Goal: Contribute content: Contribute content

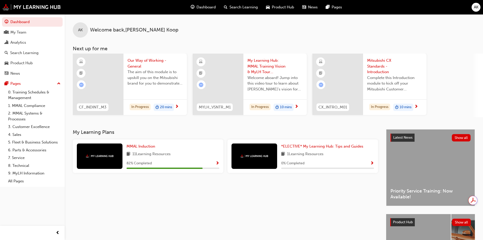
click at [473, 6] on div "AK" at bounding box center [476, 7] width 9 height 9
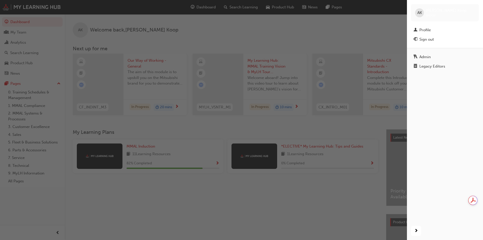
click at [436, 63] on div "Legacy Editors" at bounding box center [432, 66] width 26 height 6
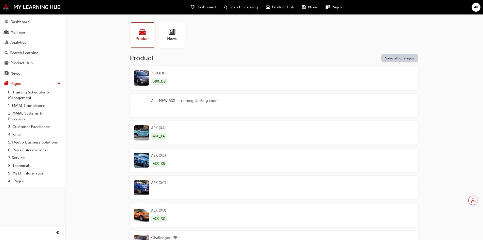
click at [173, 33] on span "news-icon" at bounding box center [172, 32] width 7 height 7
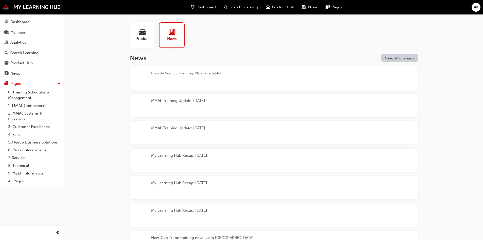
click at [140, 33] on span "car-icon" at bounding box center [142, 32] width 7 height 7
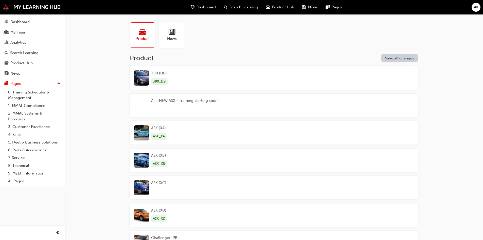
click at [197, 105] on div "ALL-NEW ASX - Training starting soon!" at bounding box center [185, 105] width 68 height 15
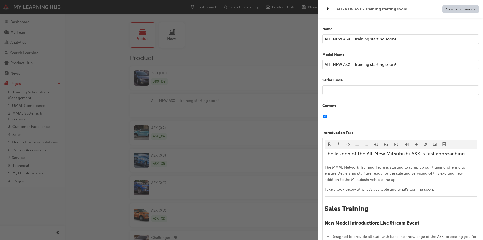
click at [399, 39] on input "ALL-NEW ASX - Training starting soon!" at bounding box center [400, 39] width 157 height 10
drag, startPoint x: 409, startPoint y: 39, endPoint x: 351, endPoint y: 40, distance: 58.3
click at [351, 40] on input "ALL-NEW ASX - Training starting soon!" at bounding box center [400, 39] width 157 height 10
drag, startPoint x: 382, startPoint y: 41, endPoint x: 231, endPoint y: 31, distance: 151.7
click at [232, 30] on div "ALL-NEW ASX TRAINING Save all changes Name ALL-NEW ASX TRAINING Model Name ALL-…" at bounding box center [241, 120] width 483 height 240
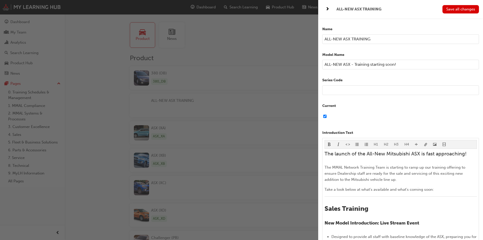
type input "ALL-NEW ASX TRAINING"
drag, startPoint x: 369, startPoint y: 64, endPoint x: 240, endPoint y: 57, distance: 129.3
click at [240, 57] on div "ALL-NEW ASX TRAINING Save all changes Name ALL-NEW ASX TRAINING Model Name ALL-…" at bounding box center [241, 120] width 483 height 240
paste input "TRAINING"
type input "ALL-NEW ASX TRAINING"
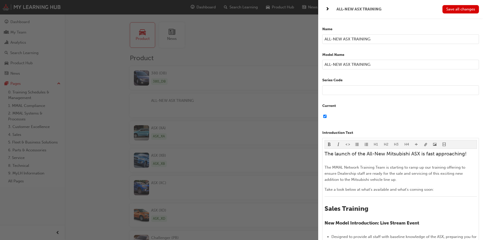
drag, startPoint x: 351, startPoint y: 39, endPoint x: 363, endPoint y: 52, distance: 17.2
click at [351, 39] on input "ALL-NEW ASX TRAINING" at bounding box center [400, 39] width 157 height 10
type input "ALL-NEW ASX - TRAINING"
drag, startPoint x: 353, startPoint y: 64, endPoint x: 360, endPoint y: 76, distance: 14.5
click at [353, 65] on input "ALL-NEW ASX TRAINING" at bounding box center [400, 65] width 157 height 10
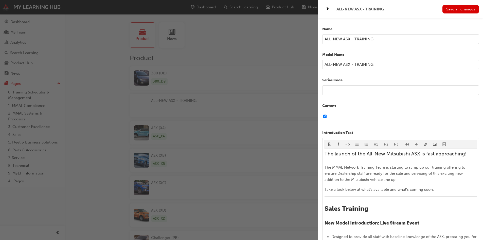
type input "ALL-NEW ASX - TRAINING"
click at [462, 4] on div "ALL-NEW ASX - TRAINING Save all changes" at bounding box center [400, 9] width 165 height 18
click at [457, 11] on span "Save all changes" at bounding box center [460, 9] width 29 height 5
click at [78, 34] on div "button" at bounding box center [159, 120] width 318 height 240
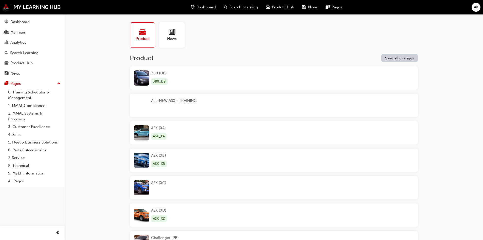
click at [19, 52] on div "Search Learning" at bounding box center [24, 53] width 28 height 6
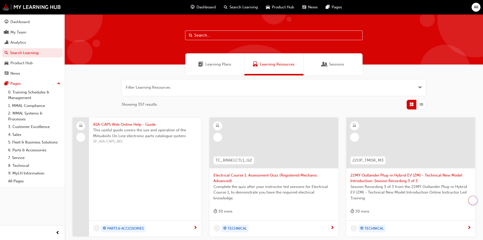
click at [257, 33] on input "text" at bounding box center [273, 35] width 177 height 10
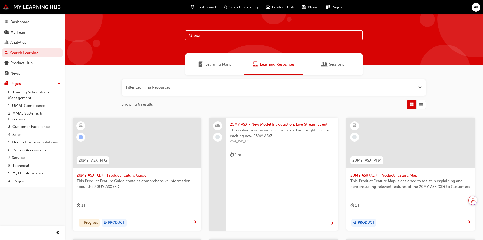
click at [162, 92] on button "button" at bounding box center [274, 87] width 304 height 16
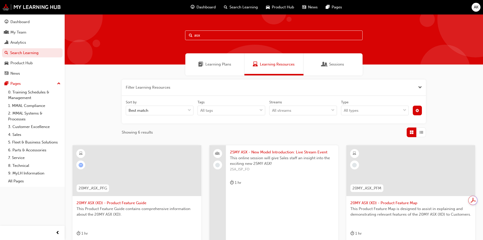
click at [160, 107] on div "Best match" at bounding box center [156, 110] width 60 height 9
click at [129, 108] on input "Sort by Best match" at bounding box center [129, 110] width 1 height 4
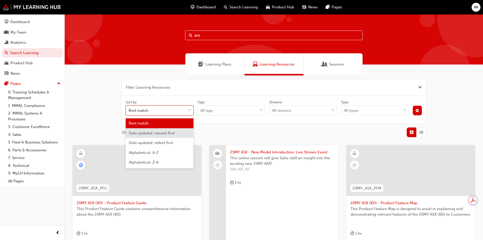
click at [155, 135] on div "Date updated: newest first" at bounding box center [160, 133] width 68 height 10
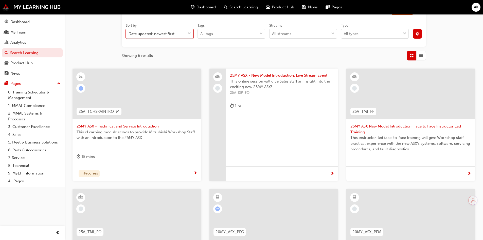
scroll to position [76, 0]
click at [276, 82] on span "This online session will give Sales staff an insight into the exciting new 25MY…" at bounding box center [282, 84] width 104 height 11
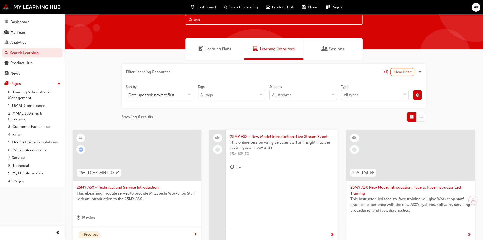
scroll to position [0, 0]
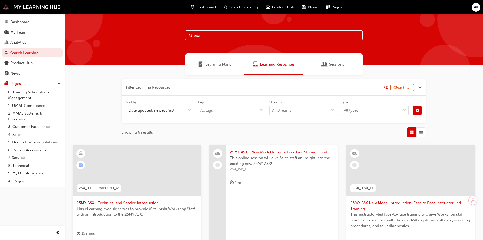
drag, startPoint x: 208, startPoint y: 34, endPoint x: 184, endPoint y: 35, distance: 24.6
click at [184, 35] on div "asx" at bounding box center [274, 39] width 418 height 50
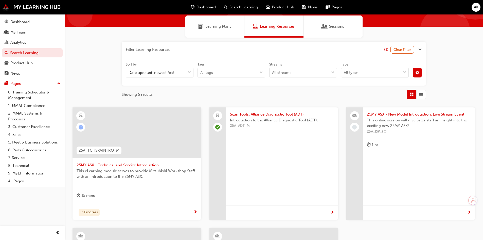
scroll to position [76, 0]
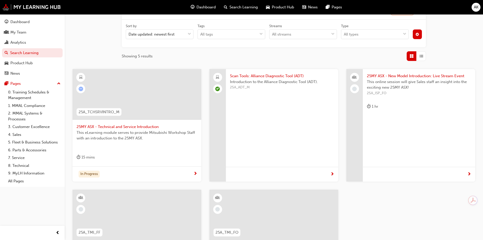
type input "25a"
click at [283, 76] on span "Scan Tools: Alliance Diagnostic Tool (ADT)" at bounding box center [282, 76] width 104 height 6
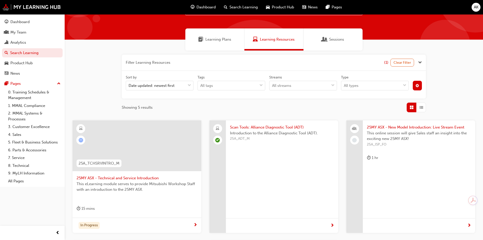
scroll to position [0, 0]
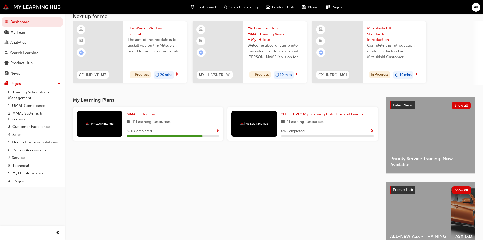
scroll to position [61, 0]
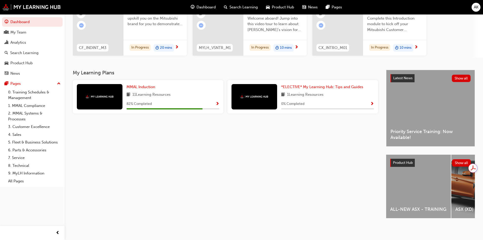
click at [415, 183] on div "ALL-NEW ASX - TRAINING" at bounding box center [418, 185] width 65 height 63
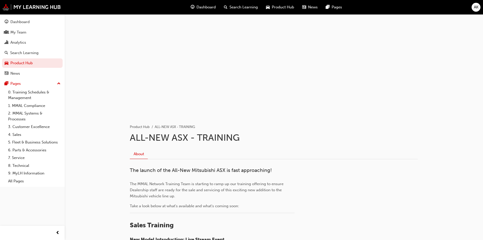
click at [284, 158] on div "About" at bounding box center [274, 154] width 288 height 10
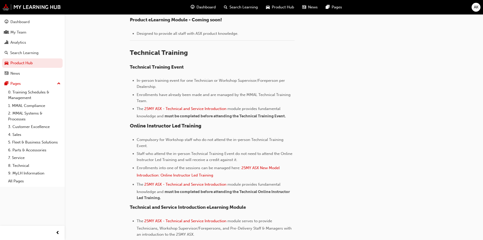
scroll to position [177, 0]
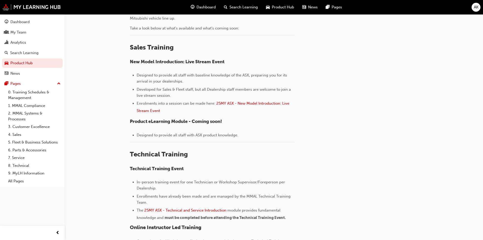
drag, startPoint x: 367, startPoint y: 112, endPoint x: 383, endPoint y: 112, distance: 15.5
click at [367, 112] on div "The launch of the All-New Mitsubishi ASX is fast approaching! The MMAL Network …" at bounding box center [274, 190] width 288 height 401
click at [383, 139] on div "The launch of the All-New Mitsubishi ASX is fast approaching! The MMAL Network …" at bounding box center [274, 190] width 288 height 401
click at [330, 168] on div "The launch of the All-New Mitsubishi ASX is fast approaching! The MMAL Network …" at bounding box center [274, 190] width 288 height 401
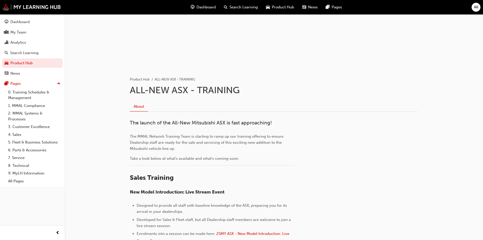
scroll to position [0, 0]
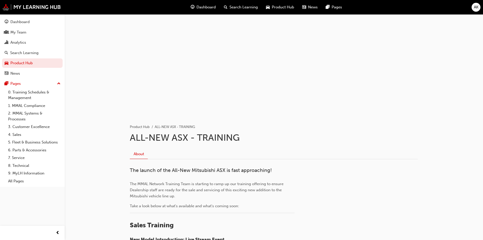
click at [340, 141] on h1 "ALL-NEW ASX - TRAINING" at bounding box center [274, 137] width 288 height 11
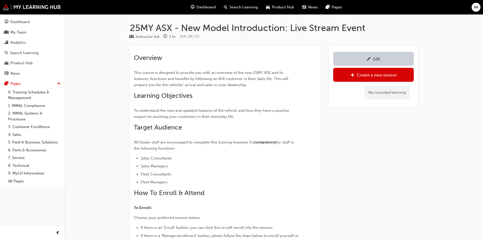
click at [356, 60] on div "Edit" at bounding box center [373, 59] width 73 height 6
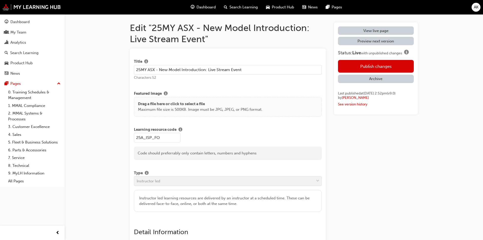
click at [203, 111] on p "Maximum file size is 500KB. Image must be JPG, JPEG, or PNG format." at bounding box center [200, 109] width 124 height 6
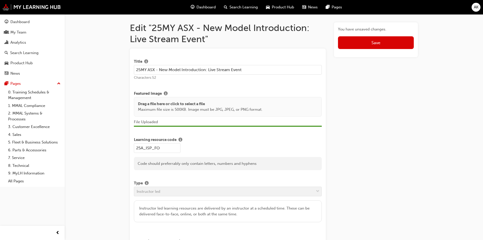
click at [388, 44] on button "Save" at bounding box center [376, 42] width 76 height 13
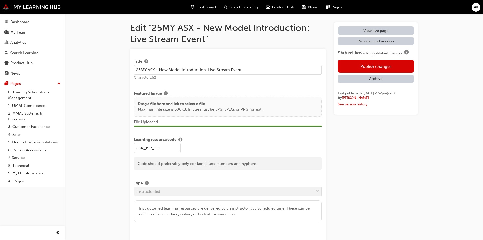
click at [380, 65] on button "Publish changes" at bounding box center [376, 66] width 76 height 13
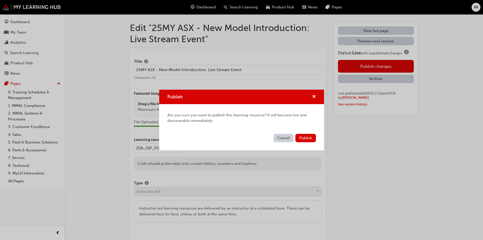
click at [306, 136] on span "Publish" at bounding box center [305, 137] width 13 height 5
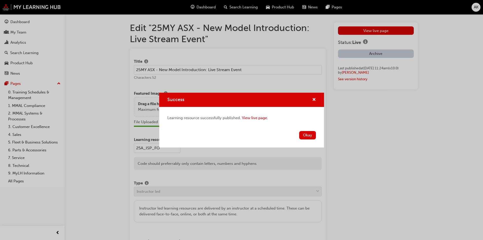
click at [309, 135] on button "Okay" at bounding box center [307, 135] width 17 height 8
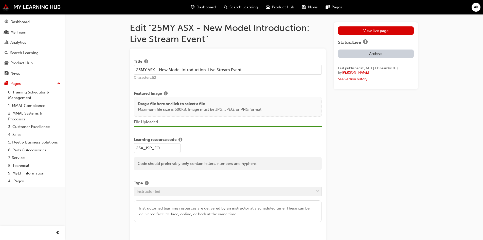
click at [192, 104] on p "Drag a file here or click to select a file" at bounding box center [200, 104] width 124 height 6
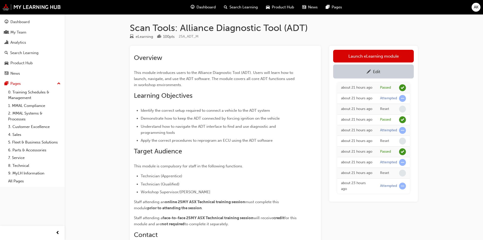
click at [392, 68] on link "Edit" at bounding box center [373, 71] width 81 height 14
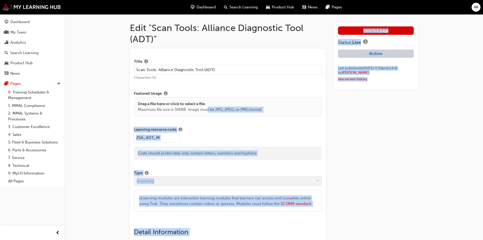
drag, startPoint x: 207, startPoint y: 110, endPoint x: 383, endPoint y: 114, distance: 175.7
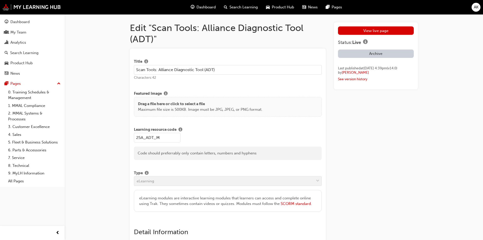
click at [185, 103] on p "Drag a file here or click to select a file" at bounding box center [200, 104] width 124 height 6
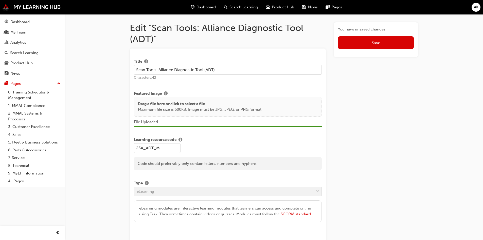
click at [374, 46] on button "Save" at bounding box center [376, 42] width 76 height 13
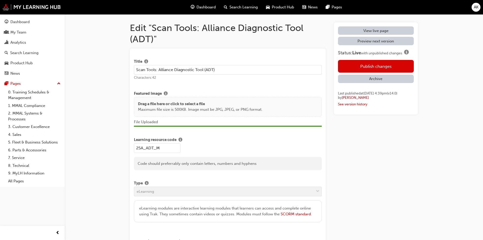
click at [368, 64] on button "Publish changes" at bounding box center [376, 66] width 76 height 13
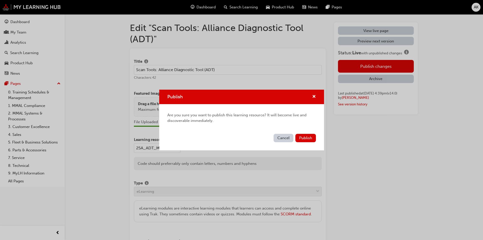
click at [312, 137] on span "Publish" at bounding box center [305, 137] width 13 height 5
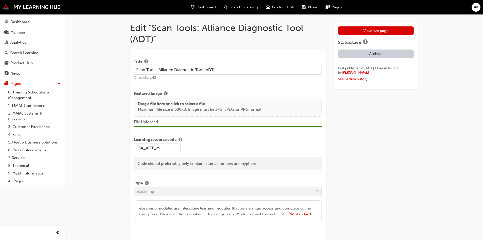
click at [371, 35] on div "View live page Status: Live Archive Last published at Tue 30 Sep 2025 11:44am (…" at bounding box center [376, 53] width 76 height 55
click at [370, 32] on link "View live page" at bounding box center [376, 30] width 76 height 8
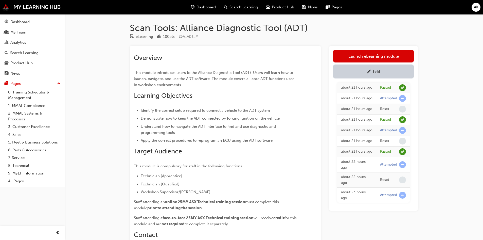
click at [155, 32] on h1 "Scan Tools: Alliance Diagnostic Tool (ADT)" at bounding box center [274, 27] width 288 height 11
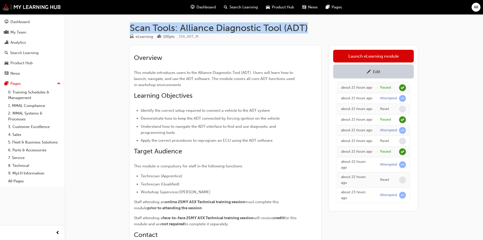
drag, startPoint x: 161, startPoint y: 28, endPoint x: 309, endPoint y: 23, distance: 148.1
click at [309, 23] on h1 "Scan Tools: Alliance Diagnostic Tool (ADT)" at bounding box center [274, 27] width 288 height 11
copy h1 "Scan Tools: Alliance Diagnostic Tool (ADT)"
click at [474, 7] on span "AK" at bounding box center [476, 7] width 5 height 6
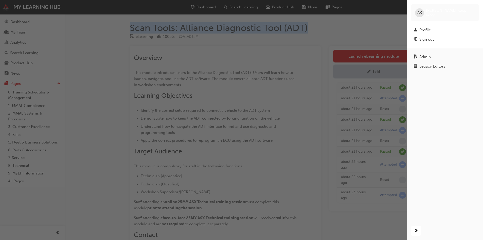
click at [436, 67] on div "Legacy Editors" at bounding box center [432, 66] width 26 height 6
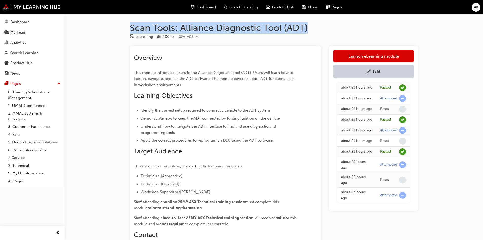
click at [293, 23] on h1 "Scan Tools: Alliance Diagnostic Tool (ADT)" at bounding box center [274, 27] width 288 height 11
click at [320, 27] on h1 "Scan Tools: Alliance Diagnostic Tool (ADT)" at bounding box center [274, 27] width 288 height 11
drag, startPoint x: 333, startPoint y: 26, endPoint x: 129, endPoint y: 25, distance: 204.3
click at [129, 25] on div "Scan Tools: Alliance Diagnostic Tool (ADT) eLearning 100 pts 25A_ADT_M Overview…" at bounding box center [274, 159] width 304 height 274
copy h1 "Scan Tools: Alliance Diagnostic Tool (ADT)"
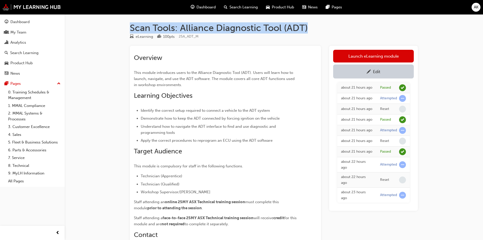
click at [333, 29] on h1 "Scan Tools: Alliance Diagnostic Tool (ADT)" at bounding box center [274, 27] width 288 height 11
drag, startPoint x: 322, startPoint y: 27, endPoint x: 117, endPoint y: 16, distance: 205.6
click at [117, 16] on div "Scan Tools: Alliance Diagnostic Tool (ADT) eLearning 100 pts 25A_ADT_M Overview…" at bounding box center [241, 154] width 483 height 309
copy h1 "Scan Tools: Alliance Diagnostic Tool (ADT)"
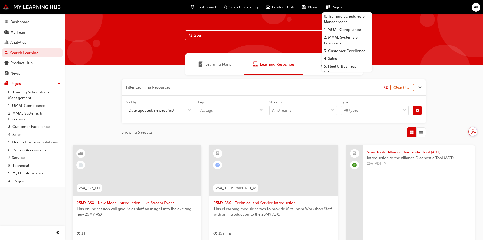
drag, startPoint x: 168, startPoint y: 30, endPoint x: 154, endPoint y: 28, distance: 14.1
click at [154, 28] on div "25a" at bounding box center [274, 39] width 418 height 50
click at [282, 32] on input "25a" at bounding box center [273, 35] width 177 height 10
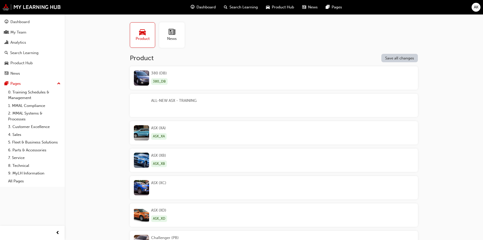
click at [140, 40] on span "Product" at bounding box center [143, 39] width 14 height 6
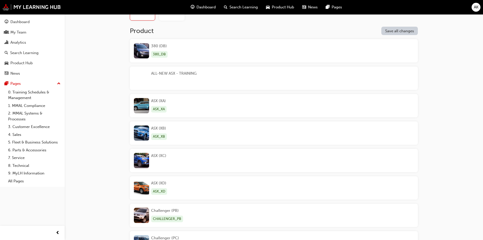
scroll to position [2, 0]
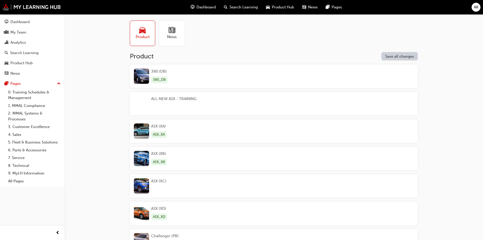
click at [174, 103] on div "ALL-NEW ASX - TRAINING" at bounding box center [173, 103] width 45 height 15
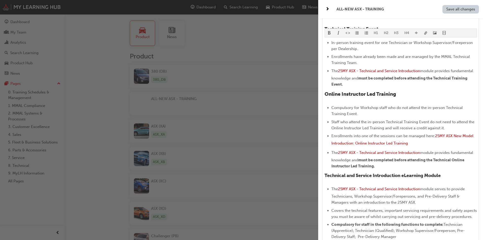
scroll to position [304, 0]
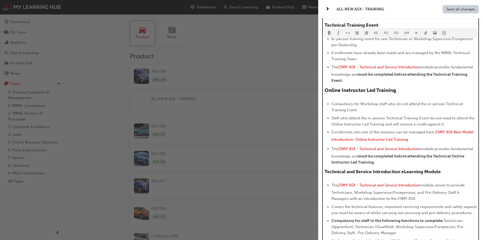
click at [408, 114] on ul "Compulsory for Workshop staff who do not attend the in-person Technical Trainin…" at bounding box center [401, 133] width 152 height 64
click at [382, 122] on span "Staff who attend the in-person Technical Training Event do not need to attend t…" at bounding box center [403, 121] width 144 height 11
click at [437, 148] on span "module provides fundamental knowledge and" at bounding box center [402, 152] width 143 height 12
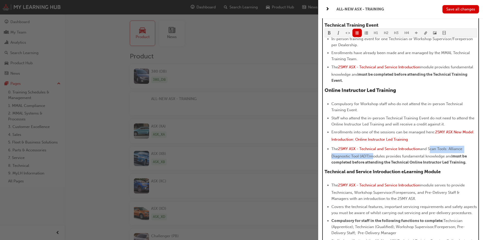
drag, startPoint x: 431, startPoint y: 148, endPoint x: 369, endPoint y: 155, distance: 61.8
click at [369, 155] on span "and Scan Tools: Alliance Diagnostic Tool (ADT)modules provides fundamental know…" at bounding box center [397, 152] width 132 height 12
click at [372, 155] on span "and Scan Tools: Alliance Diagnostic Tool (ADT)modules provides fundamental know…" at bounding box center [397, 152] width 132 height 12
click at [369, 156] on span "and Scan Tools: Alliance Diagnostic Tool (ADT)modules provides fundamental know…" at bounding box center [397, 152] width 132 height 12
drag, startPoint x: 430, startPoint y: 148, endPoint x: 369, endPoint y: 156, distance: 61.3
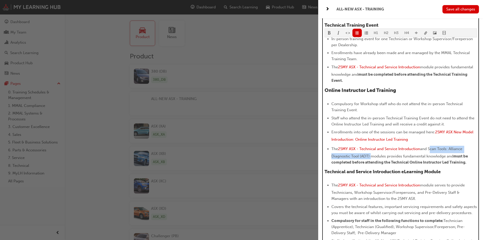
click at [369, 156] on span "and Scan Tools: Alliance Diagnostic Tool (ADT) modules provides fundamental kno…" at bounding box center [397, 152] width 132 height 12
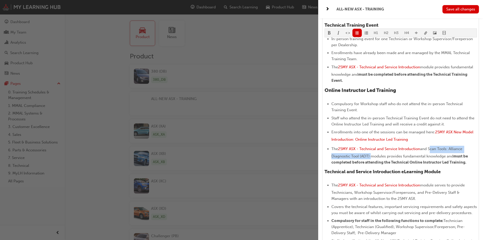
click at [423, 32] on body "Your version of Internet Explorer is outdated and not supported. Please upgrade…" at bounding box center [241, 118] width 483 height 240
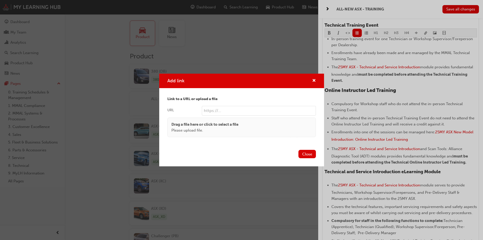
click at [251, 109] on input "URL" at bounding box center [259, 111] width 114 height 10
paste input "[URL][DOMAIN_NAME]"
type input "[URL][DOMAIN_NAME]"
click at [310, 153] on button "Close" at bounding box center [306, 154] width 17 height 8
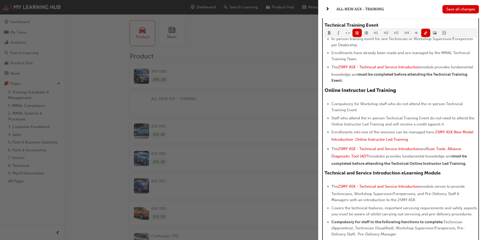
scroll to position [322, 0]
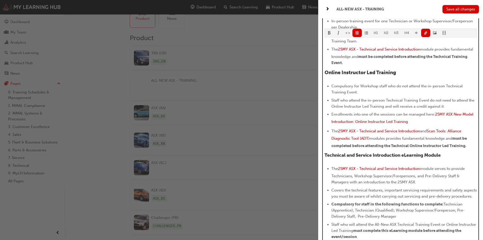
click at [453, 155] on h4 "Technical and Service Introduction eLearning Module" at bounding box center [401, 155] width 152 height 6
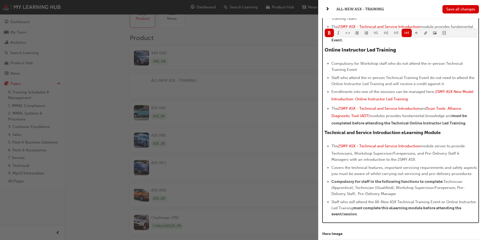
scroll to position [347, 0]
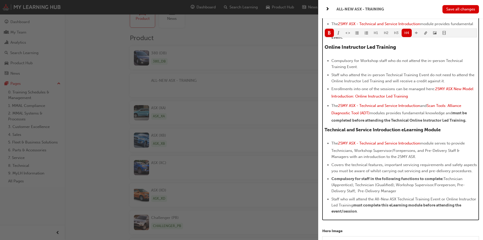
click at [361, 174] on li "Covers the technical features, important servicing requirements and safety aspe…" at bounding box center [404, 167] width 146 height 12
click at [421, 214] on li "Staff who will attend the All-New ASX Technical Training Event or Online Instru…" at bounding box center [404, 205] width 146 height 18
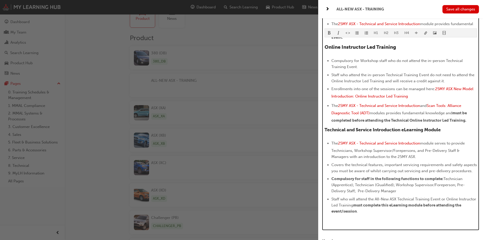
click at [358, 35] on span "format_ul-icon" at bounding box center [357, 33] width 4 height 4
click at [448, 133] on div "The launch of the All-New Mitsubishi ASX is fast approaching! The MMAL Network …" at bounding box center [401, 13] width 152 height 421
click at [448, 127] on h4 "Technical and Service Introduction eLearning Module" at bounding box center [401, 130] width 152 height 6
drag, startPoint x: 408, startPoint y: 225, endPoint x: 320, endPoint y: 228, distance: 88.0
click at [320, 230] on div "Name ALL-NEW ASX - TRAINING Model Name ALL-NEW ASX - TRAINING Series Code Curre…" at bounding box center [400, 138] width 165 height 240
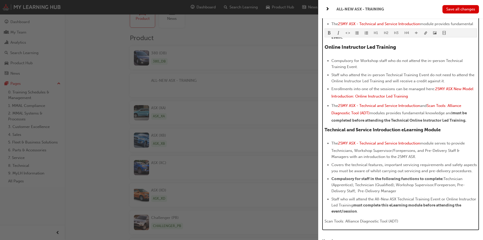
click at [409, 32] on button "H4" at bounding box center [407, 33] width 10 height 8
click at [329, 31] on span "format_bold-icon" at bounding box center [330, 33] width 4 height 4
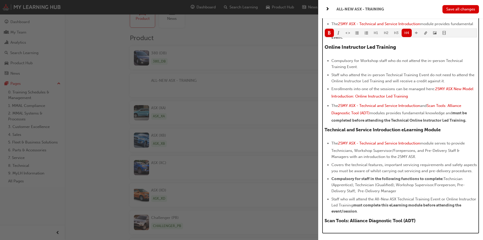
click at [429, 223] on h4 "Scan Tools: Alliance Diagnostic Tool (ADT)" at bounding box center [401, 221] width 152 height 6
click at [403, 130] on span "Technical and Service Introduction eLearning Module" at bounding box center [383, 130] width 116 height 6
click at [420, 223] on span "Scan Tools: Alliance Diagnostic Tool (ADT) Module" at bounding box center [379, 221] width 109 height 6
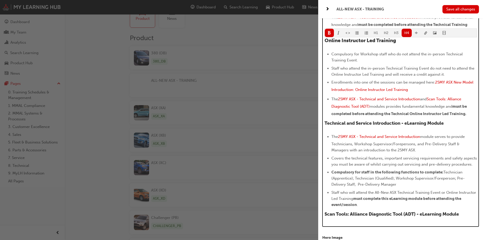
scroll to position [373, 0]
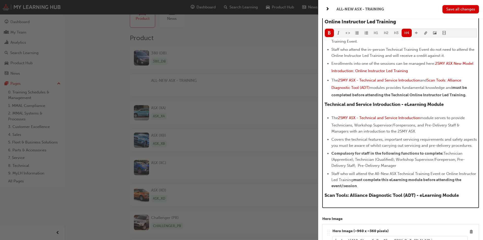
click at [467, 198] on h4 "Scan Tools: Alliance Diagnostic Tool (ADT) - eLearning Module" at bounding box center [401, 195] width 152 height 6
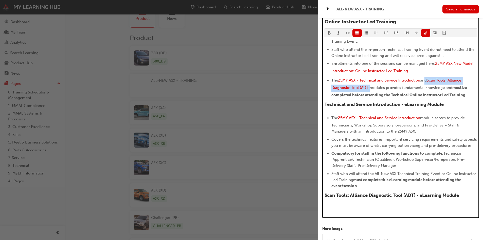
drag, startPoint x: 424, startPoint y: 79, endPoint x: 370, endPoint y: 86, distance: 55.2
click at [370, 86] on li "The 25MY ASX - Technical and Service Introduction and Scan Tools: Alliance Diag…" at bounding box center [404, 87] width 146 height 21
copy li "nd Scan Tools: Alliance Diagnostic Tool (ADT)"
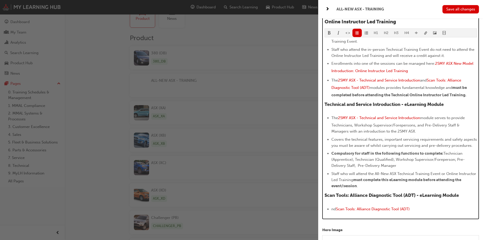
click at [331, 213] on ul "nd Scan Tools: Alliance Diagnostic Tool (ADT) ﻿" at bounding box center [401, 209] width 152 height 7
click at [333, 211] on span "nd" at bounding box center [333, 208] width 5 height 5
click at [434, 213] on li "The Scan Tools: Alliance Diagnostic Tool (ADT) ﻿" at bounding box center [404, 209] width 146 height 7
click at [428, 34] on button "button" at bounding box center [425, 33] width 9 height 8
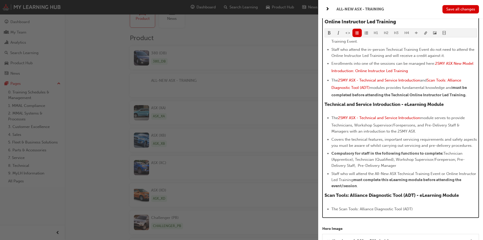
click at [431, 140] on span "Covers the technical features, important servicing requirements and safety aspe…" at bounding box center [404, 142] width 147 height 11
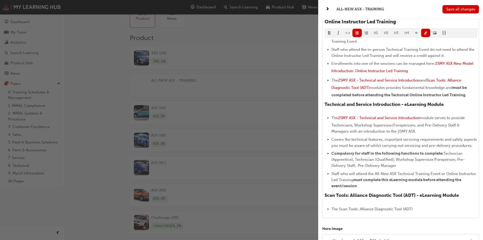
drag, startPoint x: 359, startPoint y: 218, endPoint x: 350, endPoint y: 212, distance: 10.3
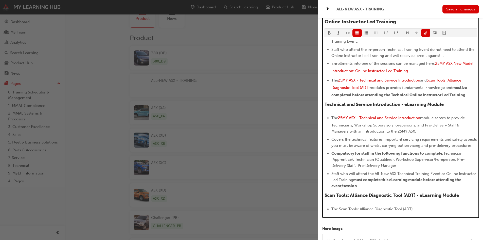
click at [425, 212] on li "The Scan Tools: Alliance Diagnostic Tool (ADT)" at bounding box center [404, 209] width 146 height 6
drag, startPoint x: 340, startPoint y: 213, endPoint x: 413, endPoint y: 214, distance: 73.0
click at [413, 211] on span "The Scan Tools: Alliance Diagnostic Tool (ADT)" at bounding box center [371, 208] width 81 height 5
drag, startPoint x: 400, startPoint y: 216, endPoint x: 448, endPoint y: 180, distance: 60.2
click at [448, 187] on span "must complete this eLearning module before attending the event/session" at bounding box center [396, 182] width 131 height 11
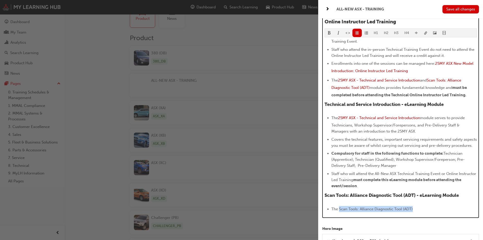
drag, startPoint x: 339, startPoint y: 215, endPoint x: 413, endPoint y: 213, distance: 73.5
click at [413, 211] on span "The Scan Tools: Alliance Diagnostic Tool (ADT)" at bounding box center [371, 208] width 81 height 5
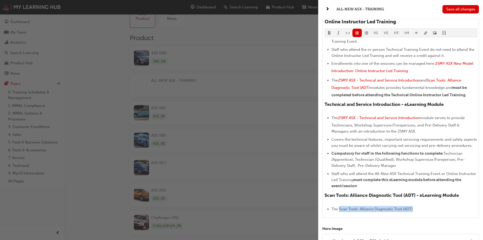
click at [425, 33] on body "Your version of Internet Explorer is outdated and not supported. Please upgrade…" at bounding box center [241, 100] width 483 height 240
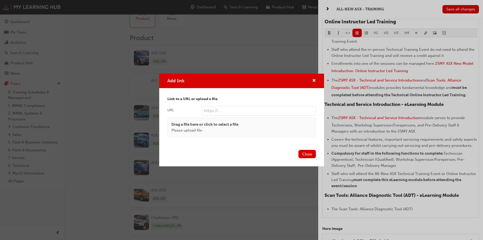
click at [280, 110] on input "URL" at bounding box center [259, 111] width 114 height 10
paste input "https://mmal.ontrak.app/learning/3938353a-7d6c-429d-a0d7-180b480affa5"
type input "https://mmal.ontrak.app/learning/3938353a-7d6c-429d-a0d7-180b480affa5"
click at [308, 148] on div "Close" at bounding box center [241, 157] width 165 height 19
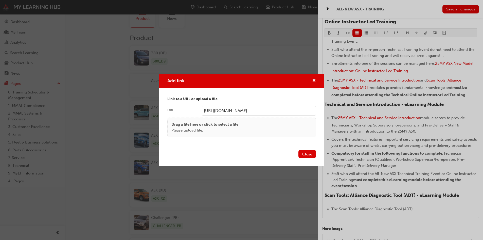
scroll to position [0, 0]
click at [308, 153] on button "Close" at bounding box center [306, 154] width 17 height 8
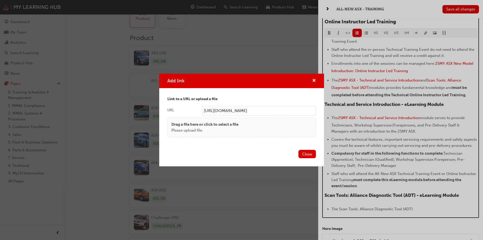
scroll to position [38, 0]
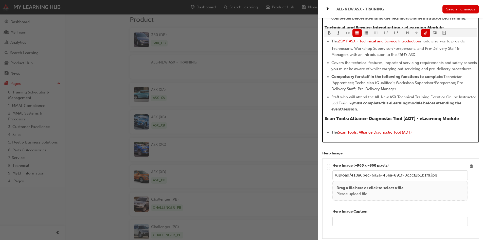
click at [427, 136] on li "The Scan Tools: Alliance Diagnostic Tool (ADT)" at bounding box center [404, 132] width 146 height 7
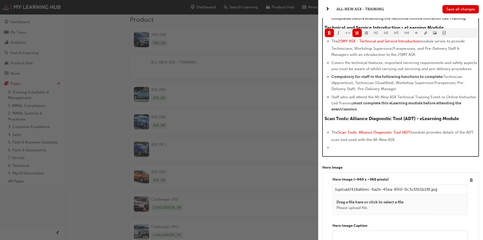
drag, startPoint x: 410, startPoint y: 93, endPoint x: 330, endPoint y: 83, distance: 80.4
click at [330, 83] on ul "The 25MY ASX - Technical and Service Introduction module serves to provide Tech…" at bounding box center [401, 75] width 152 height 74
copy li "Compulsory for staff in the following functions to complete: Technician (Appren…"
click at [352, 150] on li "﻿" at bounding box center [404, 147] width 146 height 6
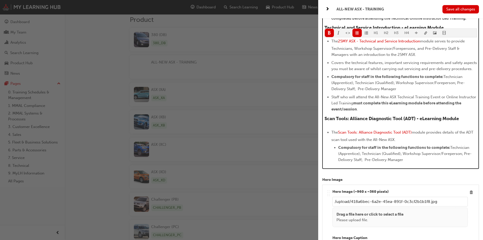
click at [363, 150] on span "Compulsory for staff in the following functions to complete:" at bounding box center [394, 147] width 112 height 5
click at [359, 34] on button "button" at bounding box center [356, 33] width 9 height 8
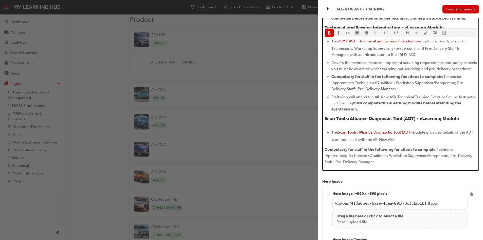
click at [358, 34] on button "button" at bounding box center [356, 33] width 9 height 8
click at [326, 152] on span "Compulsory for staff in the following functions to complete:" at bounding box center [381, 149] width 112 height 5
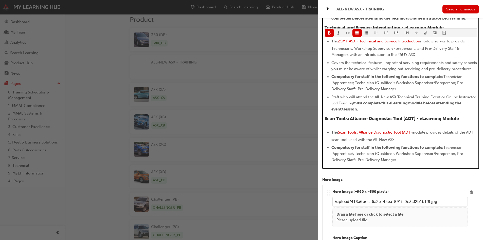
click at [362, 150] on span "Compulsory for staff in the following functions to complete:" at bounding box center [387, 147] width 112 height 5
click at [379, 150] on span "Compulsory for staff in the following functions to complete:" at bounding box center [387, 147] width 112 height 5
click at [411, 156] on li "Compulsory for staff in the following functions to complete: Technician (Appren…" at bounding box center [404, 153] width 146 height 18
click at [429, 150] on span "Compulsory for staff in the following functions to complete:" at bounding box center [387, 147] width 112 height 5
click at [419, 150] on span "Compulsory for staff in the following functions to complete:" at bounding box center [387, 147] width 112 height 5
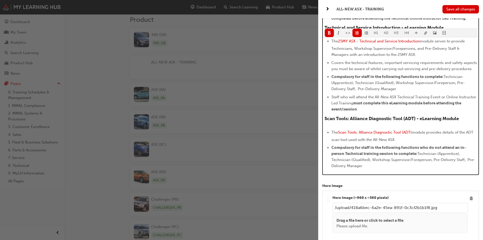
click at [380, 156] on span "Compulsory for staff in the following functions who do not attend an in-person …" at bounding box center [398, 150] width 135 height 11
click at [346, 163] on li "Compulsory for staff in the following functions who do not attend an in-person …" at bounding box center [404, 156] width 146 height 24
click at [347, 156] on span "Compulsory for staff in the following functions who do not attend an in-person …" at bounding box center [398, 150] width 135 height 11
click at [449, 158] on span "Technician (Apprentice); Technician (Qualified); Workshop Supervisor/Foreperson…" at bounding box center [403, 159] width 144 height 17
click at [459, 162] on li "Compulsory for staff in the following functions who do not attend an in-person …" at bounding box center [404, 156] width 146 height 24
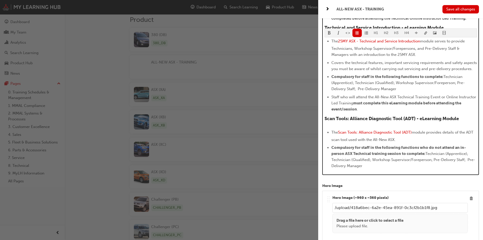
click at [418, 169] on li "Compulsory for staff in the following functions who do not attend an in-person …" at bounding box center [404, 156] width 146 height 24
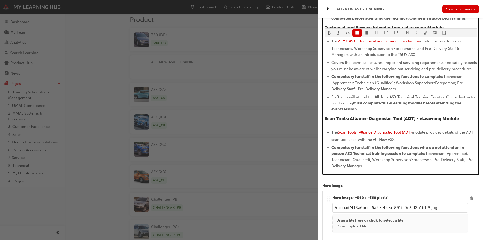
drag, startPoint x: 413, startPoint y: 172, endPoint x: 431, endPoint y: 165, distance: 19.0
click at [431, 165] on li "Compulsory for staff in the following functions who do not attend an in-person …" at bounding box center [404, 156] width 146 height 24
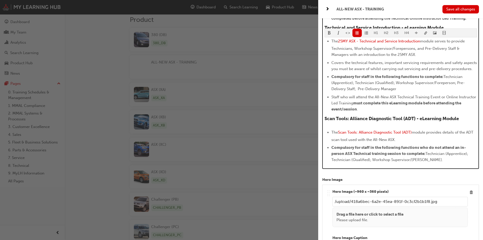
click at [441, 149] on ul "The Scan Tools: Alliance Diagnostic Tool (ADT) module provides details of the A…" at bounding box center [401, 146] width 152 height 34
click at [442, 140] on span "module provides details of the ADT scan tool used with the All-New ASX." at bounding box center [402, 136] width 143 height 12
click at [385, 108] on span "must complete this eLearning module before attending the event/session" at bounding box center [396, 106] width 131 height 11
click at [394, 112] on li "Staff who will attend the All-New ASX Technical Training Event or Online Instru…" at bounding box center [404, 103] width 146 height 18
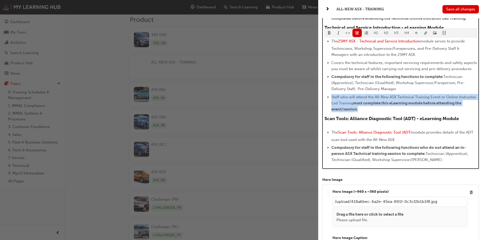
drag, startPoint x: 403, startPoint y: 114, endPoint x: 329, endPoint y: 102, distance: 75.2
click at [331, 102] on li "Staff who will attend the All-New ASX Technical Training Event or Online Instru…" at bounding box center [404, 103] width 146 height 18
copy li "Staff who will attend the All-New ASX Technical Training Event or Online Instru…"
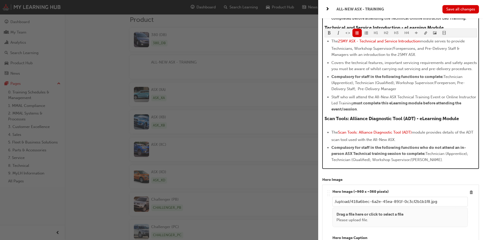
click at [446, 163] on li "Compulsory for staff in the following functions who do not attend an in-person …" at bounding box center [404, 153] width 146 height 18
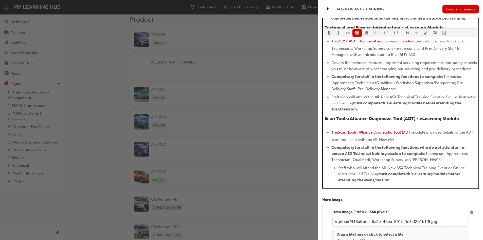
click at [339, 175] on span "Staff who will attend the All-New ASX Technical Training Event or Online Instru…" at bounding box center [402, 170] width 128 height 11
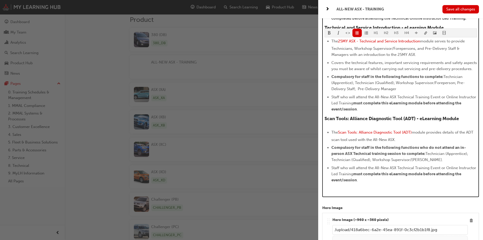
click at [378, 173] on span "Staff who will attend the All-New ASX Technical Training Event or Online Instru…" at bounding box center [404, 170] width 146 height 11
click at [395, 172] on span "Staff who will attend the All-New ASX Technical Training Event or Online Instru…" at bounding box center [404, 170] width 146 height 11
click at [417, 174] on span "Staff who will attend the All-New ASX Technical Training Event or Online Instru…" at bounding box center [404, 170] width 146 height 11
click at [395, 181] on span "must complete this eLearning module before attending the event/session" at bounding box center [396, 176] width 131 height 11
click at [401, 173] on span "Staff who will attend the All-New ASX Technical Training Event or Online Instru…" at bounding box center [404, 170] width 146 height 11
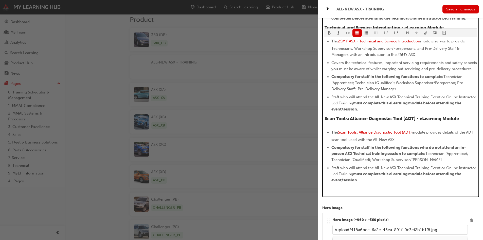
click at [429, 174] on span "Staff who will attend the All-New ASX Technical Training Event or Online Instru…" at bounding box center [404, 170] width 146 height 11
drag, startPoint x: 416, startPoint y: 173, endPoint x: 443, endPoint y: 170, distance: 26.8
click at [445, 173] on span "Staff who will attend the All-New ASX Technical Training Event or Online Instru…" at bounding box center [404, 170] width 146 height 11
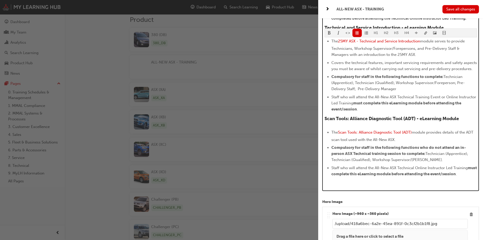
click at [371, 170] on span "Staff who will attend the All-New ASX Technical Online Instructor Led Training" at bounding box center [399, 167] width 136 height 5
click at [470, 174] on li "Staff who will attend a All-New ASX Technical Online Instructor Led Training mu…" at bounding box center [404, 171] width 146 height 12
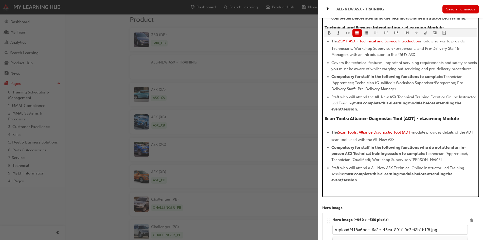
click at [380, 183] on li "Staff who will attend a All-New ASX Technical Online Instructor Led Training se…" at bounding box center [404, 174] width 146 height 18
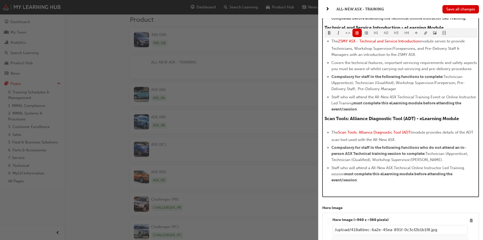
click at [371, 189] on ul "The Scan Tools: Alliance Diagnostic Tool (ADT) module provides details of the A…" at bounding box center [401, 160] width 152 height 62
click at [345, 182] on span "must complete this eLearning module before attending the event/session" at bounding box center [392, 176] width 122 height 11
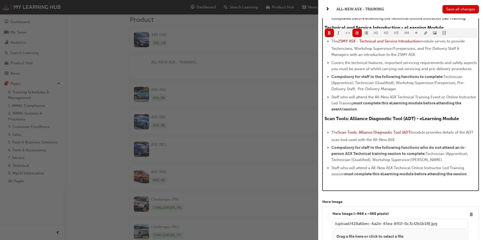
click at [385, 156] on li "Compulsory for staff in the following functions who do not attend an in-person …" at bounding box center [404, 153] width 146 height 18
click at [403, 142] on span "module provides details of the ADT scan tool used with the All-New ASX." at bounding box center [402, 136] width 143 height 12
click at [436, 149] on ul "The Scan Tools: Alliance Diagnostic Tool (ADT) module provides details of the A…" at bounding box center [401, 157] width 152 height 56
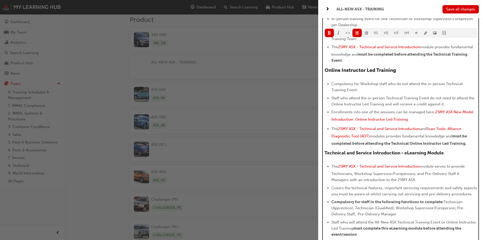
scroll to position [297, 0]
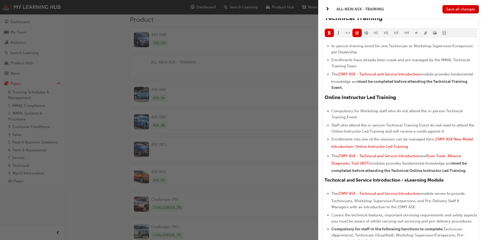
click at [463, 10] on span "Save all changes" at bounding box center [460, 9] width 29 height 5
click at [463, 9] on span "Save all changes" at bounding box center [460, 9] width 29 height 5
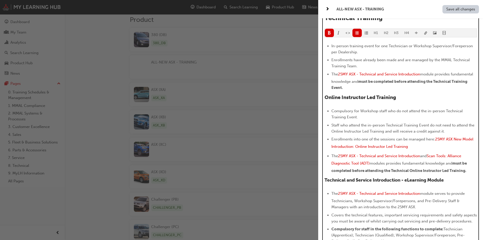
click at [400, 131] on span "Staff who attend the in-person Technical Training Event do not need to attend t…" at bounding box center [403, 128] width 144 height 11
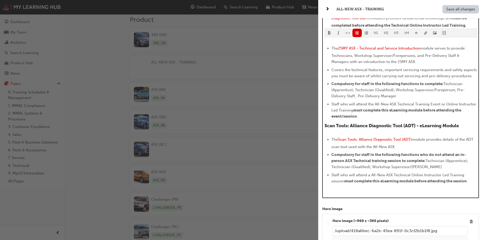
scroll to position [449, 0]
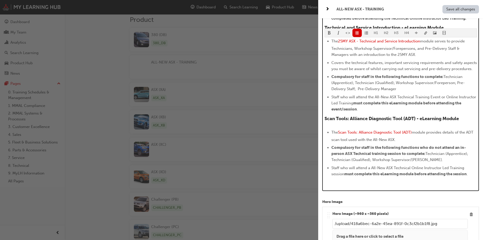
click at [357, 142] on span "module provides details of the ADT scan tool used with the All-New ASX." at bounding box center [402, 136] width 143 height 12
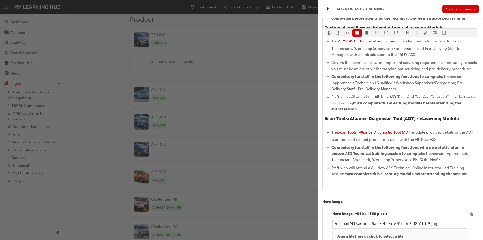
click at [464, 11] on span "Save all changes" at bounding box center [460, 9] width 29 height 5
click at [329, 9] on span "next-icon" at bounding box center [328, 9] width 4 height 6
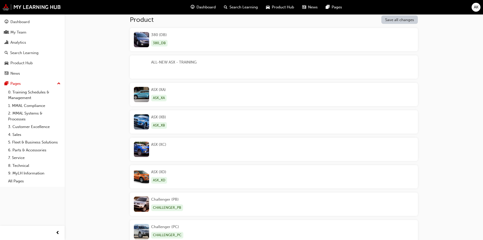
click at [177, 65] on div "ALL-NEW ASX - TRAINING" at bounding box center [173, 66] width 45 height 15
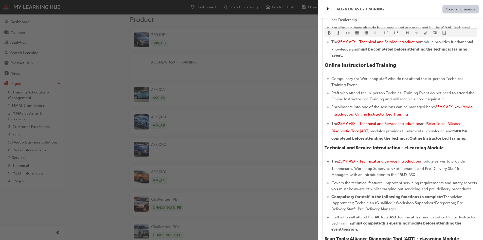
scroll to position [330, 0]
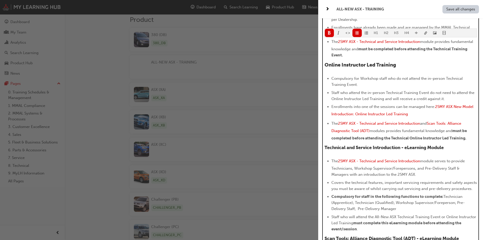
click at [469, 138] on li "The 25MY ASX - Technical and Service Introduction and Scan Tools: Alliance Diag…" at bounding box center [404, 130] width 146 height 21
click at [461, 149] on h4 "Technical and Service Introduction - eLearning Module" at bounding box center [401, 148] width 152 height 6
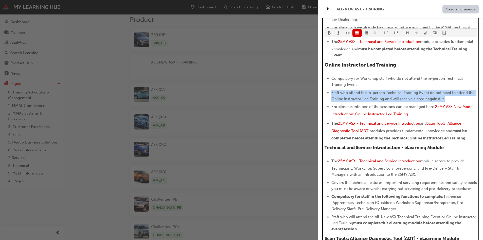
drag, startPoint x: 455, startPoint y: 99, endPoint x: 331, endPoint y: 91, distance: 124.7
click at [331, 91] on ul "Compulsory for Workshop staff who do not attend the in-person Technical Trainin…" at bounding box center [401, 108] width 152 height 66
copy span "Staff who attend the in-person Technical Training Event do not need to attend t…"
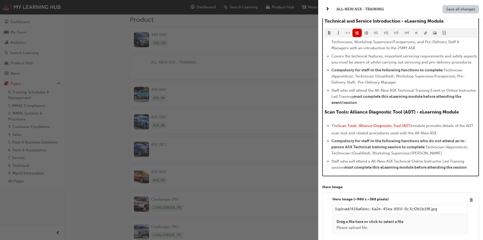
scroll to position [456, 0]
click at [374, 149] on span "Compulsory for staff in the following functions who do not attend an in-person …" at bounding box center [398, 143] width 135 height 11
click at [457, 146] on span "Compulsory for staff in the following functions who do not attend an in-person …" at bounding box center [398, 143] width 135 height 11
click at [375, 149] on span "Compulsory for staff in the following functions who do not attend the in-person…" at bounding box center [399, 143] width 136 height 11
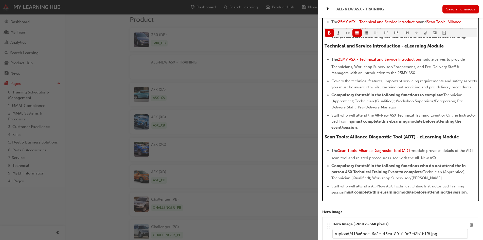
click at [413, 160] on span "module provides details of the ADT scan tool and related procedures used with t…" at bounding box center [402, 154] width 143 height 12
click at [445, 173] on span "Compulsory for staff in the following functions who do not attend the in-person…" at bounding box center [399, 168] width 136 height 11
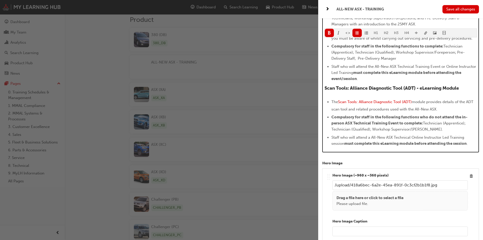
scroll to position [482, 0]
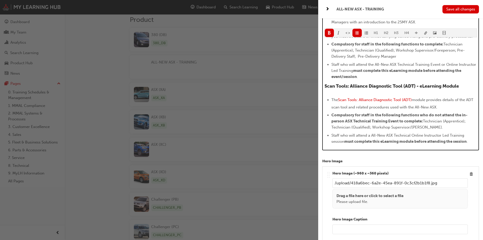
click at [472, 144] on li "Staff who will attend a All-New ASX Technical Online Instructor Led Training se…" at bounding box center [404, 138] width 146 height 12
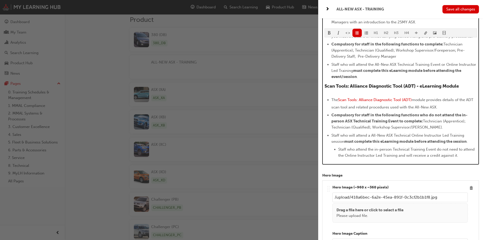
drag, startPoint x: 338, startPoint y: 155, endPoint x: 346, endPoint y: 158, distance: 7.8
click at [339, 155] on span "Staff who attend the in-person Technical Training Event do not need to attend t…" at bounding box center [406, 152] width 137 height 11
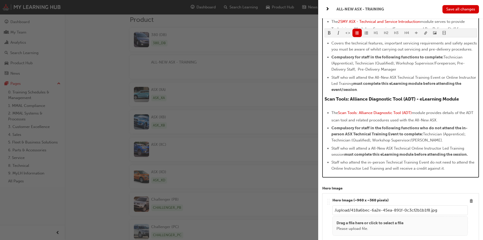
scroll to position [456, 0]
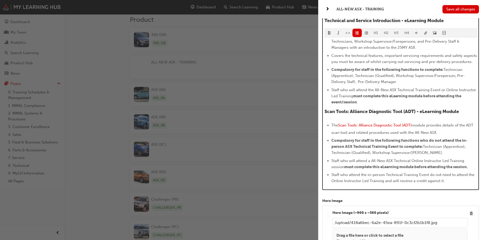
click at [438, 181] on span "Staff who attend the in-person Technical Training Event do not need to attend t…" at bounding box center [403, 177] width 144 height 11
click at [447, 184] on li "Staff who attend the in-person Technical Training Event do not need to attend t…" at bounding box center [404, 177] width 146 height 12
click at [462, 184] on li "Staff who attend the in-person Technical Training Event do not need to attend t…" at bounding box center [404, 177] width 146 height 12
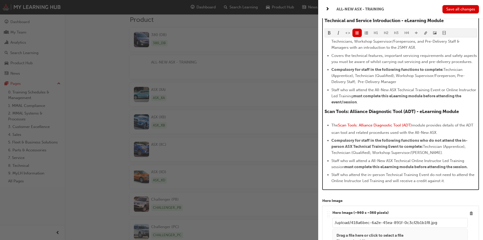
click at [458, 181] on span "Staff who attend the in-person Technical Training Event do not need to attend t…" at bounding box center [403, 177] width 144 height 11
click at [440, 184] on li "Staff who attend the in-person Technical Training Event do not need to complete…" at bounding box center [404, 177] width 146 height 12
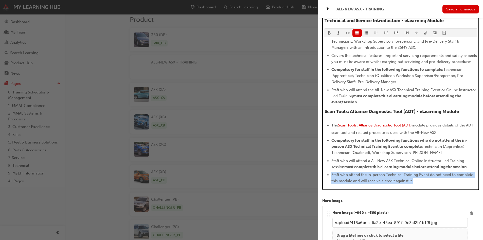
drag, startPoint x: 442, startPoint y: 187, endPoint x: 331, endPoint y: 181, distance: 110.7
click at [331, 181] on li "Staff who attend the in-person Technical Training Event do not need to complete…" at bounding box center [404, 177] width 146 height 12
copy span "Staff who attend the in-person Technical Training Event do not need to complete…"
click at [400, 176] on ul "The Scan Tools: Alliance Diagnostic Tool (ADT) module provides details of the A…" at bounding box center [401, 153] width 152 height 62
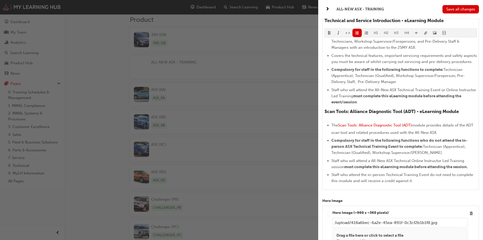
click at [462, 11] on span "Save all changes" at bounding box center [460, 9] width 29 height 5
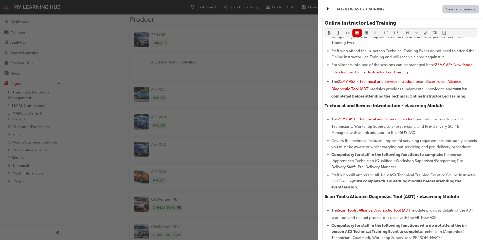
scroll to position [380, 0]
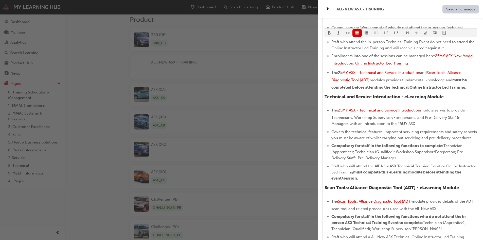
click at [455, 8] on span "Save all changes" at bounding box center [460, 9] width 29 height 5
click at [469, 8] on span "Save all changes" at bounding box center [460, 9] width 29 height 5
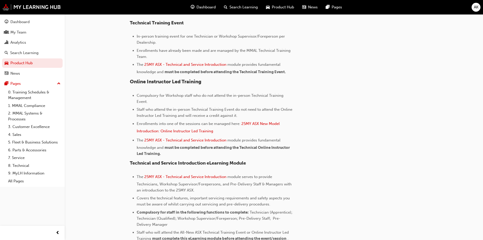
scroll to position [365, 0]
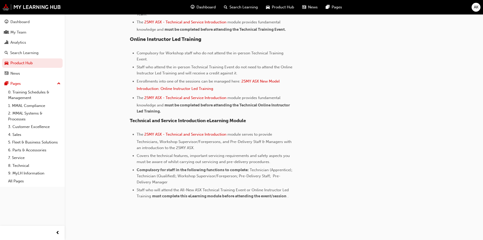
click at [237, 88] on li "Enrollments into one of the sessions can be managed here: 25MY ASX New Model In…" at bounding box center [216, 85] width 158 height 15
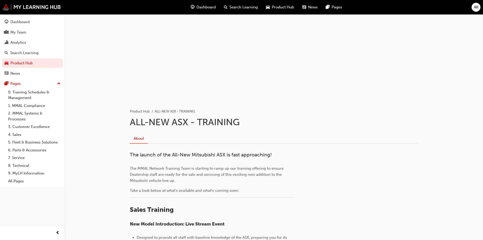
scroll to position [0, 0]
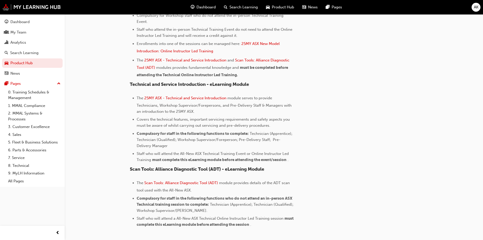
scroll to position [431, 0]
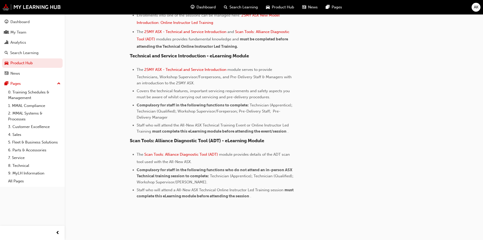
drag, startPoint x: 326, startPoint y: 177, endPoint x: 316, endPoint y: 197, distance: 22.0
click at [287, 199] on li "Staff who will attend a All-New ASX Technical Online Instructor Led Training se…" at bounding box center [216, 193] width 158 height 12
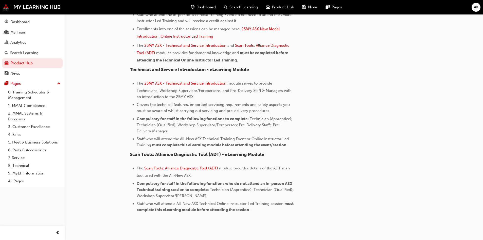
scroll to position [406, 0]
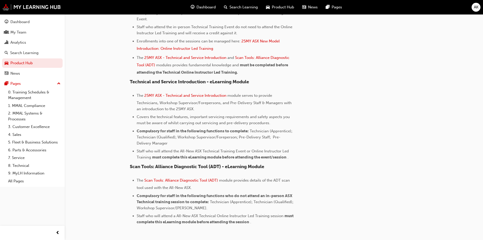
scroll to position [431, 0]
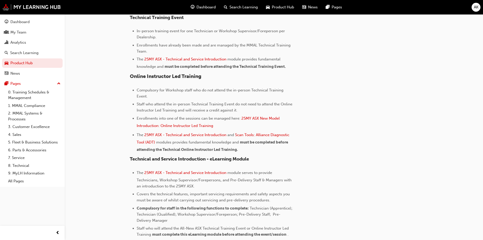
scroll to position [406, 0]
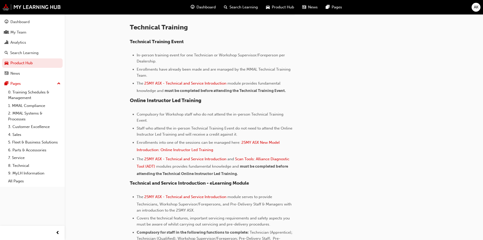
scroll to position [431, 0]
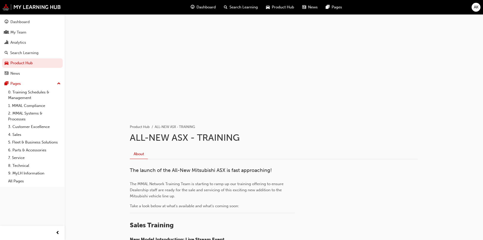
click at [322, 135] on h1 "ALL-NEW ASX - TRAINING" at bounding box center [274, 137] width 288 height 11
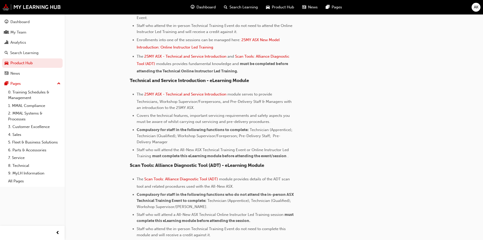
scroll to position [445, 0]
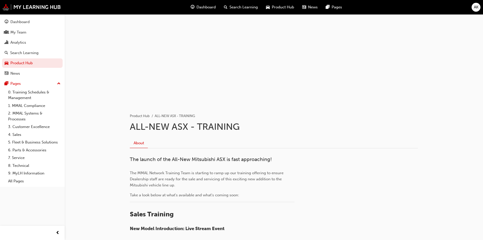
scroll to position [0, 0]
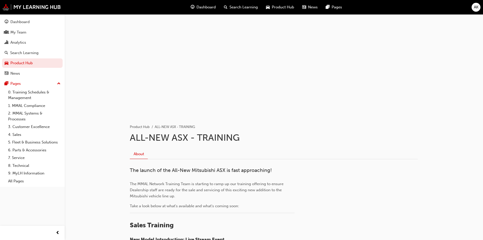
click at [19, 56] on link "Search Learning" at bounding box center [32, 52] width 61 height 9
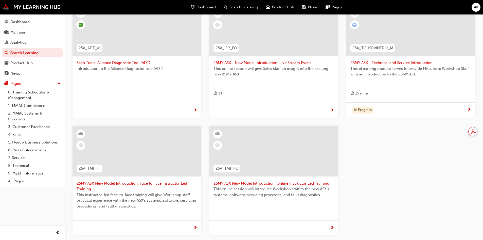
scroll to position [101, 0]
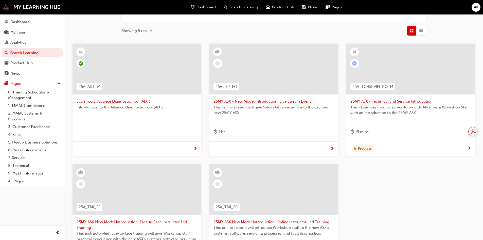
click at [136, 100] on span "Scan Tools: Alliance Diagnostic Tool (ADT)" at bounding box center [137, 101] width 121 height 6
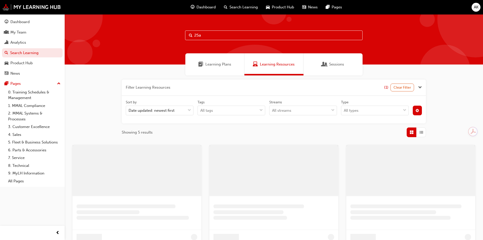
scroll to position [101, 0]
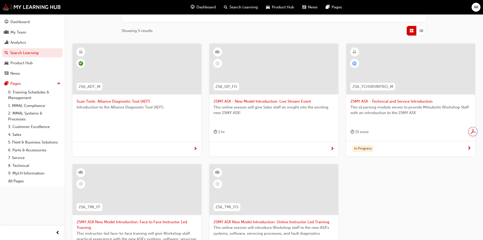
click at [264, 183] on div at bounding box center [273, 189] width 129 height 51
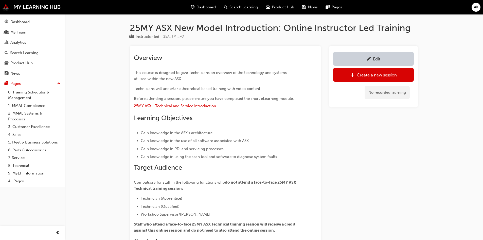
click at [387, 57] on div "Edit" at bounding box center [373, 59] width 73 height 6
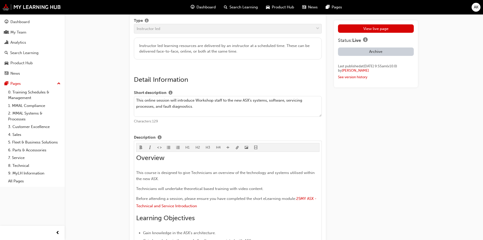
scroll to position [254, 0]
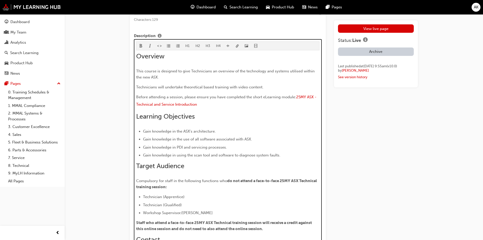
click at [202, 95] on span "Before attending a session, please ensure you have completed the short eLearnin…" at bounding box center [216, 97] width 160 height 5
click at [255, 106] on p "Before attending a session, please ensure you have completed the short eLearnin…" at bounding box center [228, 101] width 184 height 15
click at [253, 96] on span "Before attending a session, please ensure you have completed the short eLearnin…" at bounding box center [216, 97] width 160 height 5
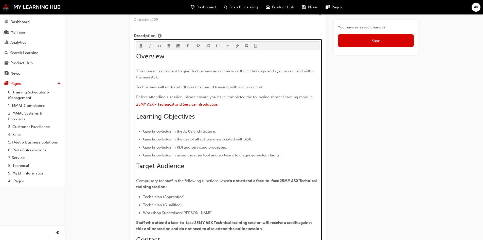
scroll to position [230, 0]
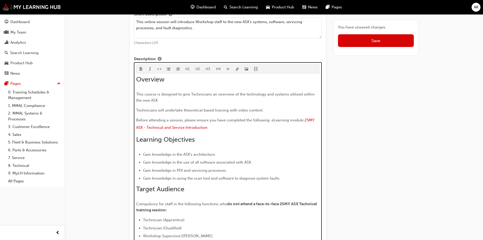
click at [303, 120] on span "Before attending a session, please ensure you have completed the following eLea…" at bounding box center [220, 120] width 168 height 5
click at [310, 122] on span "25MY ASX - Technical and Service Introduction" at bounding box center [226, 124] width 181 height 12
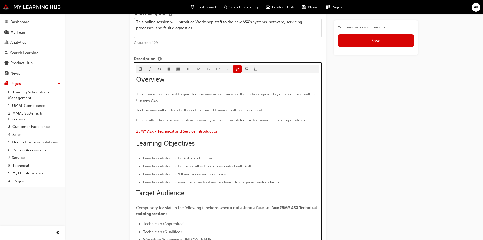
scroll to position [242, 0]
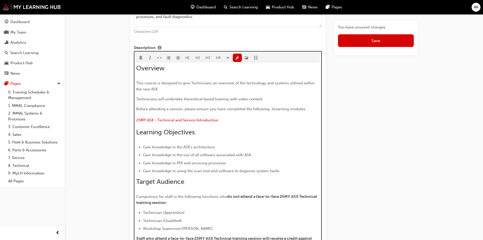
click at [169, 57] on span "format_ul-icon" at bounding box center [169, 58] width 4 height 4
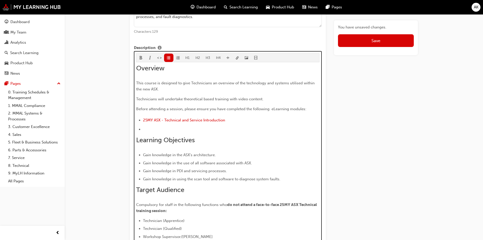
scroll to position [251, 0]
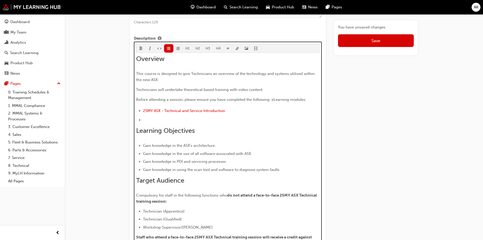
click at [158, 117] on li "﻿" at bounding box center [231, 120] width 177 height 6
drag, startPoint x: 223, startPoint y: 120, endPoint x: 226, endPoint y: 117, distance: 4.1
click at [223, 120] on li "Scan Tools: Alliance Diagnostic Tool (ADT)" at bounding box center [231, 120] width 177 height 6
drag, startPoint x: 217, startPoint y: 118, endPoint x: 140, endPoint y: 118, distance: 76.8
click at [143, 118] on li "Scan Tools: Alliance Diagnostic Tool (ADT)" at bounding box center [231, 120] width 177 height 6
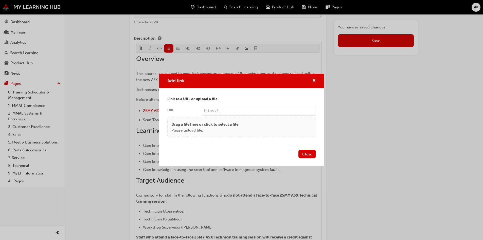
click at [222, 110] on input "URL" at bounding box center [259, 111] width 114 height 10
paste input "https://mmal.ontrak.app/learning/3938353a-7d6c-429d-a0d7-180b480affa5"
type input "https://mmal.ontrak.app/learning/3938353a-7d6c-429d-a0d7-180b480affa5"
click at [310, 152] on button "Close" at bounding box center [306, 154] width 17 height 8
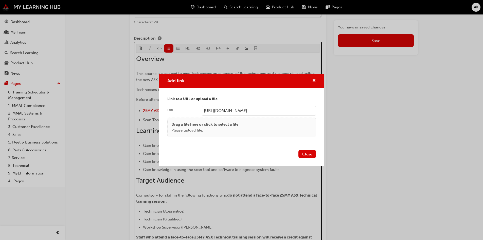
scroll to position [0, 0]
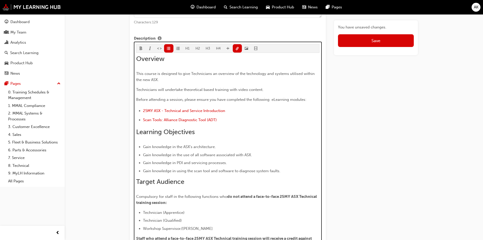
click at [231, 120] on li "﻿ Scan Tools: Alliance Diagnostic Tool (ADT) ﻿" at bounding box center [231, 120] width 177 height 7
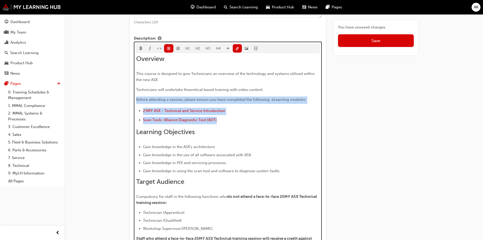
drag, startPoint x: 196, startPoint y: 118, endPoint x: 112, endPoint y: 97, distance: 86.9
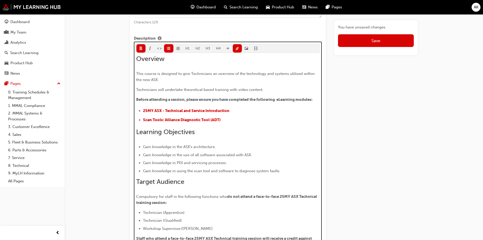
click at [288, 140] on div "Overview This course is designed to give Technicians an overview of the technol…" at bounding box center [228, 167] width 184 height 224
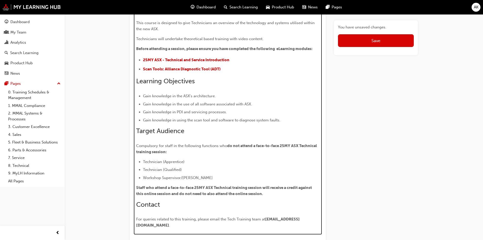
scroll to position [327, 0]
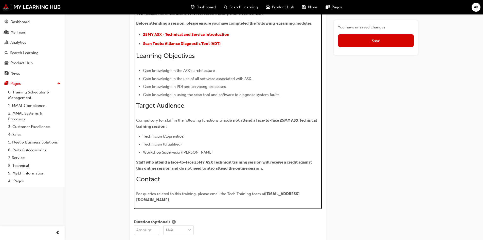
click at [239, 172] on div "Overview This course is designed to give Technicians an overview of the technol…" at bounding box center [228, 91] width 184 height 224
click at [213, 175] on h2 "Contact" at bounding box center [228, 179] width 184 height 8
click at [214, 175] on h2 "Contact" at bounding box center [228, 179] width 184 height 8
click at [184, 177] on h2 "Contact" at bounding box center [228, 179] width 184 height 8
drag, startPoint x: 196, startPoint y: 171, endPoint x: 194, endPoint y: 172, distance: 2.7
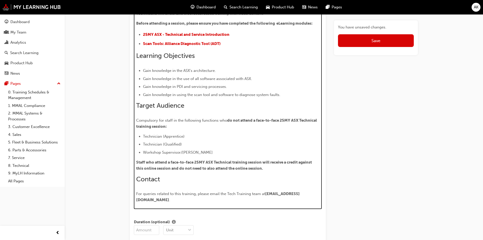
click at [196, 171] on p "Staff who attend a face-to-face 25MY ASX Technical training session will receiv…" at bounding box center [228, 165] width 184 height 12
click at [161, 176] on h2 "Contact" at bounding box center [228, 179] width 184 height 8
click at [185, 170] on p "Staff who attend a face-to-face 25MY ASX Technical training session will receiv…" at bounding box center [228, 165] width 184 height 12
drag, startPoint x: 228, startPoint y: 168, endPoint x: 261, endPoint y: 167, distance: 32.7
click at [261, 167] on span "Staff who attend a face-to-face 25MY ASX Technical training session will receiv…" at bounding box center [224, 165] width 176 height 11
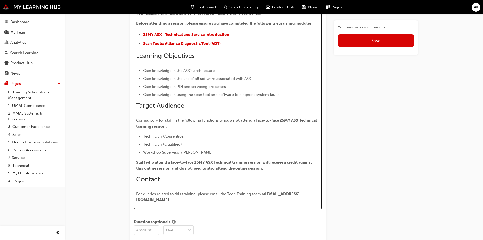
scroll to position [375, 0]
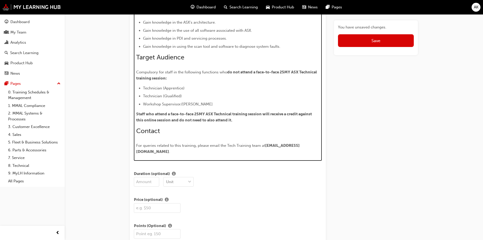
click at [237, 101] on li "Workshop Supervisor/Foreperson" at bounding box center [231, 104] width 177 height 6
click at [237, 118] on p "Staff who attend a face-to-face 25MY ASX Technical training session will receiv…" at bounding box center [228, 117] width 184 height 12
click at [241, 118] on p "Staff who attend a face-to-face 25MY ASX Technical training session will receiv…" at bounding box center [228, 117] width 184 height 12
click at [254, 123] on p "Staff who attend a face-to-face 25MY ASX Technical training session will receiv…" at bounding box center [228, 117] width 184 height 12
click at [246, 122] on p "Staff who attend a face-to-face 25MY ASX Technical training session will receiv…" at bounding box center [228, 117] width 184 height 12
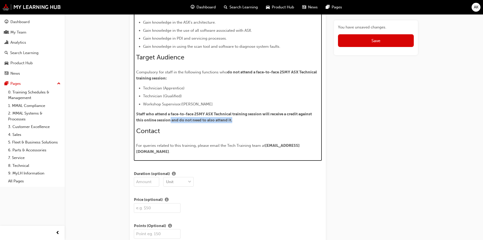
drag, startPoint x: 241, startPoint y: 120, endPoint x: 170, endPoint y: 121, distance: 70.7
click at [170, 121] on p "Staff who attend a face-to-face 25MY ASX Technical training session will receiv…" at bounding box center [228, 117] width 184 height 12
click at [253, 126] on div "Overview This course is designed to give Technicians an overview of the technol…" at bounding box center [228, 43] width 184 height 224
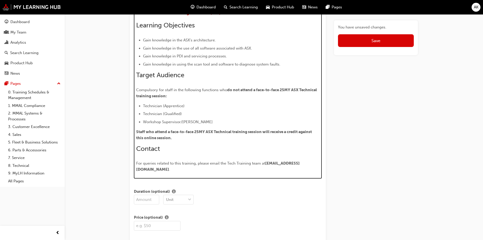
scroll to position [350, 0]
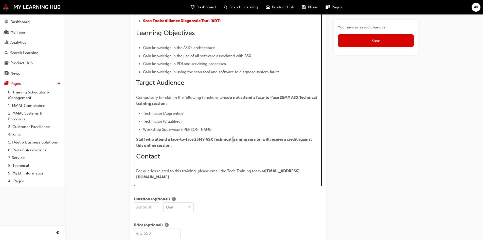
click at [235, 139] on span "Staff who attend a face-to-face 25MY ASX Technical training session will receiv…" at bounding box center [224, 142] width 176 height 11
click at [172, 138] on span "Staff who attend a face-to-face 25MY ASX Technical training session will receiv…" at bounding box center [224, 142] width 176 height 11
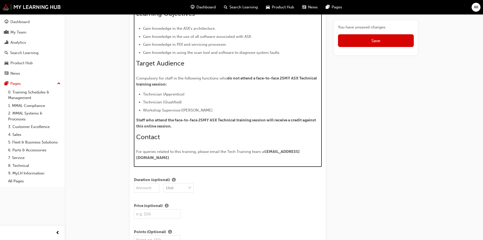
click at [239, 119] on span "Staff who attend the face-to-face 25MY ASX Technical training session will rece…" at bounding box center [226, 123] width 181 height 11
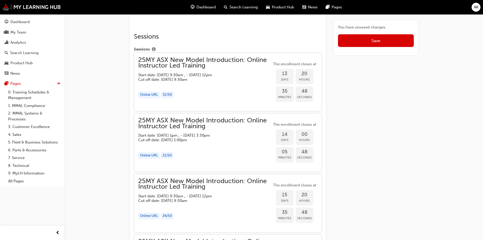
scroll to position [902, 0]
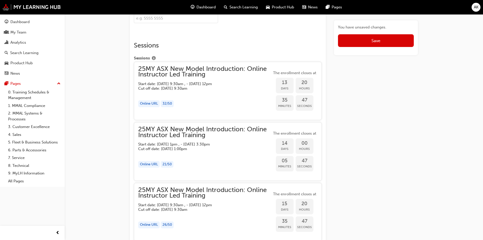
click at [212, 81] on h5 "Start date: Tue 14 Oct 2025, 9:30am , - Wed 15 Oct 2025, 12pm" at bounding box center [200, 83] width 125 height 5
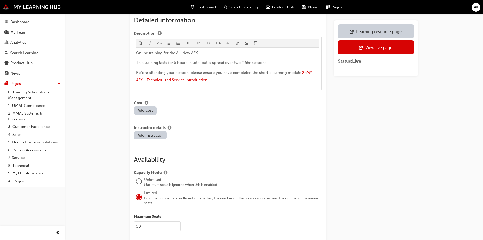
scroll to position [330, 0]
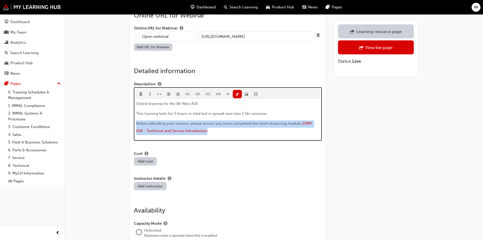
drag, startPoint x: 236, startPoint y: 125, endPoint x: 125, endPoint y: 117, distance: 111.3
click at [125, 117] on div "Edit session Learning resource 25MY ASX New Model Introduction: Online Instruct…" at bounding box center [274, 78] width 304 height 771
click at [244, 126] on p "Before attending your session, please ensure you have completed the short eLear…" at bounding box center [228, 127] width 184 height 15
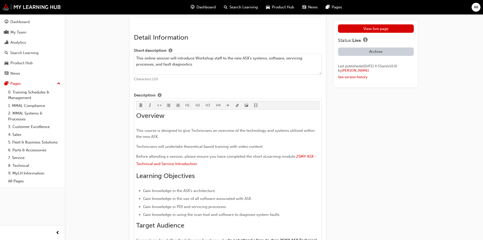
scroll to position [217, 0]
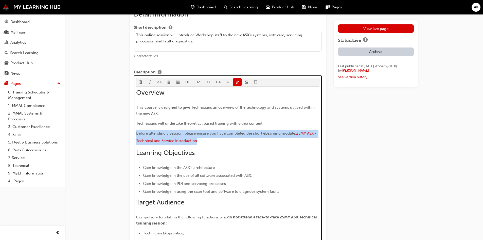
drag, startPoint x: 158, startPoint y: 138, endPoint x: 115, endPoint y: 133, distance: 44.2
click at [232, 138] on p "Before attending a session, please ensure you have completed the short eLearnin…" at bounding box center [228, 137] width 184 height 15
click at [231, 140] on p "Before attending a session, please ensure you have completed the short eLearnin…" at bounding box center [228, 137] width 184 height 15
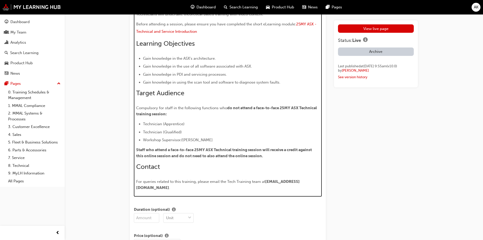
scroll to position [369, 0]
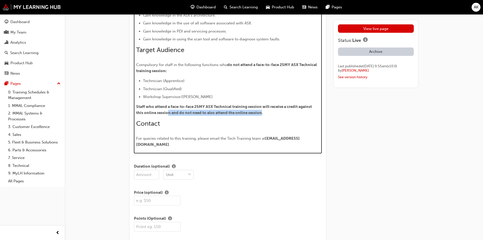
drag, startPoint x: 261, startPoint y: 112, endPoint x: 168, endPoint y: 112, distance: 93.0
click at [168, 112] on span "Staff who attend a face-to-face 25MY ASX Technical training session will receiv…" at bounding box center [224, 109] width 176 height 11
click at [180, 114] on span "Staff who attend a face-to-face 25MY ASX Technical training session will receiv…" at bounding box center [224, 109] width 176 height 11
drag, startPoint x: 172, startPoint y: 113, endPoint x: 261, endPoint y: 114, distance: 89.0
click at [261, 114] on span "Staff who attend a face-to-face 25MY ASX Technical training session will receiv…" at bounding box center [224, 109] width 176 height 11
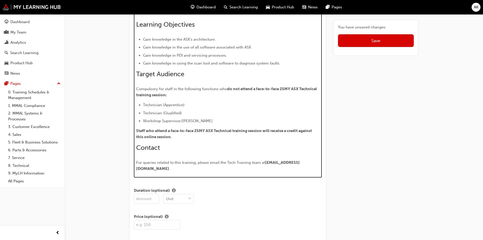
scroll to position [337, 0]
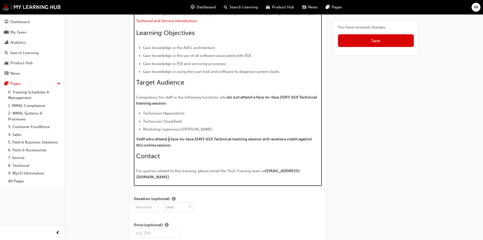
click at [168, 140] on span "Staff who attend a face-to-face 25MY ASX Technical training session will receiv…" at bounding box center [224, 142] width 176 height 11
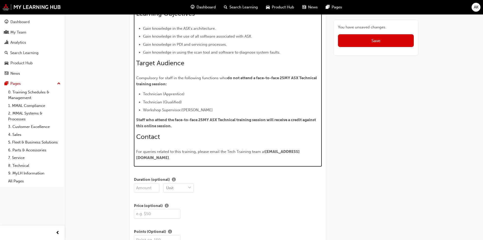
click at [238, 120] on span "Staff who attend the face-to-face 25MY ASX Technical training session will rece…" at bounding box center [226, 122] width 181 height 11
click at [262, 121] on span "Staff who attend the face-to-face 25MY ASX Technical Training session will rece…" at bounding box center [226, 122] width 181 height 11
click at [281, 116] on div "Overview This course is designed to give Technicians an overview of the technol…" at bounding box center [228, 55] width 184 height 211
click at [259, 123] on p "Staff who attend the face-to-face 25MY ASX Technical Training Event will receiv…" at bounding box center [228, 123] width 184 height 12
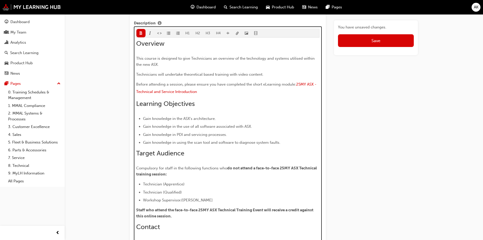
scroll to position [204, 0]
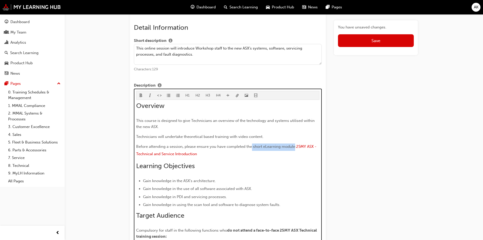
drag, startPoint x: 253, startPoint y: 146, endPoint x: 294, endPoint y: 146, distance: 41.8
click at [294, 146] on span "Before attending a session, please ensure you have completed the short eLearnin…" at bounding box center [216, 146] width 160 height 5
drag, startPoint x: 247, startPoint y: 155, endPoint x: 248, endPoint y: 149, distance: 5.9
click at [247, 154] on p "Before attending a session, please ensure you have completed the short eLearnin…" at bounding box center [228, 150] width 184 height 15
drag, startPoint x: 254, startPoint y: 145, endPoint x: 262, endPoint y: 147, distance: 8.0
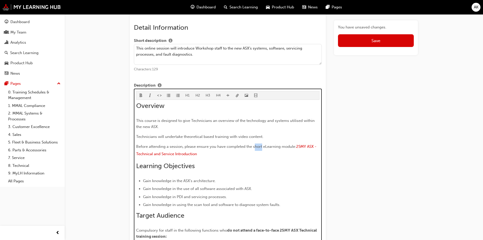
click at [262, 147] on span "Before attending a session, please ensure you have completed the short eLearnin…" at bounding box center [216, 146] width 160 height 5
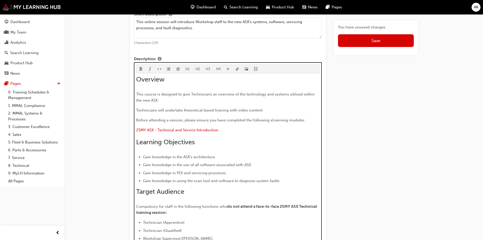
scroll to position [240, 0]
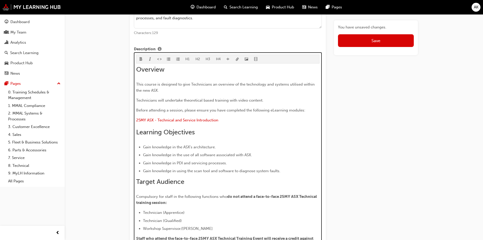
click at [167, 58] on span "format_ul-icon" at bounding box center [169, 59] width 4 height 4
click at [252, 119] on li "﻿ 25MY ASX - Technical and Service Introduction ﻿" at bounding box center [231, 120] width 177 height 7
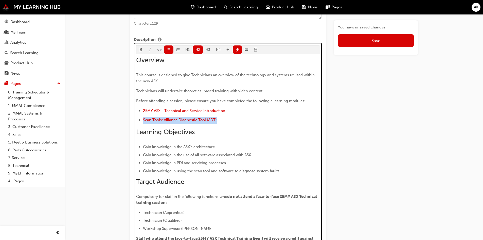
drag, startPoint x: 229, startPoint y: 118, endPoint x: 108, endPoint y: 119, distance: 121.7
click at [236, 48] on span "link-icon" at bounding box center [238, 50] width 4 height 4
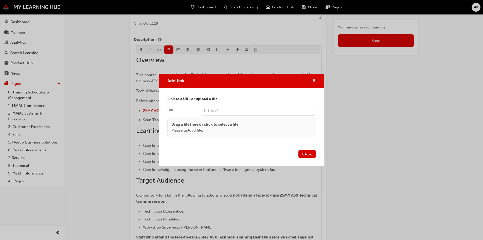
click at [251, 115] on input "URL" at bounding box center [259, 111] width 114 height 10
paste input "https://mmal.ontrak.app/learning/3938353a-7d6c-429d-a0d7-180b480affa5"
type input "https://mmal.ontrak.app/learning/3938353a-7d6c-429d-a0d7-180b480affa5"
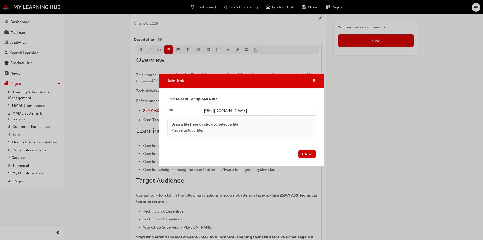
drag, startPoint x: 307, startPoint y: 153, endPoint x: 302, endPoint y: 150, distance: 5.8
click at [307, 153] on button "Close" at bounding box center [306, 154] width 17 height 8
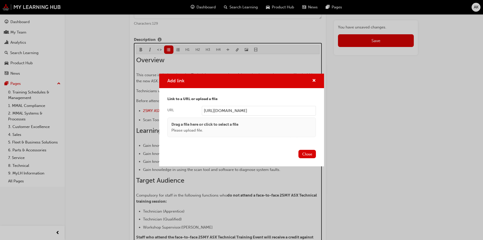
scroll to position [0, 0]
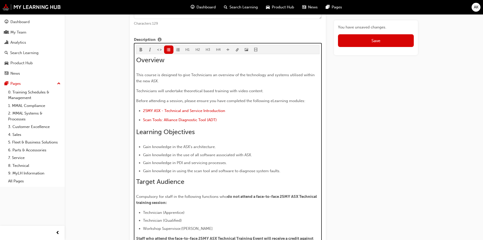
click at [267, 141] on div "Overview This course is designed to give Technicians an overview of the technol…" at bounding box center [228, 167] width 184 height 223
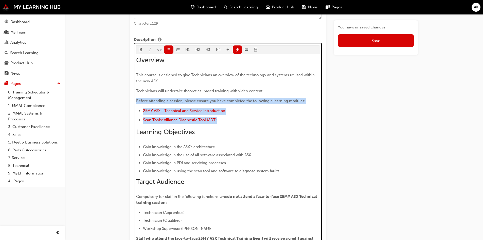
drag, startPoint x: 183, startPoint y: 116, endPoint x: 80, endPoint y: 98, distance: 104.9
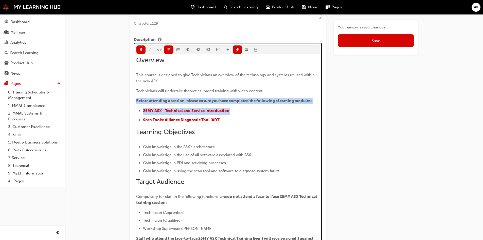
click at [259, 119] on li "﻿ Scan Tools: Alliance Diagnostic Tool (ADT) ﻿" at bounding box center [231, 120] width 177 height 7
click at [266, 120] on li "﻿ Scan Tools: Alliance Diagnostic Tool (ADT) ﻿" at bounding box center [231, 120] width 177 height 7
click at [228, 113] on li "﻿ 25MY ASX - Technical and Service Introduction ﻿" at bounding box center [231, 110] width 177 height 7
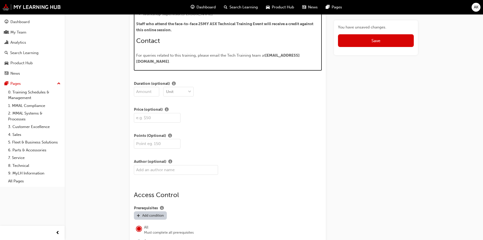
scroll to position [503, 0]
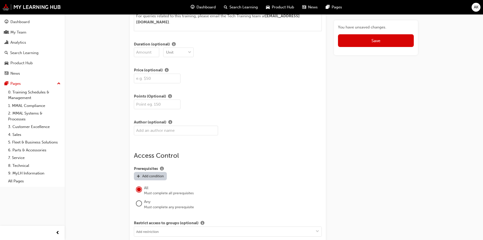
click at [372, 35] on button "Save" at bounding box center [376, 40] width 76 height 13
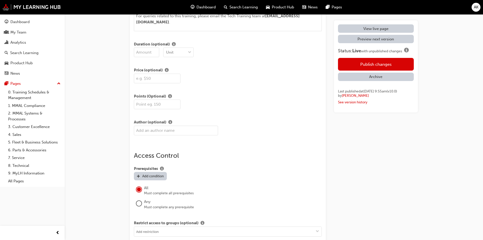
click at [364, 65] on button "Publish changes" at bounding box center [376, 64] width 76 height 13
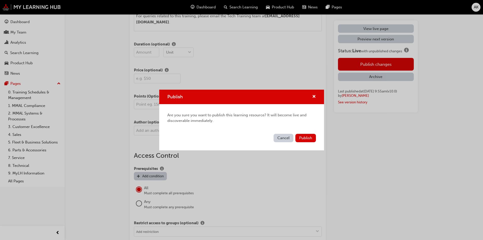
click at [305, 137] on span "Publish" at bounding box center [305, 137] width 13 height 5
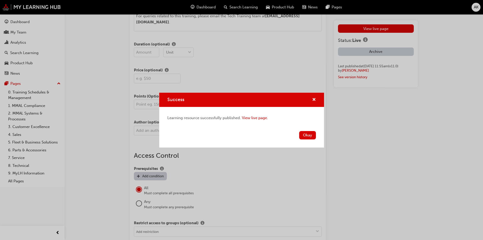
click at [307, 134] on button "Okay" at bounding box center [307, 135] width 17 height 8
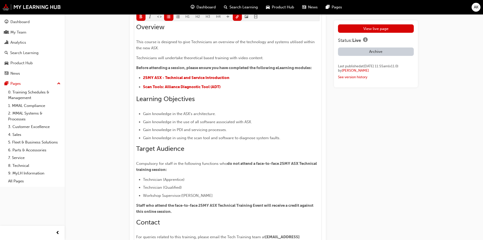
scroll to position [250, 0]
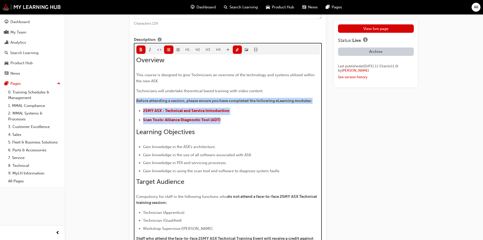
drag, startPoint x: 242, startPoint y: 118, endPoint x: 126, endPoint y: 98, distance: 118.1
copy div "Before attending a session, please ensure you have completed the following eLea…"
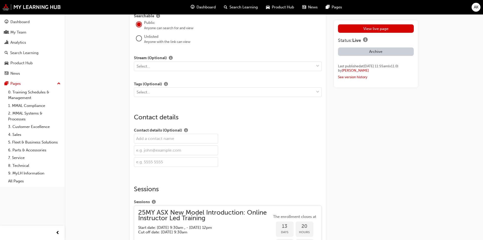
scroll to position [884, 0]
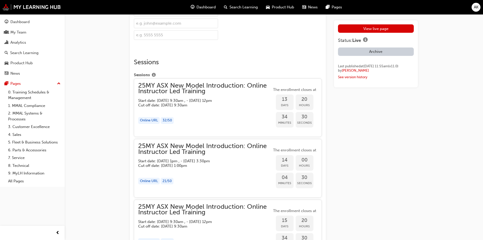
click at [220, 103] on h5 "Cut off date: Tue 14 Oct 2025, 9:30am" at bounding box center [200, 105] width 125 height 5
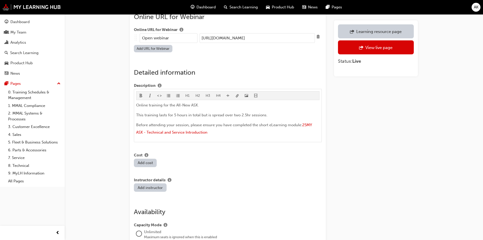
scroll to position [330, 0]
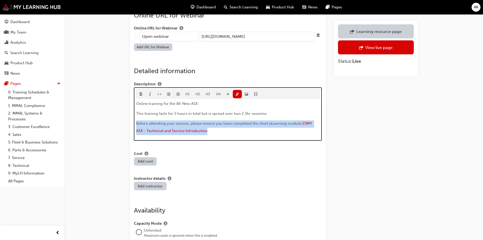
drag, startPoint x: 156, startPoint y: 127, endPoint x: 124, endPoint y: 117, distance: 33.3
click at [124, 117] on div "Edit session Learning resource 25MY ASX New Model Introduction: Online Instruct…" at bounding box center [274, 78] width 304 height 771
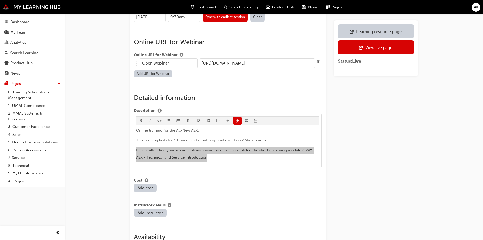
scroll to position [304, 0]
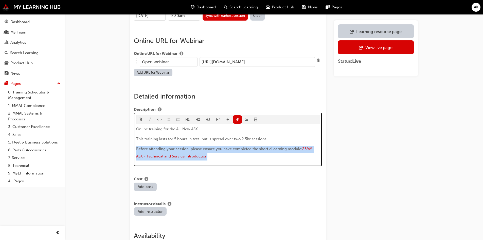
drag, startPoint x: 211, startPoint y: 153, endPoint x: 214, endPoint y: 152, distance: 2.8
click at [211, 153] on p "Before attending your session, please ensure you have completed the short eLear…" at bounding box center [228, 153] width 184 height 15
drag, startPoint x: 194, startPoint y: 148, endPoint x: 127, endPoint y: 141, distance: 67.6
click at [131, 142] on div "Learning resource 25MY ASX New Model Introduction: Online Instructor Led Traini…" at bounding box center [228, 103] width 196 height 740
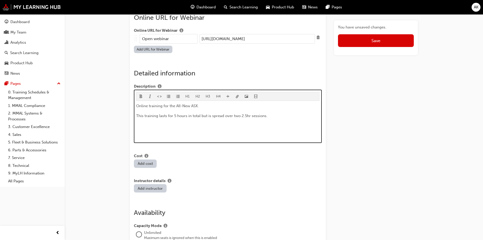
scroll to position [346, 0]
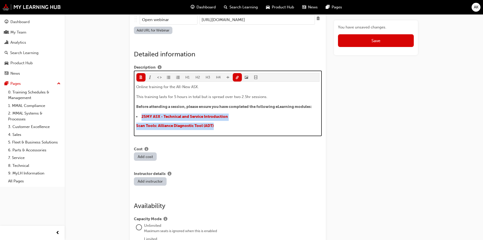
drag, startPoint x: 220, startPoint y: 120, endPoint x: 127, endPoint y: 109, distance: 94.2
click at [127, 109] on div "Edit session Learning resource 25MY ASX New Model Introduction: Online Instruct…" at bounding box center [274, 67] width 304 height 783
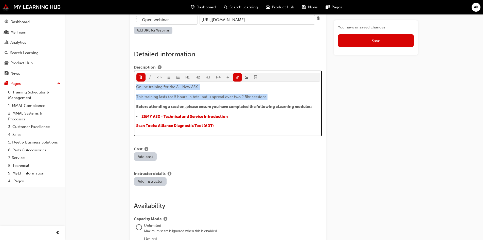
click at [169, 76] on span "format_ul-icon" at bounding box center [169, 78] width 4 height 4
click at [237, 122] on li "​ Scan Tools: Alliance Diagnostic Tool (ADT) ﻿ ﻿ ﻿" at bounding box center [231, 125] width 177 height 7
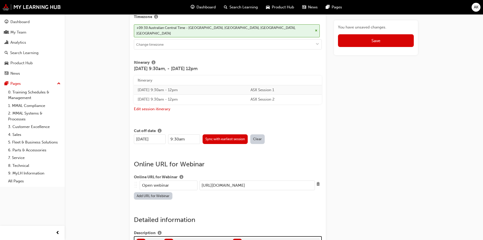
scroll to position [117, 0]
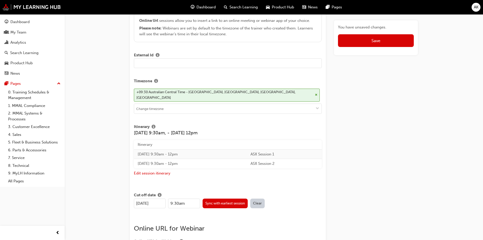
click at [366, 43] on button "Save" at bounding box center [376, 40] width 76 height 13
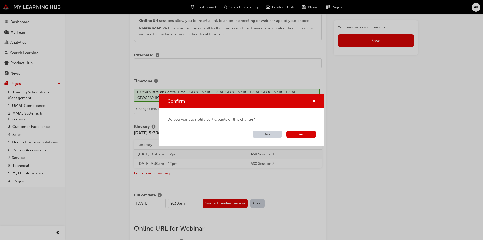
click at [302, 133] on button "Yes" at bounding box center [301, 133] width 30 height 7
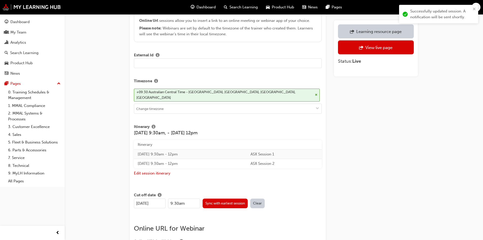
click at [371, 30] on div "Learning resource page" at bounding box center [378, 31] width 45 height 5
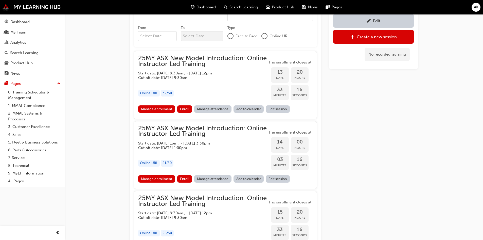
scroll to position [328, 0]
click at [281, 178] on link "Edit session" at bounding box center [278, 178] width 24 height 7
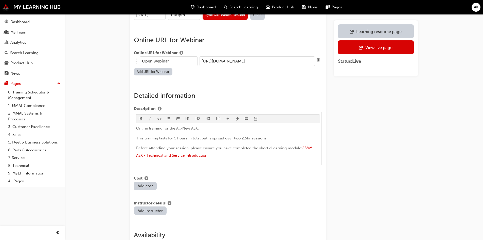
scroll to position [330, 0]
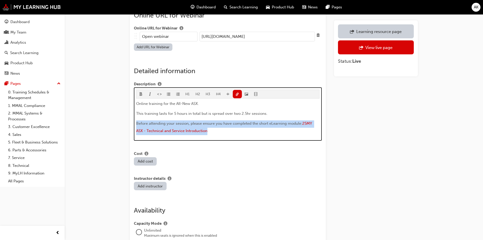
drag, startPoint x: 219, startPoint y: 126, endPoint x: 124, endPoint y: 118, distance: 95.2
click at [123, 119] on div "Edit session Learning resource 25MY ASX New Model Introduction: Online Instruct…" at bounding box center [274, 78] width 304 height 771
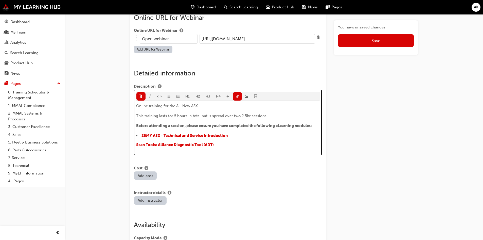
scroll to position [346, 0]
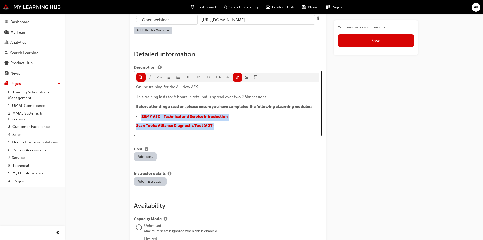
drag, startPoint x: 214, startPoint y: 117, endPoint x: 132, endPoint y: 107, distance: 82.7
click at [132, 107] on div "Learning resource 25MY ASX New Model Introduction: Online Instructor Led Traini…" at bounding box center [228, 67] width 196 height 752
click at [168, 76] on span "format_ul-icon" at bounding box center [169, 78] width 4 height 4
click at [244, 122] on li "​ Scan Tools: Alliance Diagnostic Tool (ADT) ﻿ ﻿ ﻿" at bounding box center [231, 125] width 177 height 7
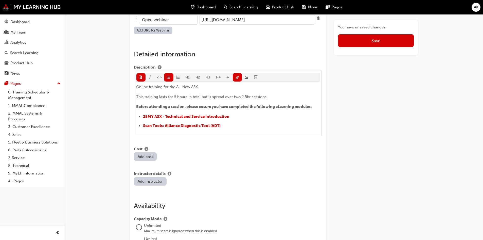
click at [376, 42] on button "Save" at bounding box center [376, 40] width 76 height 13
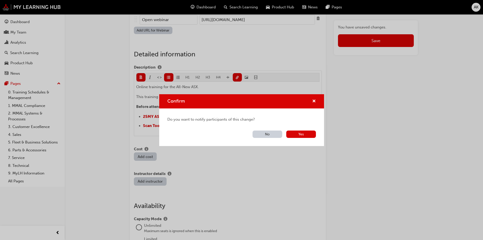
click at [296, 133] on button "Yes" at bounding box center [301, 133] width 30 height 7
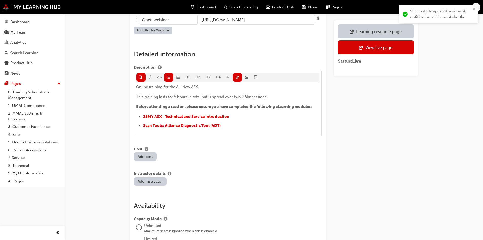
click at [370, 31] on div "Learning resource page" at bounding box center [378, 31] width 45 height 5
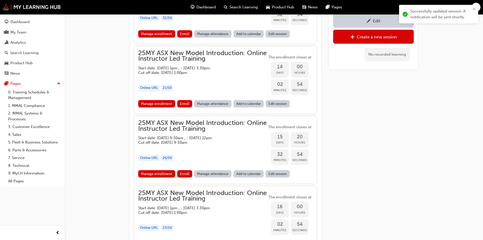
scroll to position [404, 0]
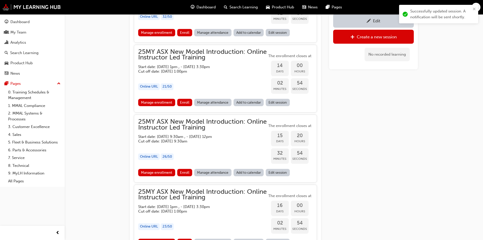
click at [215, 136] on h5 "Start date: Thu 16 Oct 2025, 9:30am , - Fri 17 Oct 2025, 12pm" at bounding box center [198, 136] width 121 height 5
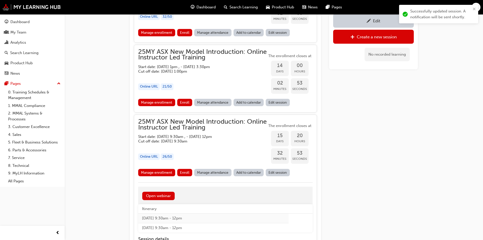
click at [282, 170] on link "Edit session" at bounding box center [278, 172] width 24 height 7
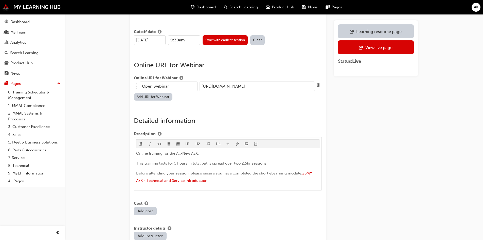
scroll to position [304, 0]
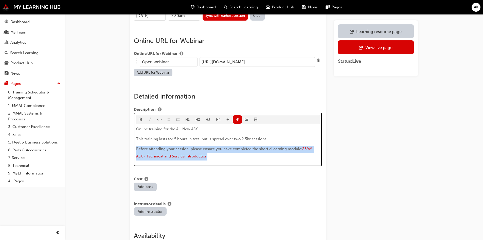
drag, startPoint x: 221, startPoint y: 150, endPoint x: 122, endPoint y: 140, distance: 99.4
click at [122, 140] on div "Edit session Learning resource 25MY ASX New Model Introduction: Online Instruct…" at bounding box center [274, 103] width 304 height 771
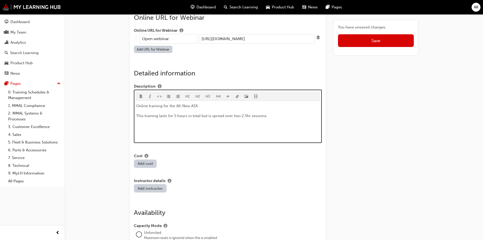
scroll to position [346, 0]
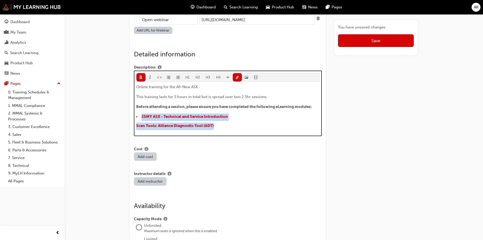
drag, startPoint x: 222, startPoint y: 120, endPoint x: 150, endPoint y: 93, distance: 77.7
click at [117, 109] on div "Edit session Learning resource 25MY ASX New Model Introduction: Online Instruct…" at bounding box center [241, 63] width 483 height 818
click at [170, 73] on button "button" at bounding box center [168, 77] width 9 height 8
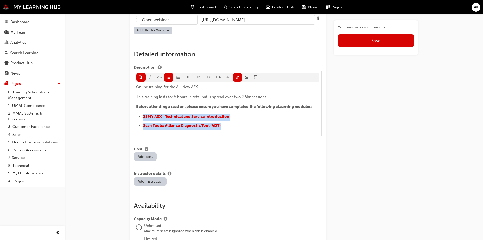
click at [361, 44] on button "Save" at bounding box center [376, 40] width 76 height 13
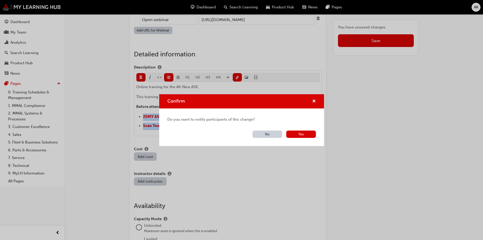
click at [306, 132] on button "Yes" at bounding box center [301, 133] width 30 height 7
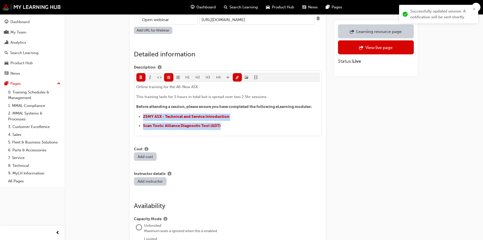
click at [366, 31] on div "Learning resource page" at bounding box center [378, 31] width 45 height 5
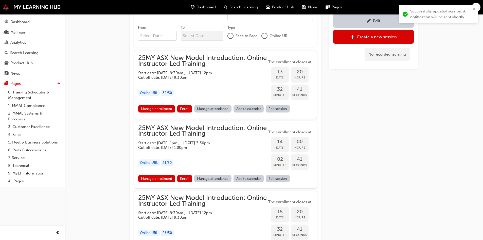
scroll to position [379, 0]
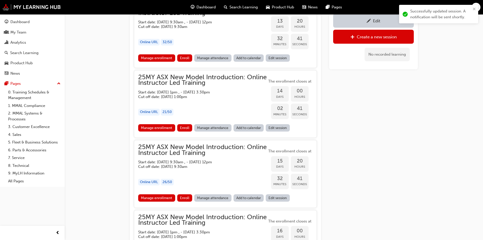
click at [242, 145] on span "25MY ASX New Model Introduction: Online Instructor Led Training" at bounding box center [202, 149] width 129 height 11
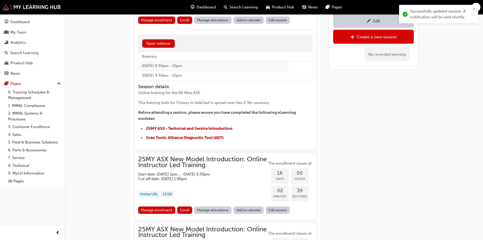
click at [226, 163] on span "25MY ASX New Model Introduction: Online Instructor Led Training" at bounding box center [202, 161] width 129 height 11
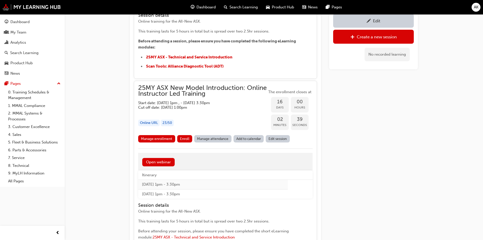
scroll to position [633, 0]
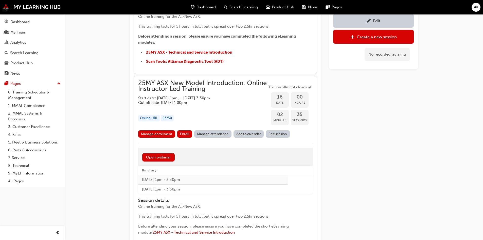
click at [278, 133] on link "Edit session" at bounding box center [278, 133] width 24 height 7
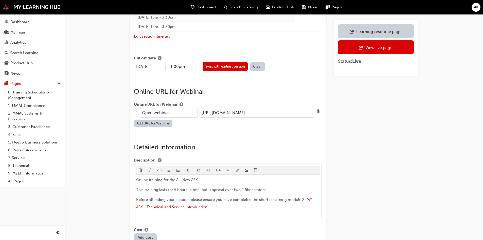
scroll to position [304, 0]
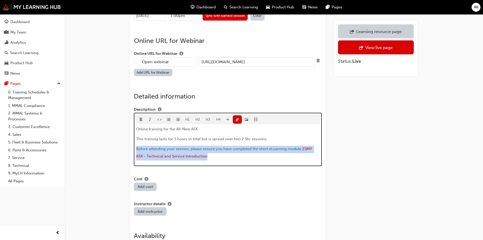
drag, startPoint x: 214, startPoint y: 150, endPoint x: 102, endPoint y: 138, distance: 111.9
click at [102, 138] on div "Edit session Learning resource 25MY ASX New Model Introduction: Online Instruct…" at bounding box center [241, 99] width 483 height 806
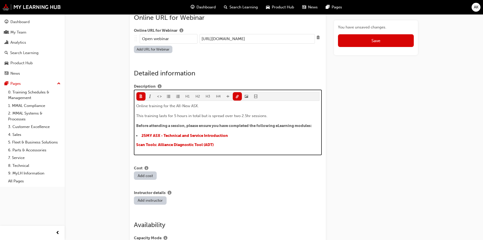
scroll to position [346, 0]
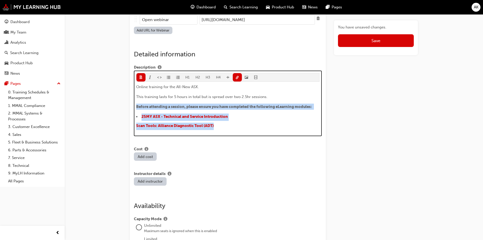
drag, startPoint x: 230, startPoint y: 116, endPoint x: 106, endPoint y: 102, distance: 124.8
click at [106, 102] on div "Edit session Learning resource 25MY ASX New Model Introduction: Online Instruct…" at bounding box center [241, 63] width 483 height 818
click at [224, 122] on p "​ Scan Tools: Alliance Diagnostic Tool (ADT) ﻿ ﻿ ﻿" at bounding box center [228, 125] width 184 height 7
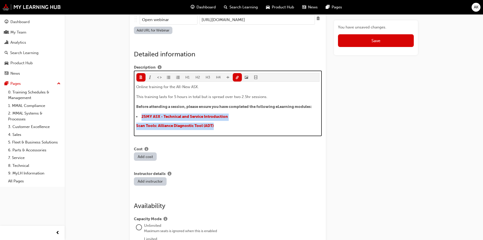
drag, startPoint x: 153, startPoint y: 117, endPoint x: 120, endPoint y: 112, distance: 33.3
click at [120, 112] on div "Edit session Learning resource 25MY ASX New Model Introduction: Online Instruct…" at bounding box center [241, 63] width 483 height 818
click at [168, 76] on span "format_ul-icon" at bounding box center [169, 78] width 4 height 4
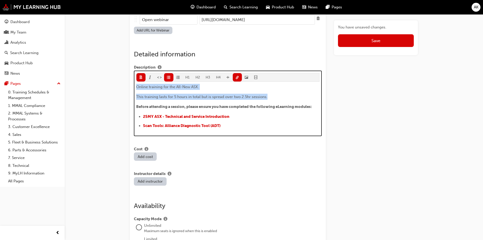
click at [236, 105] on div "Online training for the All-New ASX. This training lasts for 5 hours in total b…" at bounding box center [228, 107] width 184 height 46
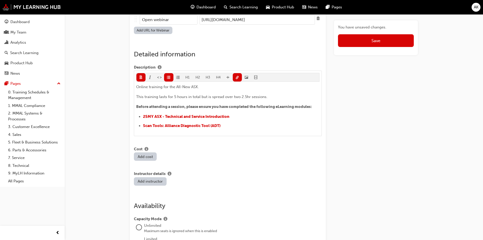
click at [377, 39] on button "Save" at bounding box center [376, 40] width 76 height 13
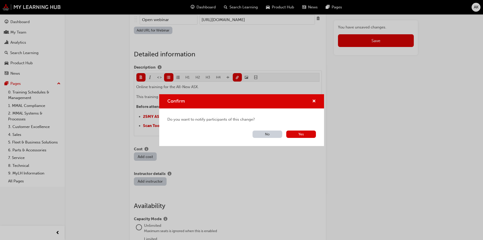
click at [303, 133] on button "Yes" at bounding box center [301, 133] width 30 height 7
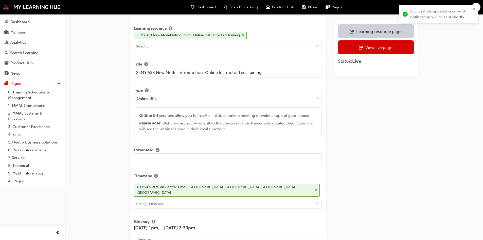
scroll to position [0, 0]
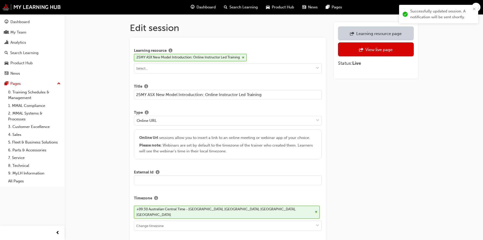
click at [374, 28] on link "Learning resource page" at bounding box center [376, 33] width 76 height 14
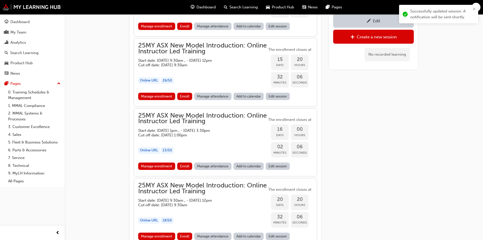
click at [203, 65] on h5 "Cut off date: Thu 16 Oct 2025, 9:30am" at bounding box center [198, 65] width 121 height 5
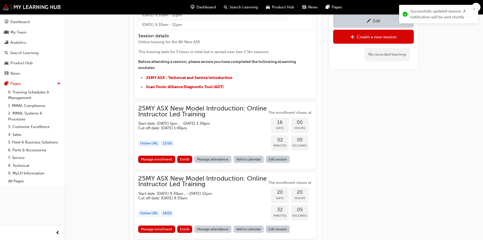
click at [206, 126] on h5 "Cut off date: Thu 16 Oct 2025, 1:00pm" at bounding box center [198, 127] width 121 height 5
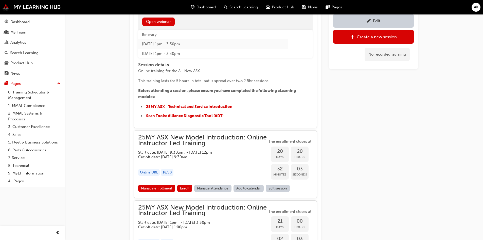
scroll to position [835, 0]
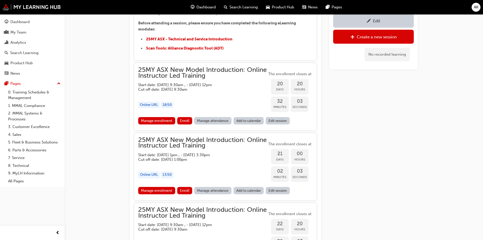
click at [223, 90] on h5 "Cut off date: Tue 21 Oct 2025, 9:30am" at bounding box center [198, 89] width 121 height 5
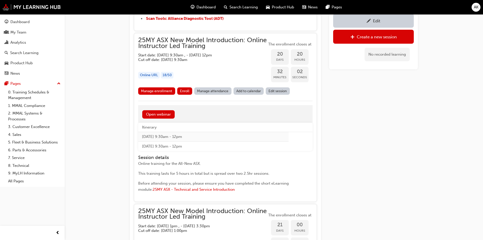
scroll to position [911, 0]
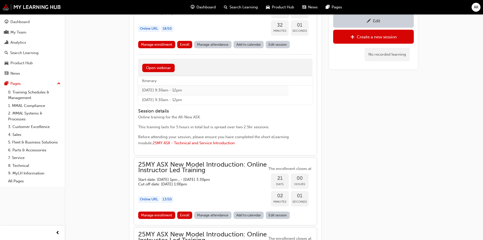
click at [284, 44] on link "Edit session" at bounding box center [278, 44] width 24 height 7
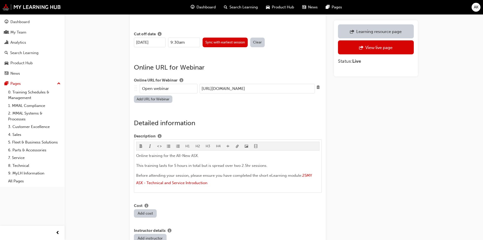
scroll to position [279, 0]
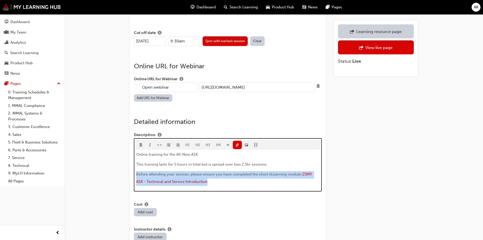
drag, startPoint x: 217, startPoint y: 178, endPoint x: 131, endPoint y: 172, distance: 86.7
click at [131, 172] on div "Learning resource 25MY ASX New Model Introduction: Online Instructor Led Traini…" at bounding box center [228, 129] width 196 height 740
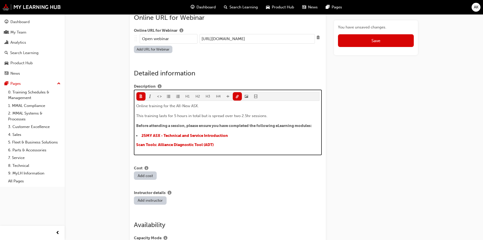
scroll to position [346, 0]
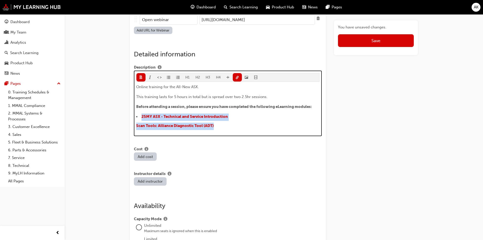
drag, startPoint x: 221, startPoint y: 120, endPoint x: 101, endPoint y: 111, distance: 120.3
click at [101, 111] on div "Edit session Learning resource 25MY ASX New Model Introduction: Online Instruct…" at bounding box center [241, 63] width 483 height 818
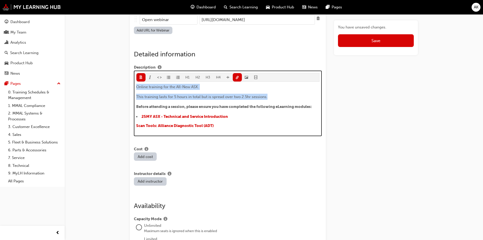
click at [168, 76] on span "format_ul-icon" at bounding box center [169, 78] width 4 height 4
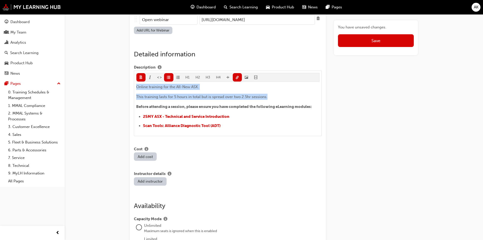
click at [366, 40] on button "Save" at bounding box center [376, 40] width 76 height 13
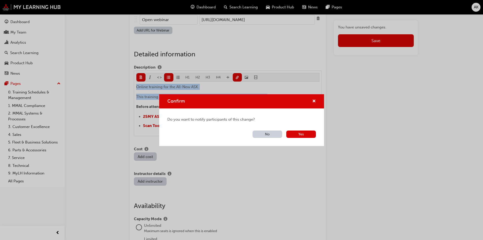
click at [307, 133] on button "Yes" at bounding box center [301, 133] width 30 height 7
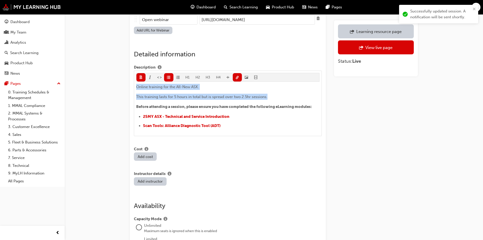
click at [363, 27] on link "Learning resource page" at bounding box center [376, 31] width 76 height 14
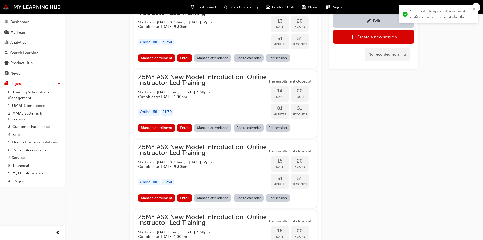
click at [224, 152] on span "25MY ASX New Model Introduction: Online Instructor Led Training" at bounding box center [202, 149] width 129 height 11
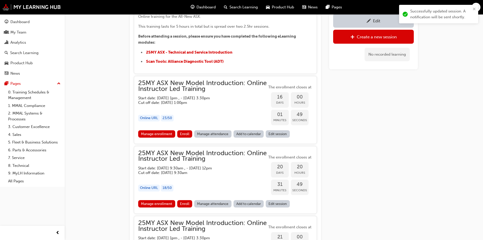
click at [217, 101] on h5 "Cut off date: Thu 16 Oct 2025, 1:00pm" at bounding box center [198, 102] width 121 height 5
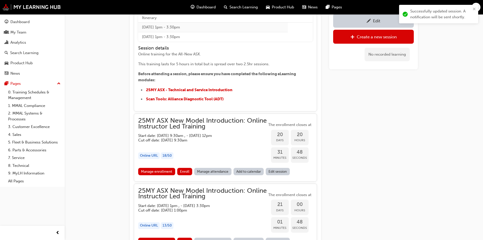
click at [223, 132] on div "25MY ASX New Model Introduction: Online Instructor Led Training Start date: Tue…" at bounding box center [202, 130] width 129 height 25
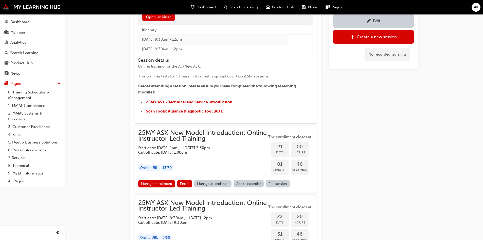
click at [232, 147] on h5 "Start date: Tue 21 Oct 2025, 1pm , - Wed 22 Oct 2025, 3:30pm" at bounding box center [198, 147] width 121 height 5
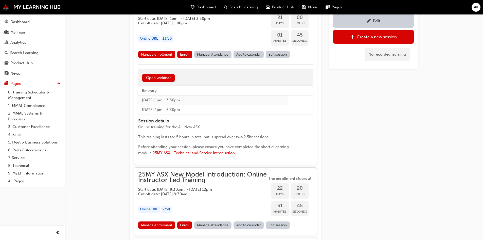
scroll to position [1064, 0]
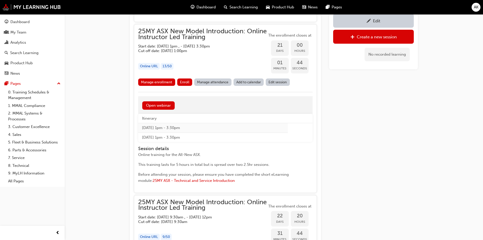
click at [279, 81] on link "Edit session" at bounding box center [278, 81] width 24 height 7
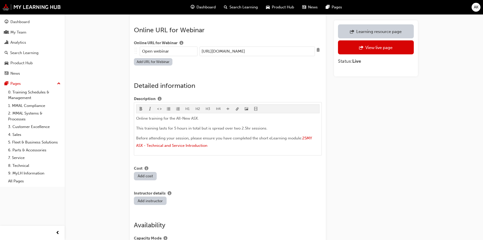
scroll to position [355, 0]
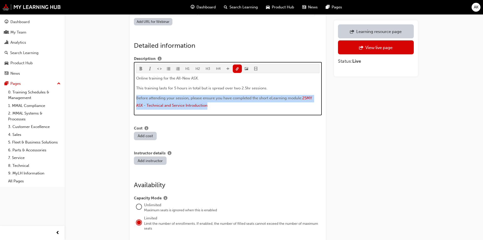
drag, startPoint x: 216, startPoint y: 102, endPoint x: 129, endPoint y: 94, distance: 87.9
click at [129, 94] on div "Edit session Learning resource 25MY ASX New Model Introduction: Online Instruct…" at bounding box center [274, 52] width 304 height 771
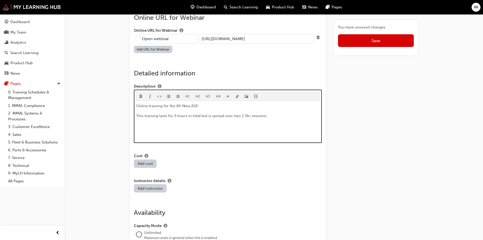
scroll to position [346, 0]
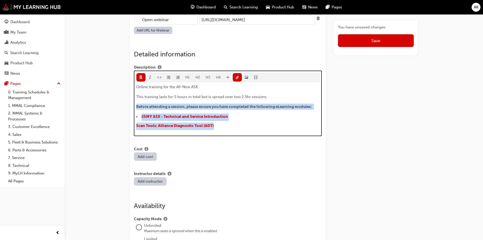
drag, startPoint x: 202, startPoint y: 118, endPoint x: 130, endPoint y: 102, distance: 72.9
click at [131, 102] on div "Learning resource 25MY ASX New Model Introduction: Online Instructor Led Traini…" at bounding box center [228, 67] width 196 height 752
click at [202, 123] on span "Scan Tools: Alliance Diagnostic Tool (ADT)" at bounding box center [175, 125] width 78 height 5
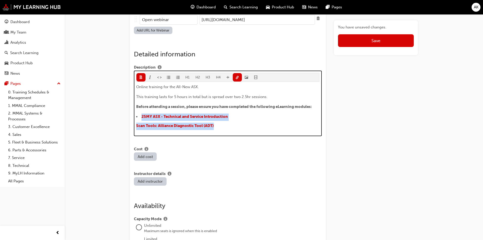
drag, startPoint x: 227, startPoint y: 119, endPoint x: 120, endPoint y: 113, distance: 107.4
click at [120, 113] on div "Edit session Learning resource 25MY ASX New Model Introduction: Online Instruct…" at bounding box center [241, 63] width 483 height 818
click at [166, 73] on button "button" at bounding box center [168, 77] width 9 height 8
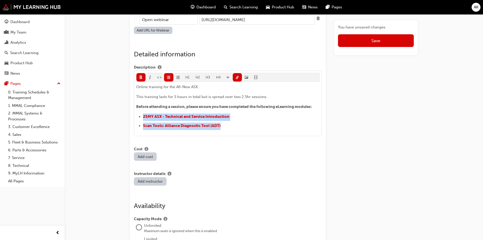
click at [364, 43] on button "Save" at bounding box center [376, 40] width 76 height 13
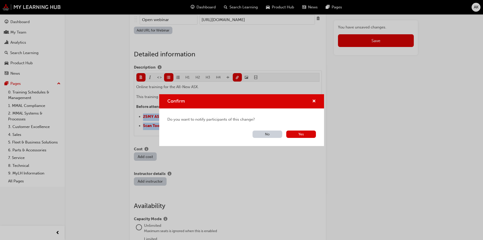
click at [306, 134] on button "Yes" at bounding box center [301, 133] width 30 height 7
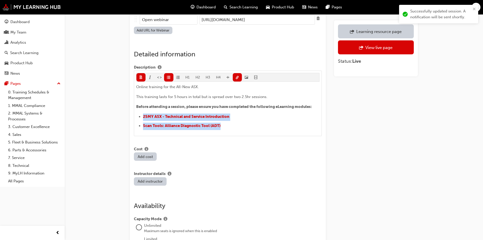
click at [356, 30] on div "Learning resource page" at bounding box center [378, 31] width 45 height 5
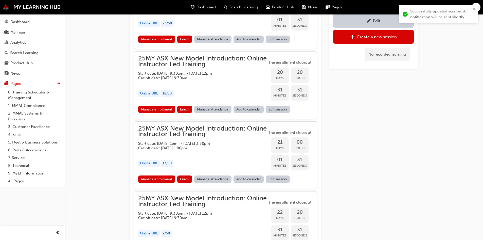
click at [203, 143] on h5 "Start date: Tue 21 Oct 2025, 1pm , - Wed 22 Oct 2025, 3:30pm" at bounding box center [198, 143] width 121 height 5
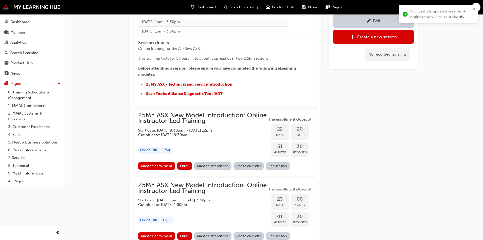
click at [237, 146] on div "25MY ASX New Model Introduction: Online Instructor Led Training Start date: Thu…" at bounding box center [202, 137] width 129 height 50
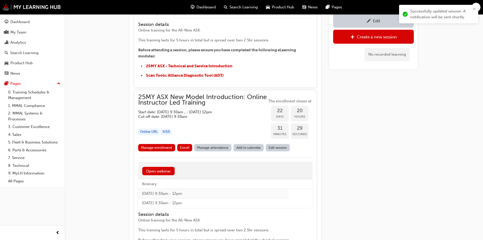
scroll to position [937, 0]
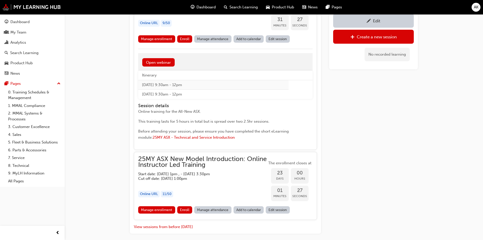
click at [281, 41] on link "Edit session" at bounding box center [278, 38] width 24 height 7
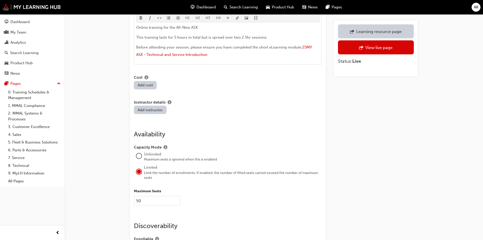
scroll to position [304, 0]
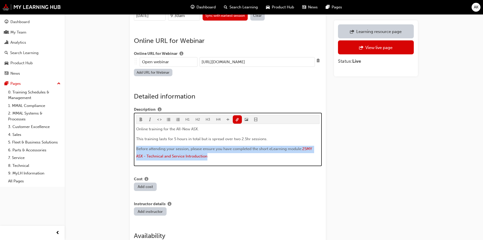
drag, startPoint x: 217, startPoint y: 151, endPoint x: 107, endPoint y: 143, distance: 110.8
click at [111, 143] on div "Edit session Learning resource 25MY ASX New Model Introduction: Online Instruct…" at bounding box center [241, 99] width 483 height 806
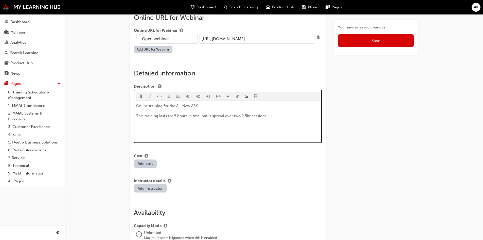
scroll to position [346, 0]
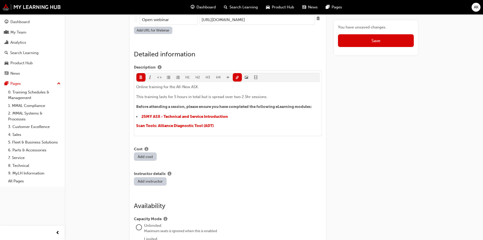
drag, startPoint x: 141, startPoint y: 112, endPoint x: 113, endPoint y: 108, distance: 29.2
click at [113, 108] on div "Edit session Learning resource 25MY ASX New Model Introduction: Online Instruct…" at bounding box center [241, 63] width 483 height 818
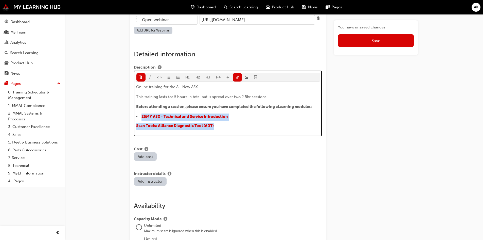
drag, startPoint x: 224, startPoint y: 119, endPoint x: 136, endPoint y: 112, distance: 87.7
click at [136, 112] on div "Online training for the All-New ASX. This training lasts for 5 hours in total b…" at bounding box center [228, 107] width 184 height 46
click at [169, 76] on span "format_ul-icon" at bounding box center [169, 78] width 4 height 4
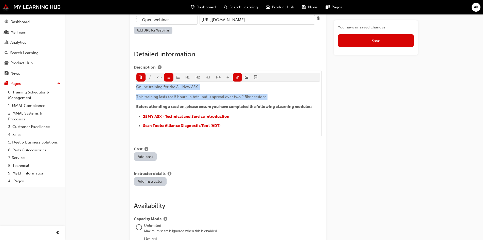
click at [391, 37] on button "Save" at bounding box center [376, 40] width 76 height 13
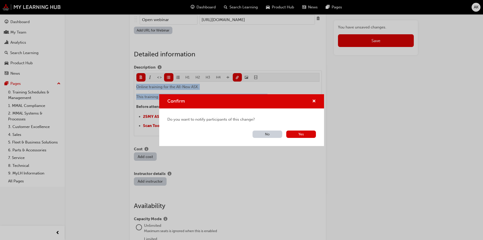
click at [298, 135] on button "Yes" at bounding box center [301, 133] width 30 height 7
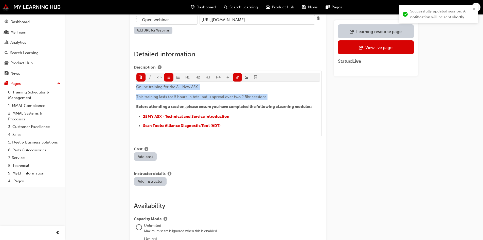
click at [367, 31] on div "Learning resource page" at bounding box center [378, 31] width 45 height 5
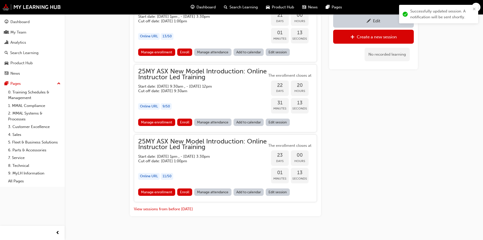
click at [217, 93] on div "button" at bounding box center [202, 96] width 129 height 6
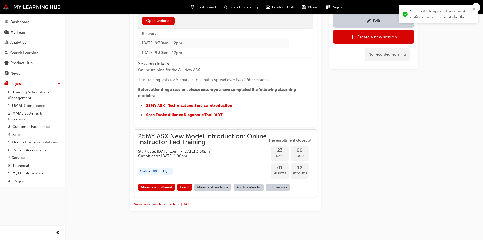
click at [215, 161] on div "button" at bounding box center [202, 161] width 129 height 6
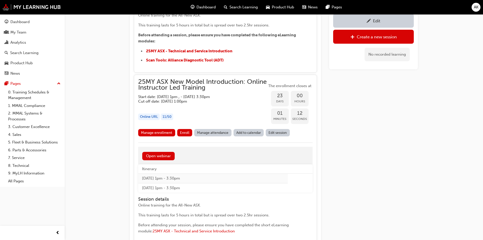
scroll to position [959, 0]
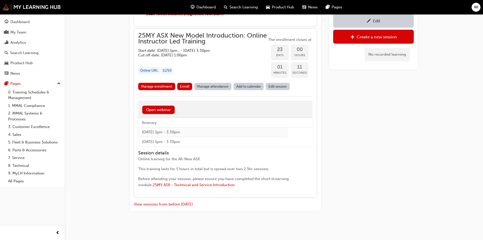
click at [277, 87] on link "Edit session" at bounding box center [278, 86] width 24 height 7
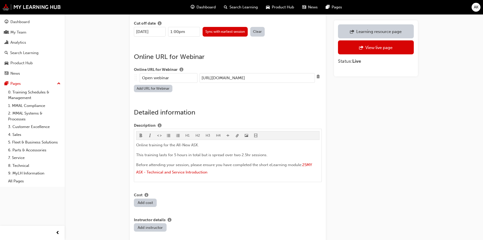
scroll to position [330, 0]
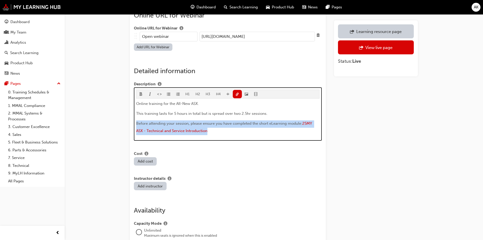
drag, startPoint x: 218, startPoint y: 127, endPoint x: 111, endPoint y: 114, distance: 108.0
click at [121, 115] on div "Edit session Learning resource 25MY ASX New Model Introduction: Online Instruct…" at bounding box center [241, 73] width 483 height 806
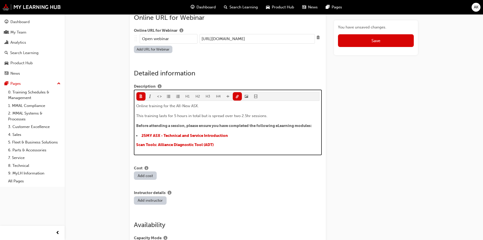
scroll to position [346, 0]
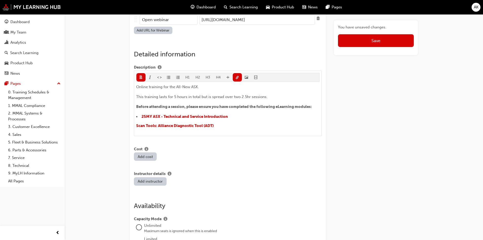
drag, startPoint x: 181, startPoint y: 119, endPoint x: 205, endPoint y: 121, distance: 23.9
click at [125, 113] on div "Edit session Learning resource 25MY ASX New Model Introduction: Online Instruct…" at bounding box center [274, 67] width 304 height 783
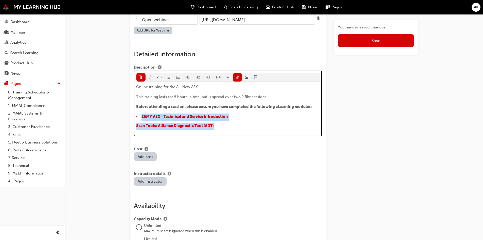
drag, startPoint x: 165, startPoint y: 118, endPoint x: 123, endPoint y: 109, distance: 43.5
click at [123, 109] on div "Edit session Learning resource 25MY ASX New Model Introduction: Online Instruct…" at bounding box center [274, 67] width 304 height 783
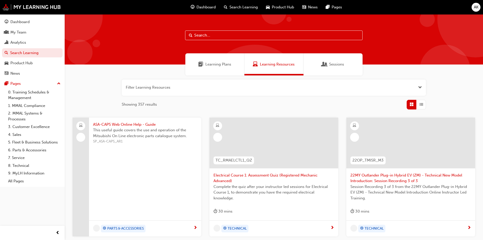
click at [241, 35] on input "text" at bounding box center [273, 35] width 177 height 10
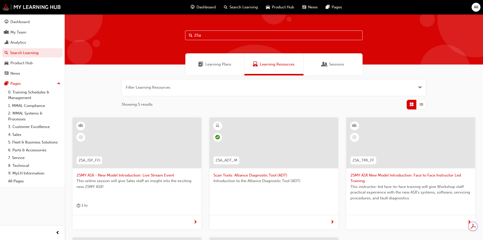
type input "25a"
click at [248, 176] on span "Scan Tools: Alliance Diagnostic Tool (ADT)" at bounding box center [273, 175] width 121 height 6
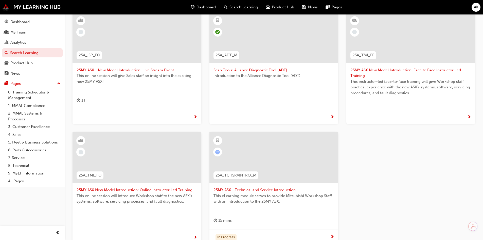
scroll to position [127, 0]
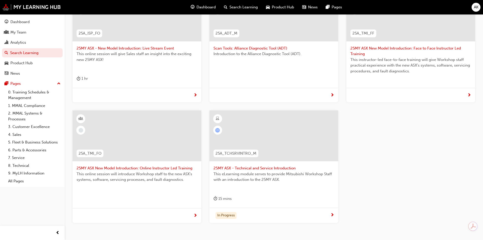
click at [131, 142] on div at bounding box center [137, 135] width 129 height 51
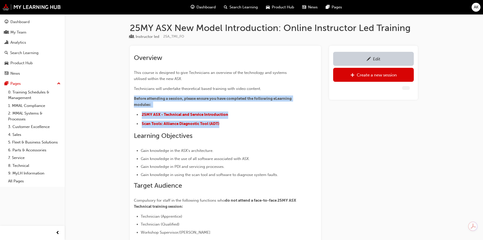
drag, startPoint x: 237, startPoint y: 122, endPoint x: 111, endPoint y: 98, distance: 128.9
copy div "Before attending a session, please ensure you have completed the following eLea…"
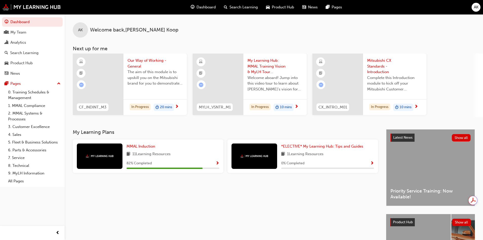
drag, startPoint x: 20, startPoint y: 53, endPoint x: 39, endPoint y: 54, distance: 19.3
click at [20, 53] on div "Search Learning" at bounding box center [24, 53] width 28 height 6
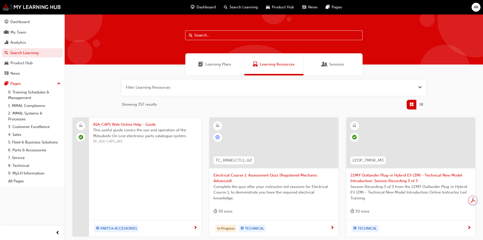
click at [201, 33] on input "text" at bounding box center [273, 35] width 177 height 10
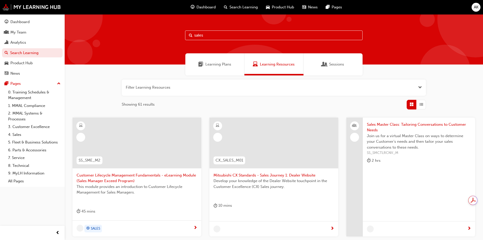
click at [225, 65] on span "Learning Plans" at bounding box center [218, 64] width 26 height 6
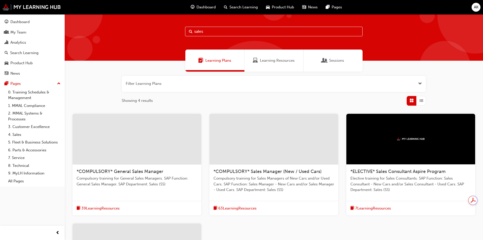
scroll to position [25, 0]
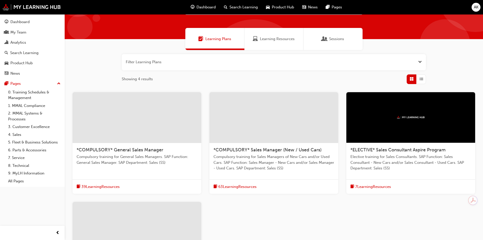
click at [152, 152] on span "*COMPULSORY* General Sales Manager" at bounding box center [120, 150] width 87 height 6
click at [289, 149] on span "*COMPULSORY* Sales Manager (New / Used Cars)" at bounding box center [267, 150] width 108 height 6
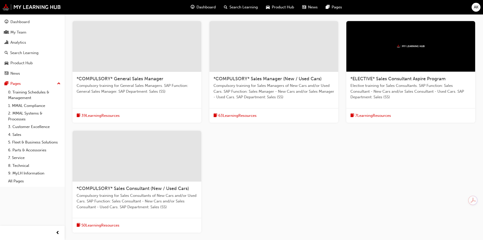
scroll to position [101, 0]
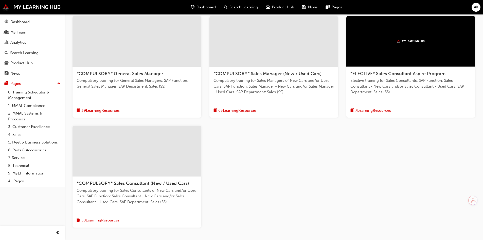
click at [186, 185] on span "*COMPULSORY* Sales Consultant (New / Used Cars)" at bounding box center [133, 183] width 112 height 6
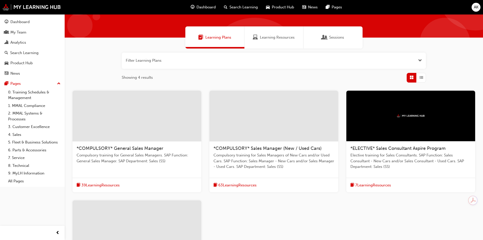
scroll to position [0, 0]
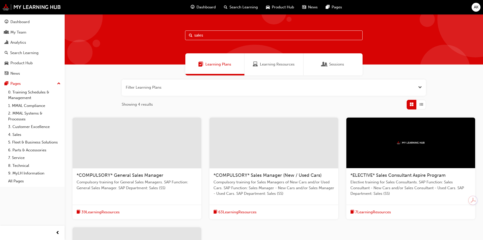
drag, startPoint x: 209, startPoint y: 34, endPoint x: 150, endPoint y: 33, distance: 59.1
click at [150, 33] on div "sales" at bounding box center [274, 39] width 418 height 50
type input "fleet"
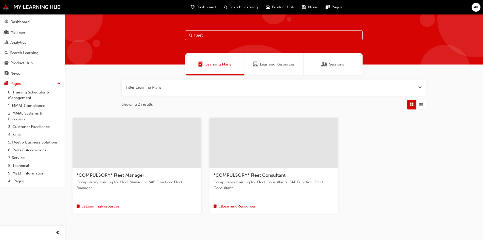
click at [216, 65] on span "Learning Plans" at bounding box center [218, 64] width 26 height 6
drag, startPoint x: 227, startPoint y: 36, endPoint x: 93, endPoint y: 39, distance: 133.4
click at [122, 34] on div "fleet" at bounding box center [274, 39] width 418 height 50
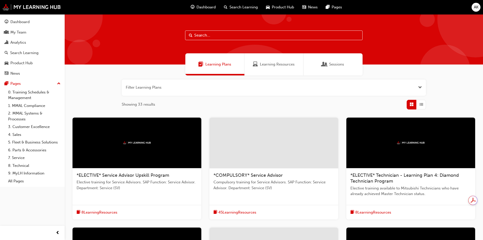
click at [156, 88] on button "button" at bounding box center [274, 87] width 304 height 16
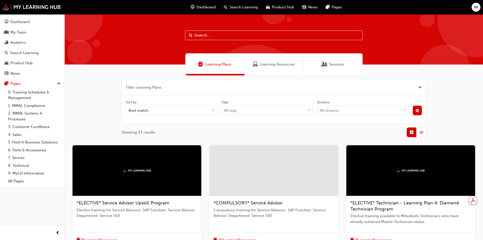
click at [151, 109] on div "Best match" at bounding box center [167, 110] width 83 height 9
click at [129, 109] on input "Sort by Best match" at bounding box center [129, 110] width 1 height 4
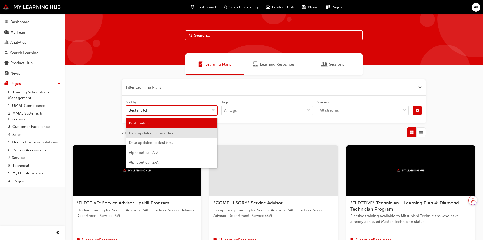
click at [154, 133] on span "Date updated: newest first" at bounding box center [152, 133] width 46 height 5
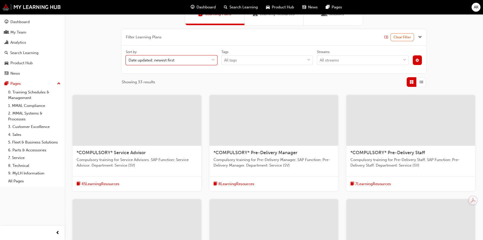
scroll to position [51, 0]
click at [98, 150] on span "*COMPULSORY* Service Advisor" at bounding box center [111, 152] width 69 height 6
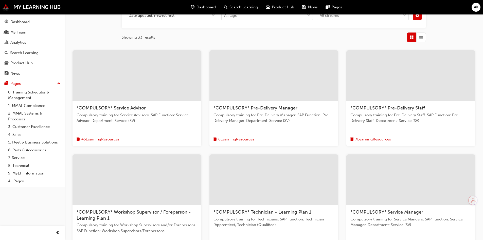
scroll to position [127, 0]
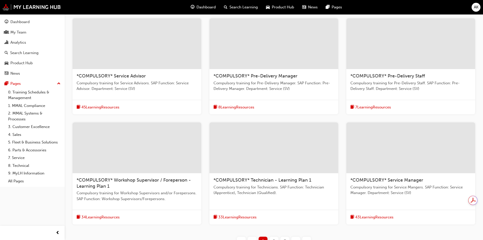
click at [275, 153] on div at bounding box center [273, 147] width 129 height 51
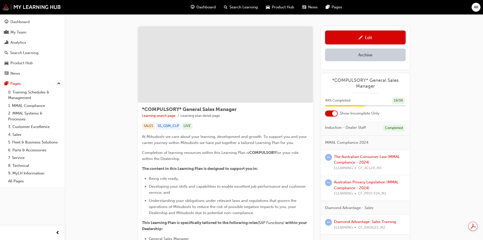
click at [365, 38] on div "Edit" at bounding box center [368, 37] width 7 height 5
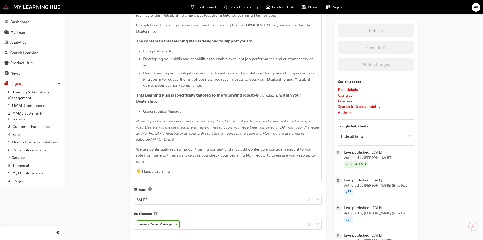
scroll to position [152, 0]
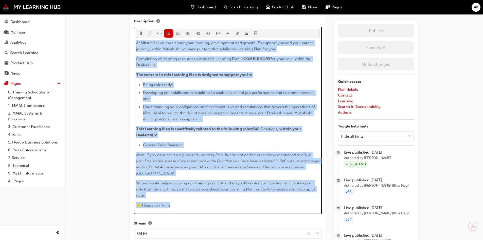
drag, startPoint x: 161, startPoint y: 158, endPoint x: 129, endPoint y: 40, distance: 122.3
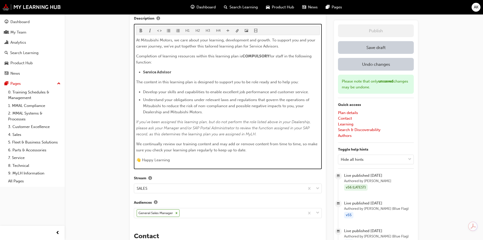
scroll to position [94, 0]
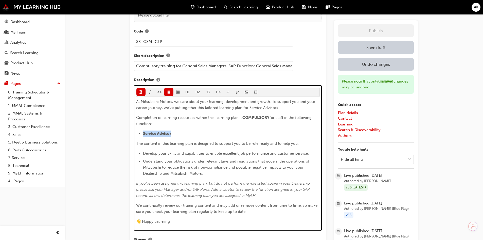
click at [142, 130] on ul "Service Advisor" at bounding box center [228, 133] width 184 height 6
click at [191, 153] on span "Develop your skills and capabilities to enable excellent job performance and cu…" at bounding box center [226, 153] width 166 height 5
click at [195, 141] on span "The content in this learning plan is designed to support you to be role ready a…" at bounding box center [217, 143] width 163 height 5
click at [198, 136] on li "General Sales Manager" at bounding box center [231, 133] width 177 height 6
drag, startPoint x: 147, startPoint y: 133, endPoint x: 139, endPoint y: 133, distance: 7.6
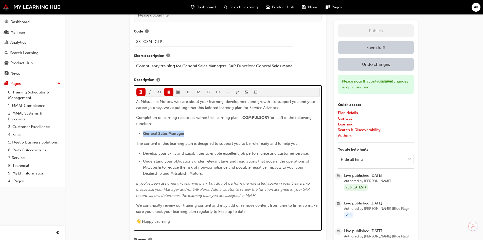
click at [143, 133] on li "General Sales Manager" at bounding box center [231, 133] width 177 height 6
copy span "General Sales Manager"
drag, startPoint x: 267, startPoint y: 107, endPoint x: 277, endPoint y: 107, distance: 9.9
click at [277, 107] on span "At Mitsubishi Motors, we care about your learning, development and growth. To s…" at bounding box center [226, 104] width 180 height 11
click at [283, 137] on div "At Mitsubishi Motors, we care about your learning, development and growth. To s…" at bounding box center [228, 161] width 184 height 126
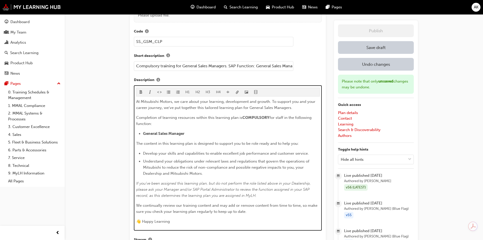
click at [283, 131] on li "General Sales Manager" at bounding box center [231, 133] width 177 height 6
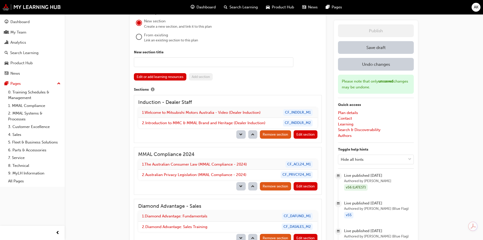
scroll to position [448, 0]
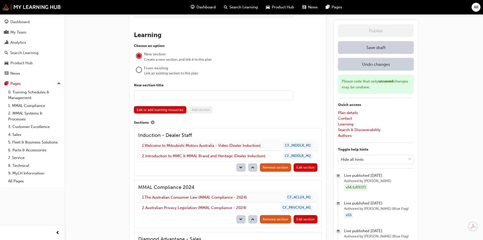
click at [145, 96] on input "text" at bounding box center [213, 95] width 159 height 10
type input "A"
click at [162, 93] on input "text" at bounding box center [213, 95] width 159 height 10
paste input "ALL-NEW ASX - Technical Training"
drag, startPoint x: 189, startPoint y: 96, endPoint x: 166, endPoint y: 96, distance: 22.8
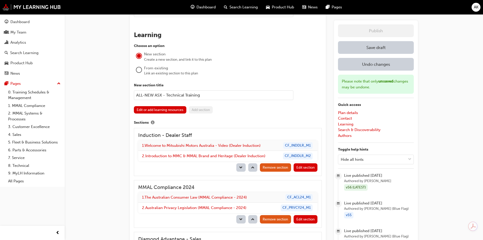
click at [166, 96] on input "ALL-NEW ASX - Technical Training" at bounding box center [213, 95] width 159 height 10
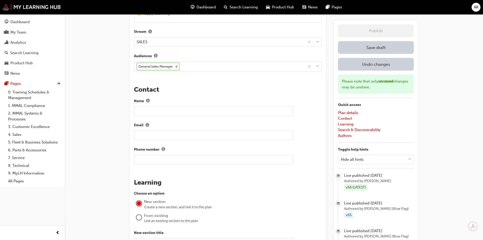
scroll to position [347, 0]
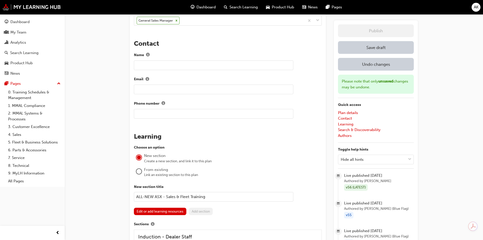
drag, startPoint x: 136, startPoint y: 197, endPoint x: 137, endPoint y: 193, distance: 4.3
click at [136, 197] on input "ALL-NEW ASX - Sales & Fleet Training" at bounding box center [213, 197] width 159 height 10
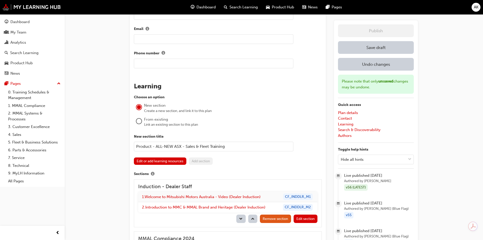
scroll to position [398, 0]
type input "Product - ALL-NEW ASX - Sales & Fleet Training"
click at [159, 161] on button "Edit or add learning resources" at bounding box center [160, 160] width 52 height 7
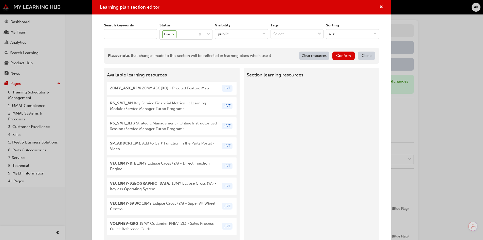
click at [118, 31] on input "keyword" at bounding box center [130, 34] width 53 height 10
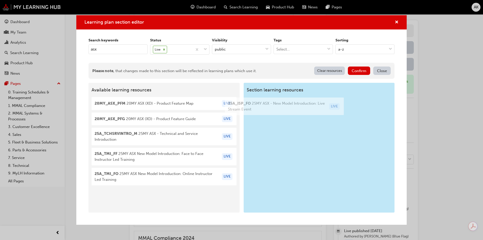
drag, startPoint x: 171, startPoint y: 140, endPoint x: 281, endPoint y: 109, distance: 114.2
click at [281, 109] on div "Available learning resources 20MY_ASX_PFM 20MY ASX (XD) - Product Feature Map L…" at bounding box center [241, 148] width 306 height 130
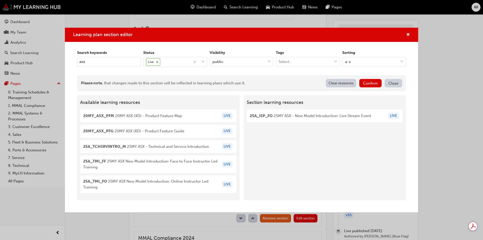
type input "asx"
click at [373, 83] on button "Confirm" at bounding box center [370, 83] width 22 height 8
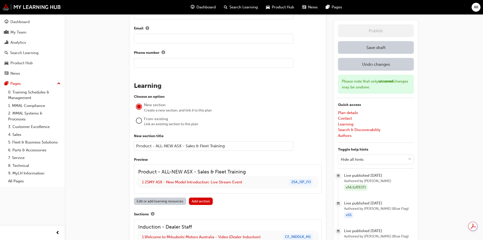
click at [205, 201] on button "Add section" at bounding box center [201, 200] width 24 height 7
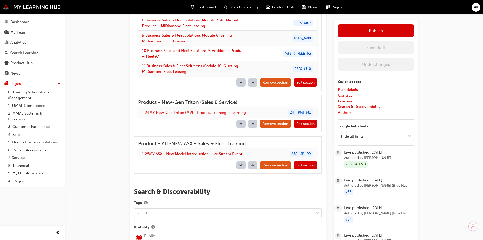
scroll to position [1234, 0]
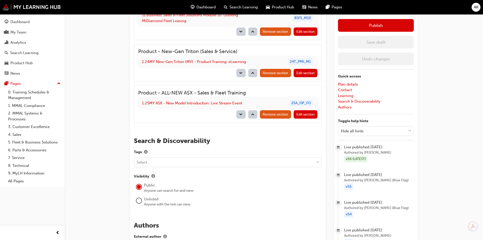
click at [383, 26] on button "Publish" at bounding box center [376, 25] width 76 height 13
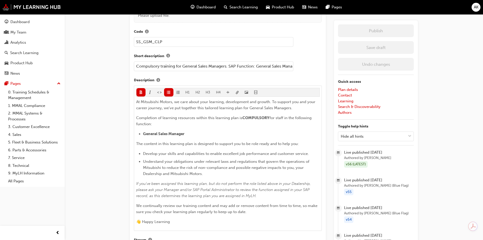
scroll to position [144, 0]
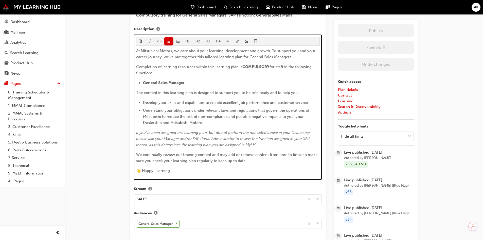
drag, startPoint x: 201, startPoint y: 170, endPoint x: 123, endPoint y: 49, distance: 144.2
copy div "At Mitsubishi Motors, we care about your learning, development and growth. To s…"
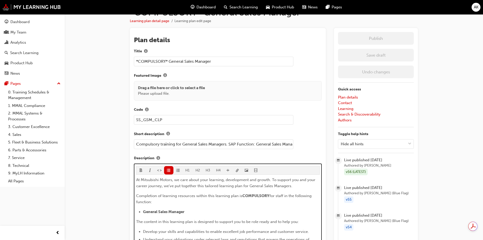
scroll to position [0, 0]
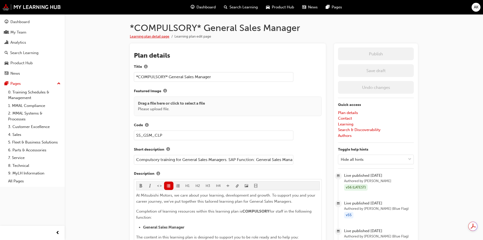
click at [161, 37] on link "Learning plan detail page" at bounding box center [150, 36] width 40 height 4
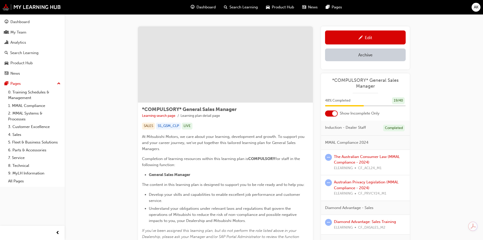
click at [331, 112] on div at bounding box center [331, 113] width 13 height 6
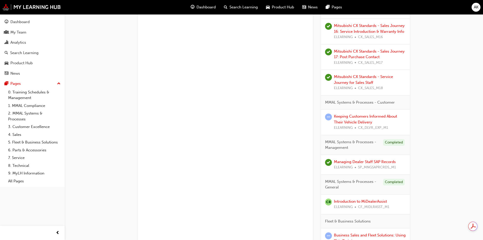
scroll to position [755, 0]
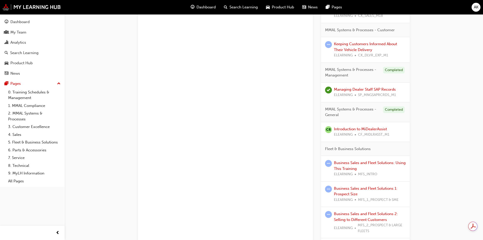
click at [348, 114] on span "MMAL Systems & Processes - General" at bounding box center [352, 111] width 54 height 11
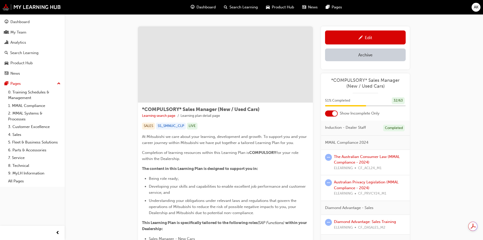
click at [374, 38] on div "Edit" at bounding box center [365, 37] width 73 height 6
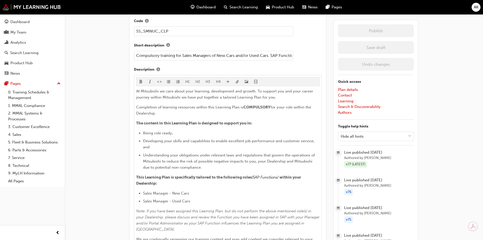
scroll to position [127, 0]
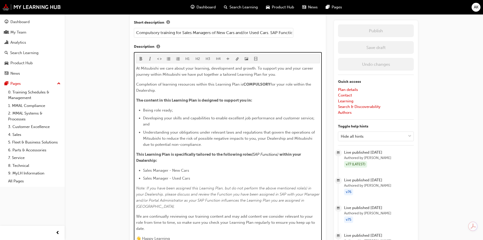
click at [246, 164] on div "At Mitsubishi we care about your learning, development and growth. To support y…" at bounding box center [228, 153] width 184 height 176
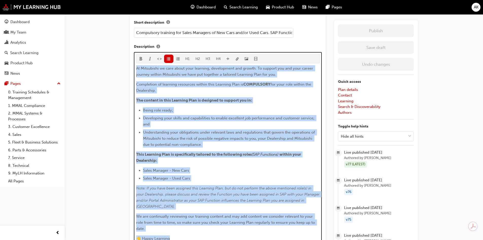
click at [226, 167] on li "Sales Manager - New Cars" at bounding box center [231, 170] width 177 height 6
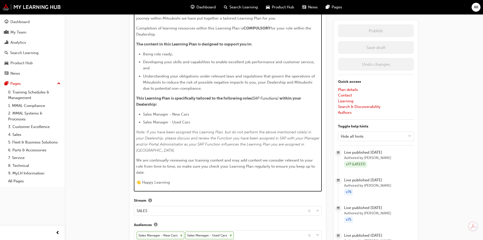
scroll to position [152, 0]
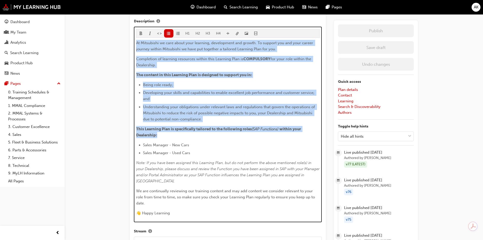
drag, startPoint x: 164, startPoint y: 135, endPoint x: 129, endPoint y: 39, distance: 102.1
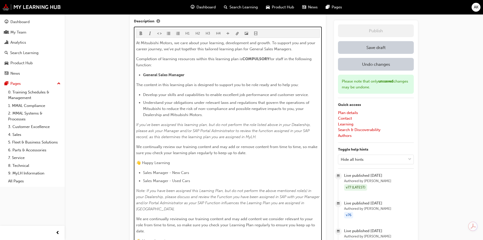
scroll to position [195, 0]
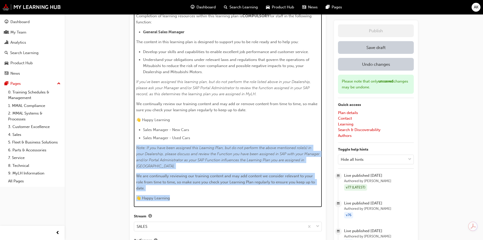
drag, startPoint x: 187, startPoint y: 199, endPoint x: 120, endPoint y: 149, distance: 83.1
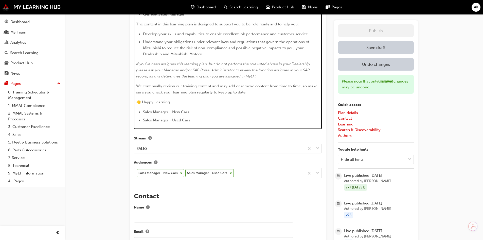
scroll to position [137, 0]
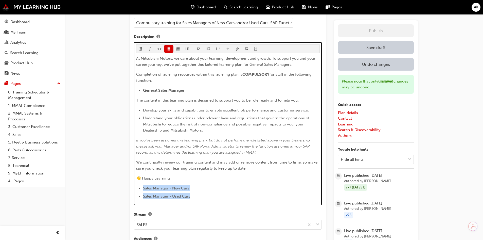
drag, startPoint x: 196, startPoint y: 198, endPoint x: 129, endPoint y: 188, distance: 67.9
copy ul "Sales Manager - New Cars Sales Manager - Used Cars"
click at [151, 80] on span "for staff in the following function:" at bounding box center [224, 77] width 176 height 11
click at [198, 189] on li "Sales Manager - New Cars" at bounding box center [231, 188] width 177 height 6
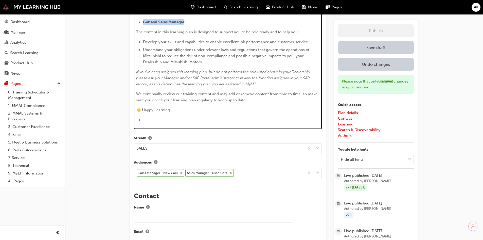
drag, startPoint x: 185, startPoint y: 24, endPoint x: 143, endPoint y: 23, distance: 41.1
click at [143, 23] on li "General Sales Manager" at bounding box center [231, 22] width 177 height 6
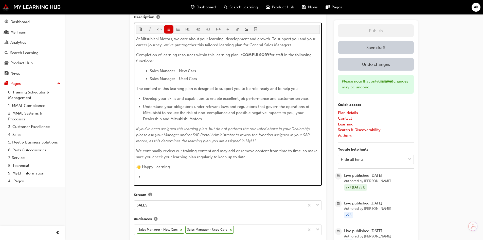
scroll to position [103, 0]
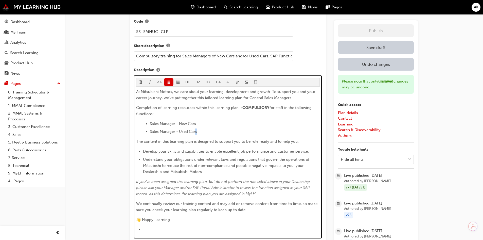
click at [140, 123] on ul "Sales Manager - New Cars Sales Manager - Used Cars" at bounding box center [228, 127] width 184 height 14
click at [169, 80] on span "format_ul-icon" at bounding box center [169, 82] width 4 height 4
click at [168, 81] on span "format_ul-icon" at bounding box center [169, 82] width 4 height 4
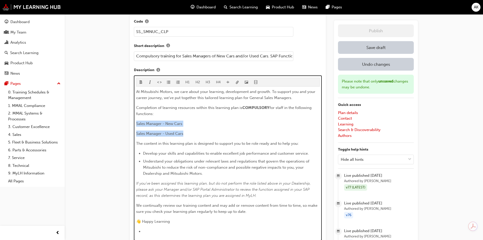
click at [168, 81] on span "format_ul-icon" at bounding box center [169, 82] width 4 height 4
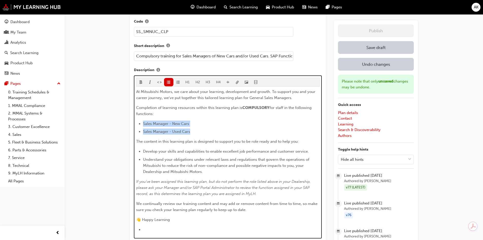
click at [142, 81] on button "button" at bounding box center [140, 82] width 9 height 8
click at [242, 119] on div "At Mitsubishi Motors, we care about your learning, development and growth. To s…" at bounding box center [228, 160] width 184 height 144
click at [258, 99] on span "At Mitsubishi Motors, we care about your learning, development and growth. To s…" at bounding box center [226, 94] width 180 height 11
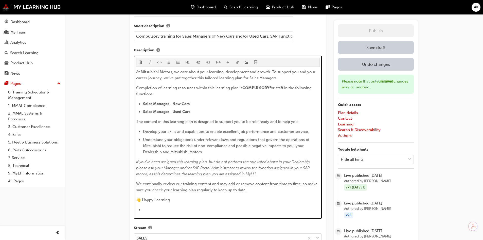
scroll to position [154, 0]
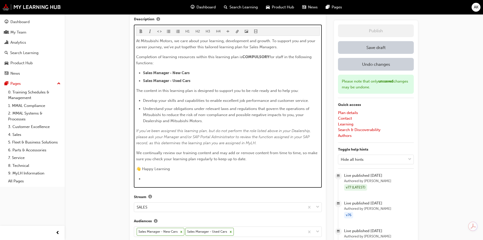
click at [187, 180] on li "﻿" at bounding box center [231, 178] width 177 height 6
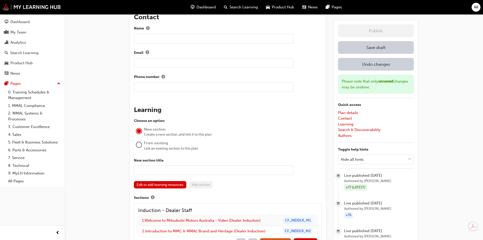
scroll to position [406, 0]
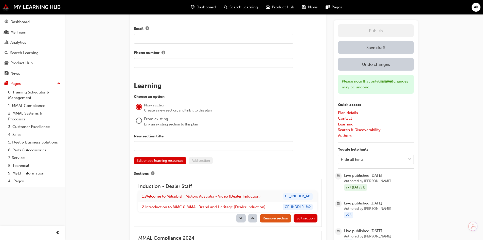
drag, startPoint x: 138, startPoint y: 118, endPoint x: 142, endPoint y: 119, distance: 4.2
click at [138, 118] on div at bounding box center [138, 120] width 5 height 5
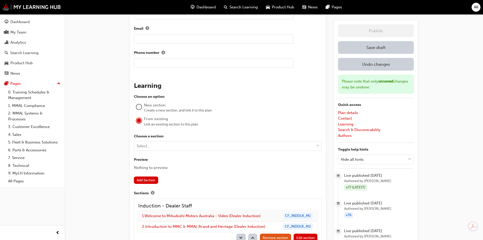
click at [181, 148] on div "Select..." at bounding box center [224, 145] width 180 height 9
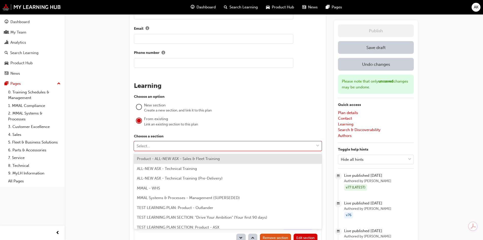
click at [181, 158] on span "Product - ALL-NEW ASX - Sales & Fleet Training" at bounding box center [178, 158] width 83 height 5
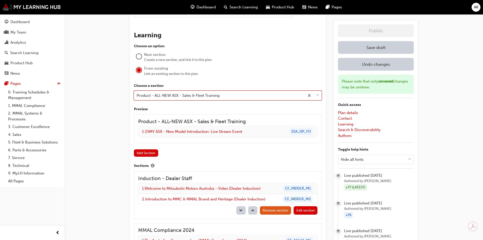
scroll to position [456, 0]
click at [142, 150] on button "Add Section" at bounding box center [146, 152] width 24 height 7
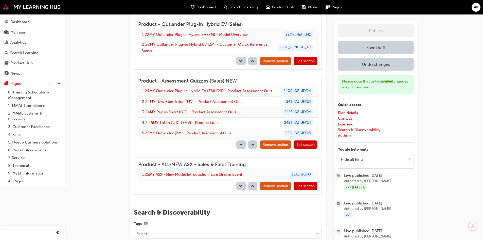
scroll to position [1648, 0]
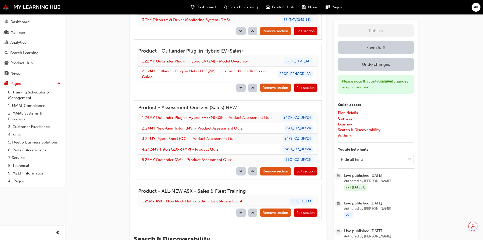
click at [391, 48] on button "Save draft" at bounding box center [376, 47] width 76 height 13
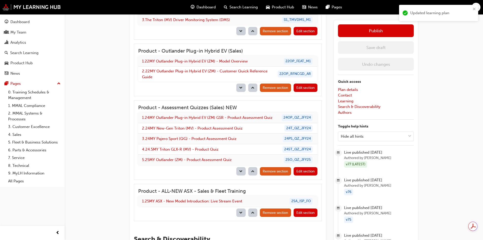
click at [384, 38] on section "Publish Save draft Undo changes Please note that only unsaved changes may be un…" at bounding box center [376, 151] width 76 height 254
click at [385, 33] on button "Publish" at bounding box center [376, 30] width 76 height 13
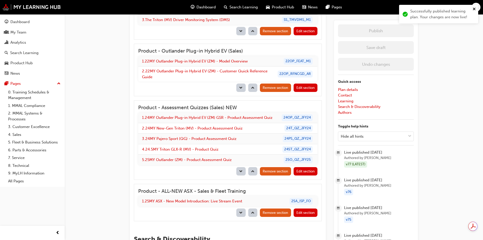
click at [475, 9] on icon "close" at bounding box center [475, 9] width 4 height 4
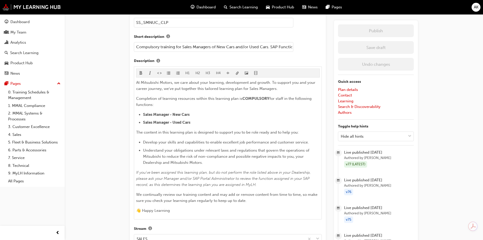
scroll to position [98, 0]
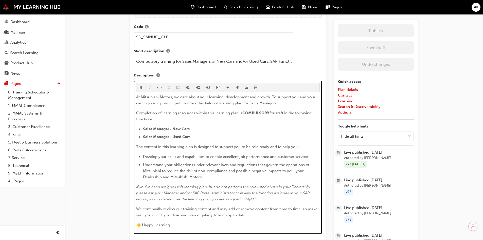
click at [250, 117] on p "Completion of learning resources within this learning plan is COMPULSORY for st…" at bounding box center [228, 116] width 184 height 12
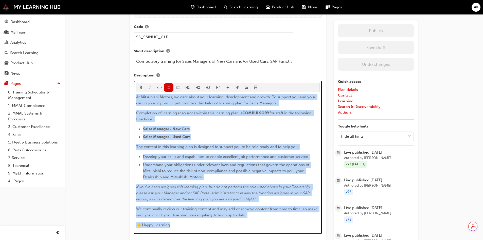
click at [243, 132] on ul "Sales Manager - New Cars Sales Manager - Used Cars" at bounding box center [228, 133] width 184 height 14
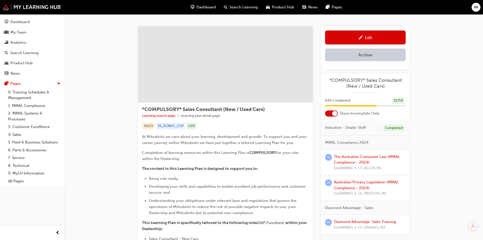
click at [380, 38] on div "Edit" at bounding box center [365, 37] width 73 height 6
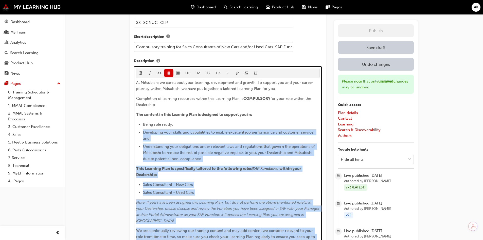
scroll to position [101, 0]
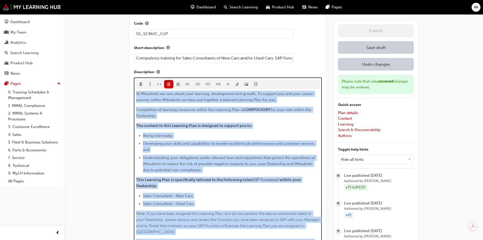
drag, startPoint x: 177, startPoint y: 135, endPoint x: 134, endPoint y: 90, distance: 62.4
click at [134, 90] on div "H1 H2 H3 H4 At Mitsubishi we care about your learning, development and growth. …" at bounding box center [228, 174] width 188 height 195
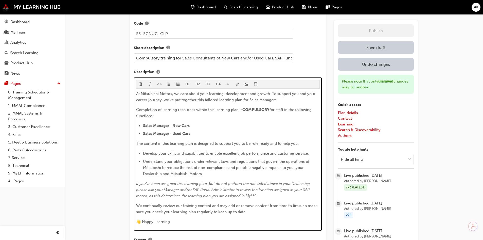
click at [165, 124] on span "Sales Manager - New Cars" at bounding box center [166, 125] width 47 height 5
click at [161, 133] on span "Sales Manager - Used Cars" at bounding box center [166, 133] width 47 height 5
click at [265, 99] on span "At Mitsubishi Motors, we care about your learning, development and growth. To s…" at bounding box center [226, 96] width 180 height 11
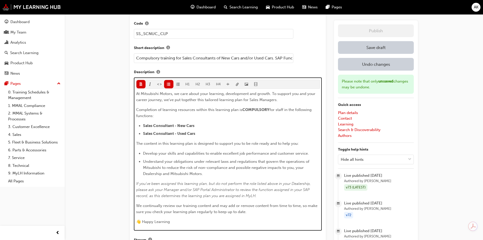
click at [265, 99] on span "At Mitsubishi Motors, we care about your learning, development and growth. To s…" at bounding box center [226, 96] width 180 height 11
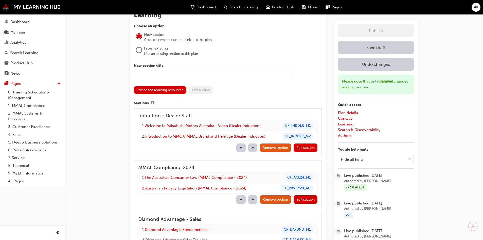
scroll to position [431, 0]
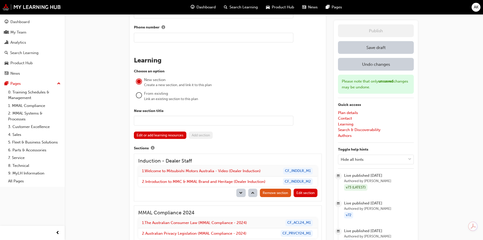
click at [138, 94] on div at bounding box center [138, 95] width 5 height 5
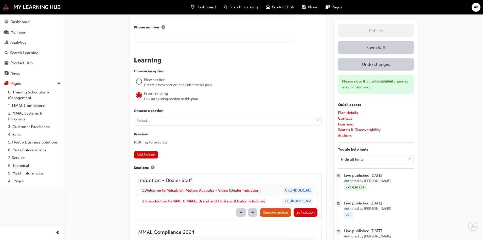
click at [150, 126] on div "Choose a section Select... Preview Nothing to preview. Add Section" at bounding box center [228, 133] width 188 height 50
click at [152, 120] on div "Select..." at bounding box center [224, 120] width 180 height 9
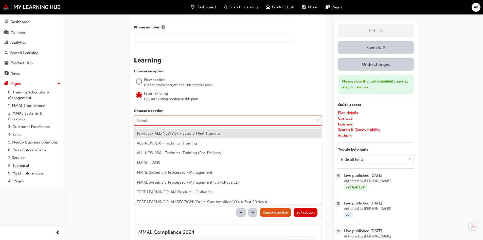
click at [152, 131] on span "Product - ALL-NEW ASX - Sales & Fleet Training" at bounding box center [178, 133] width 83 height 5
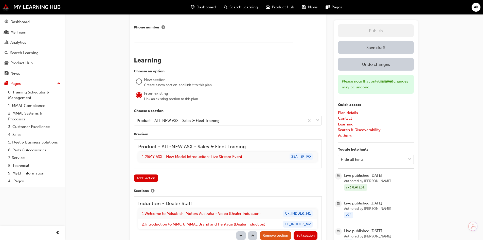
click at [147, 176] on button "Add Section" at bounding box center [146, 177] width 24 height 7
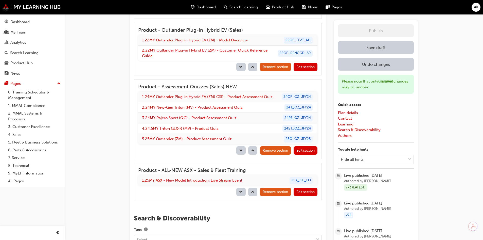
scroll to position [1352, 0]
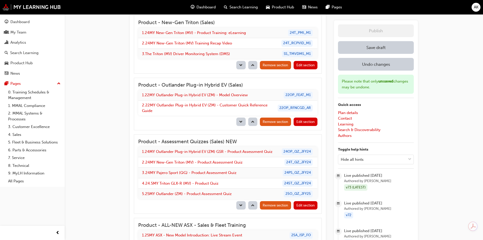
click at [374, 48] on button "Save draft" at bounding box center [376, 47] width 76 height 13
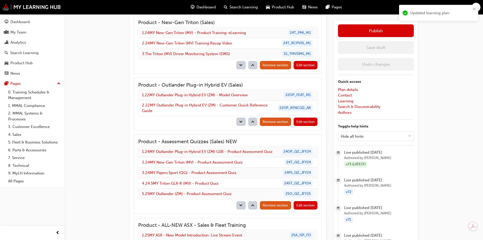
click at [377, 34] on button "Publish" at bounding box center [376, 30] width 76 height 13
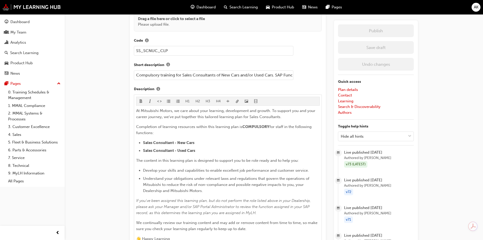
scroll to position [110, 0]
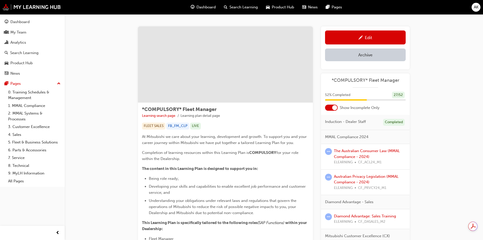
click at [374, 37] on div "Edit" at bounding box center [365, 37] width 73 height 6
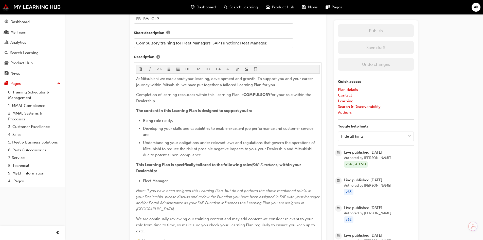
scroll to position [127, 0]
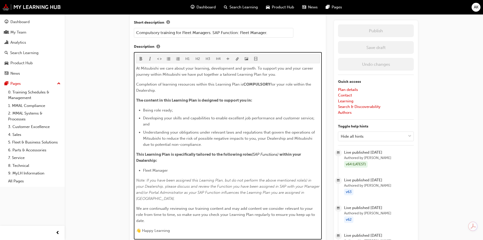
drag, startPoint x: 214, startPoint y: 156, endPoint x: 212, endPoint y: 165, distance: 9.5
click at [214, 156] on span "This Learning Plan is specifically tailored to the following roles" at bounding box center [194, 154] width 116 height 5
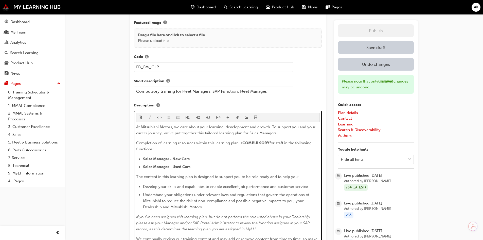
scroll to position [76, 0]
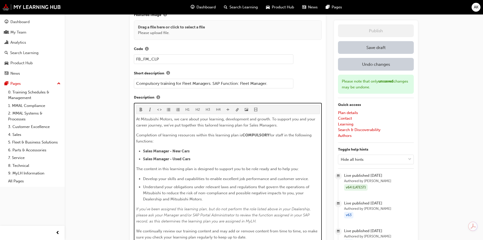
click at [252, 125] on span "At Mitsubishi Motors, we care about your learning, development and growth. To s…" at bounding box center [226, 122] width 180 height 11
click at [149, 151] on span "Sales Manager - New Cars" at bounding box center [166, 151] width 47 height 5
click at [154, 140] on p "Completion of learning resources within this learning plan is COMPULSORY for st…" at bounding box center [228, 138] width 184 height 12
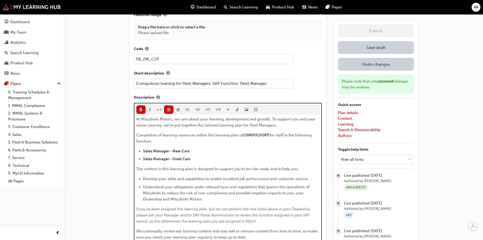
click at [146, 153] on li "Sales Manager - New Cars" at bounding box center [231, 151] width 177 height 6
click at [146, 153] on span "Sales Manager - New Cars" at bounding box center [166, 151] width 47 height 5
drag, startPoint x: 201, startPoint y: 159, endPoint x: 169, endPoint y: 152, distance: 32.6
click at [171, 150] on ul "Fleet Manager - New Cars Sales Manager - Used Cars" at bounding box center [228, 155] width 184 height 14
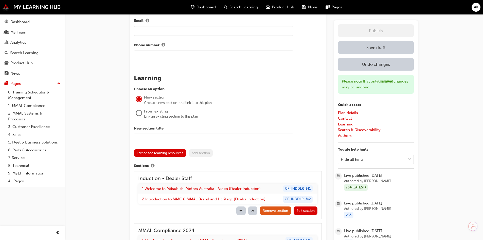
scroll to position [406, 0]
click at [139, 114] on div at bounding box center [138, 112] width 5 height 5
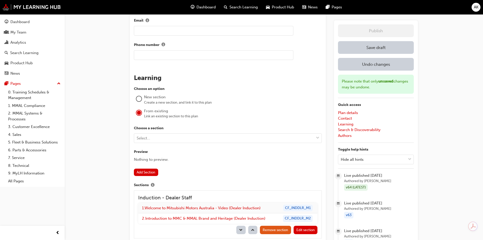
click at [148, 138] on div "Select..." at bounding box center [143, 138] width 13 height 6
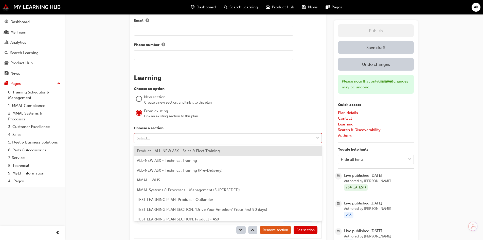
click at [156, 151] on span "Product - ALL-NEW ASX - Sales & Fleet Training" at bounding box center [178, 150] width 83 height 5
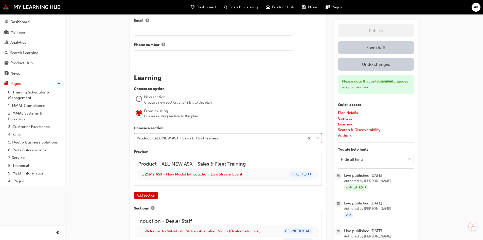
click at [145, 190] on div "Choose a section option Product - ALL-NEW ASX - Sales & Fleet Training, selecte…" at bounding box center [228, 162] width 188 height 74
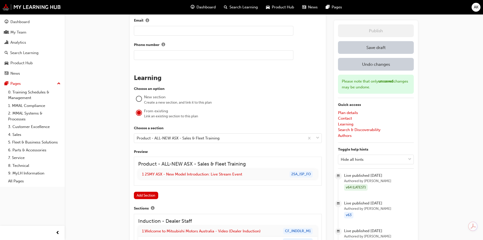
click at [152, 195] on button "Add Section" at bounding box center [146, 194] width 24 height 7
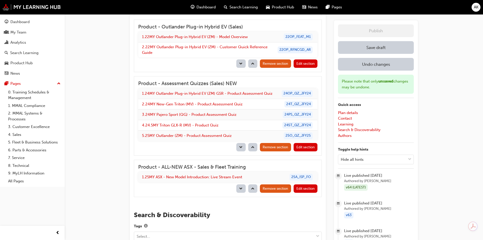
scroll to position [1445, 0]
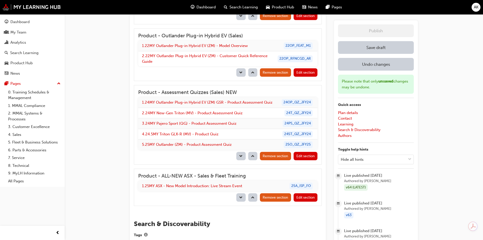
click at [375, 47] on button "Save draft" at bounding box center [376, 47] width 76 height 13
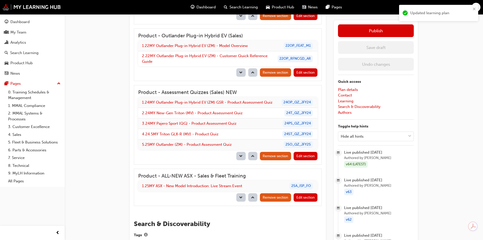
click at [373, 28] on button "Publish" at bounding box center [376, 30] width 76 height 13
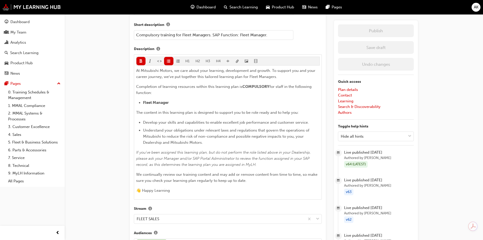
scroll to position [127, 0]
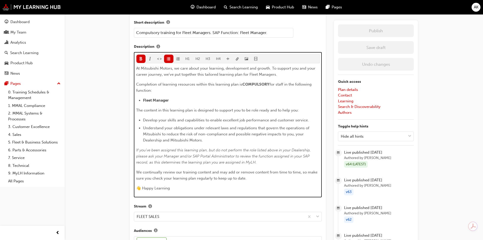
click at [251, 129] on span "Understand your obligations under relevant laws and regulations that govern the…" at bounding box center [226, 133] width 167 height 17
click at [249, 127] on span "Understand your obligations under relevant laws and regulations that govern the…" at bounding box center [226, 133] width 167 height 17
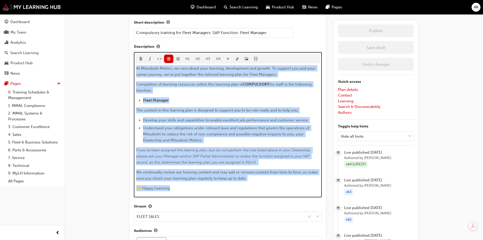
copy div "At Mitsubishi Motors, we care about your learning, development and growth. To s…"
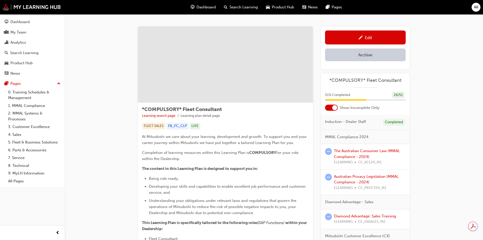
click at [392, 39] on div "Edit" at bounding box center [365, 37] width 73 height 6
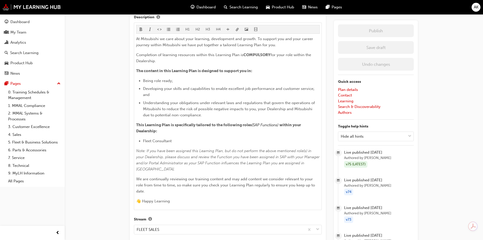
scroll to position [203, 0]
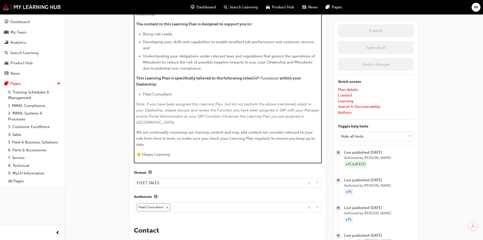
click at [168, 154] on span "👋 Happy Learning" at bounding box center [153, 154] width 34 height 5
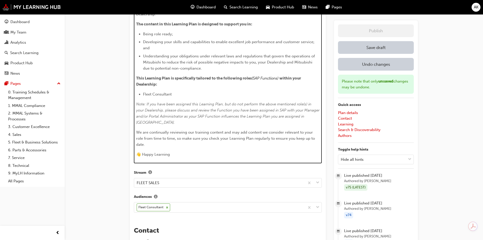
scroll to position [127, 0]
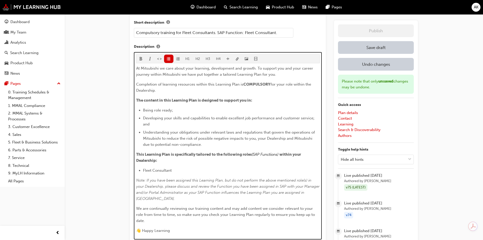
drag, startPoint x: 165, startPoint y: 145, endPoint x: 131, endPoint y: 67, distance: 85.2
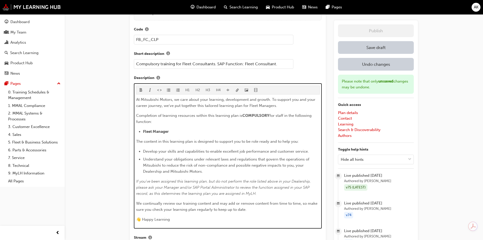
scroll to position [94, 0]
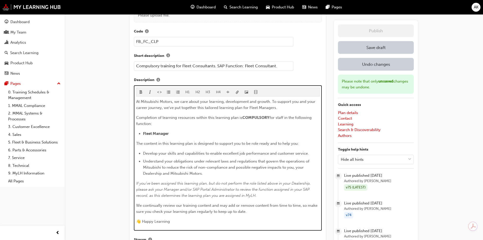
click at [270, 106] on span "At Mitsubishi Motors, we care about your learning, development and growth. To s…" at bounding box center [226, 104] width 180 height 11
click at [159, 136] on div "At Mitsubishi Motors, we care about your learning, development and growth. To s…" at bounding box center [228, 161] width 184 height 126
click at [162, 133] on span "Fleet Manager" at bounding box center [156, 133] width 26 height 5
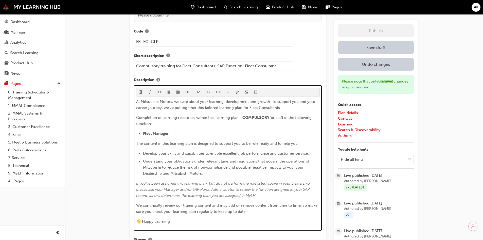
click at [162, 133] on span "Fleet Manager" at bounding box center [156, 133] width 26 height 5
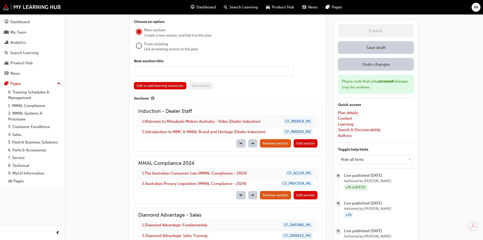
scroll to position [394, 0]
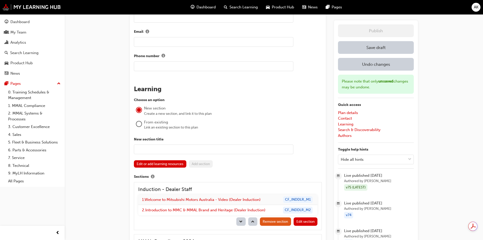
click at [139, 123] on div at bounding box center [138, 123] width 5 height 5
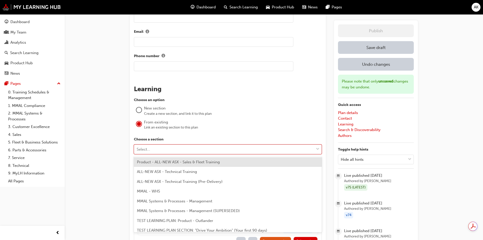
click at [146, 149] on div "Select..." at bounding box center [143, 149] width 13 height 6
click at [150, 160] on span "Product - ALL-NEW ASX - Sales & Fleet Training" at bounding box center [178, 161] width 83 height 5
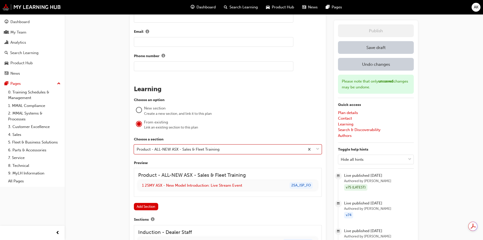
click at [149, 207] on button "Add Section" at bounding box center [146, 206] width 24 height 7
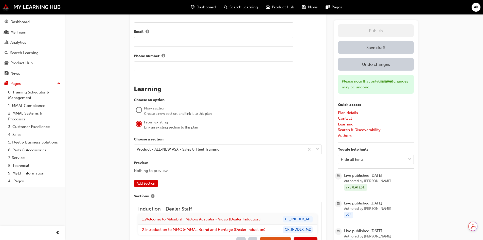
click at [375, 47] on button "Save draft" at bounding box center [376, 47] width 76 height 13
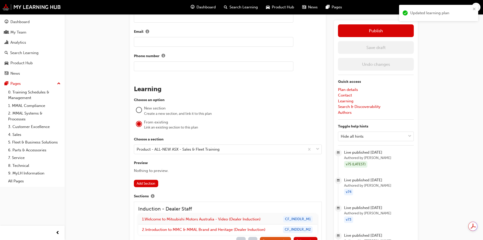
click at [383, 31] on button "Publish" at bounding box center [376, 30] width 76 height 13
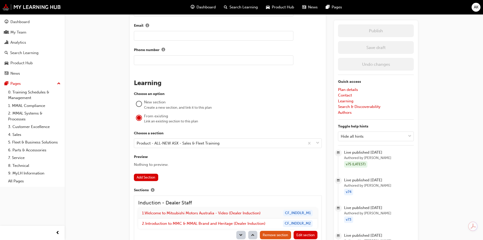
scroll to position [344, 0]
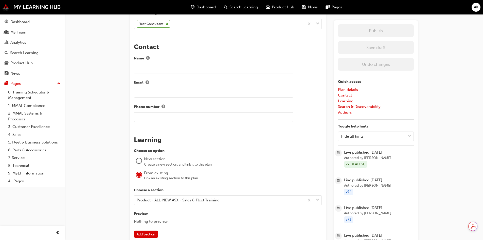
drag, startPoint x: 19, startPoint y: 53, endPoint x: 56, endPoint y: 31, distance: 43.6
click at [19, 53] on div "Search Learning" at bounding box center [24, 53] width 28 height 6
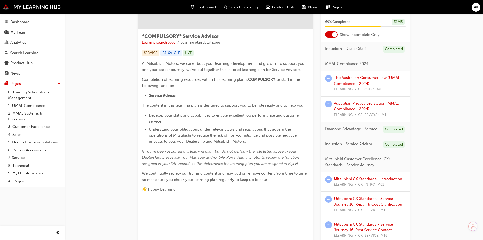
scroll to position [76, 0]
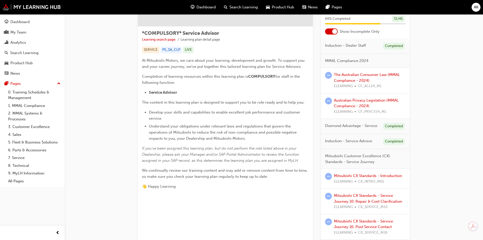
drag, startPoint x: 179, startPoint y: 187, endPoint x: 137, endPoint y: 62, distance: 132.8
copy div "At Mitsubishi Motors, we care about your learning, development and growth. To s…"
click at [180, 94] on li "Service Advisor" at bounding box center [229, 92] width 160 height 6
click at [192, 93] on li "Service Advisor" at bounding box center [229, 92] width 160 height 6
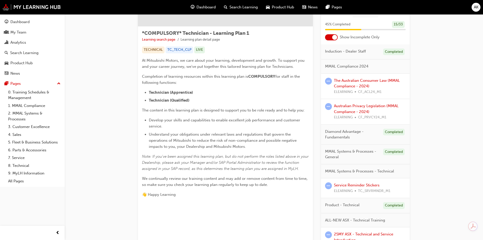
scroll to position [203, 0]
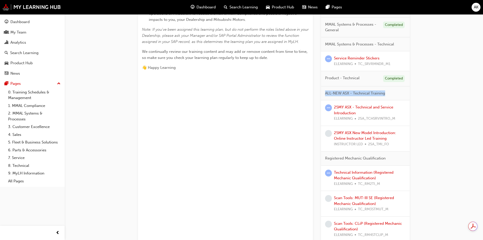
drag, startPoint x: 390, startPoint y: 91, endPoint x: 321, endPoint y: 92, distance: 69.7
click at [321, 92] on div "*COMPULSORY* Technician - Learning Plan 1 Learning search page Learning plan de…" at bounding box center [274, 227] width 272 height 807
copy span "ALL-NEW ASX - Technical Training"
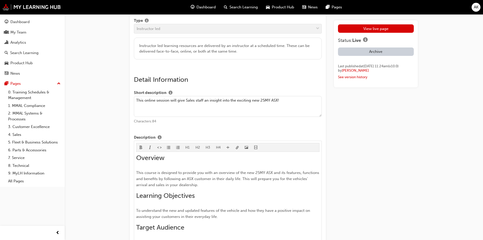
drag, startPoint x: 376, startPoint y: 27, endPoint x: 375, endPoint y: 29, distance: 2.7
click at [376, 27] on link "View live page" at bounding box center [376, 28] width 76 height 8
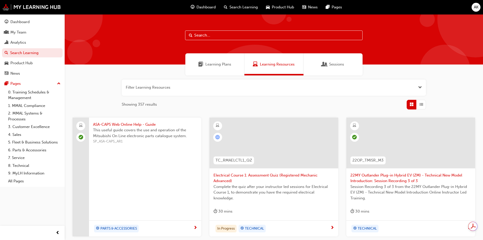
click at [210, 34] on input "text" at bounding box center [273, 35] width 177 height 10
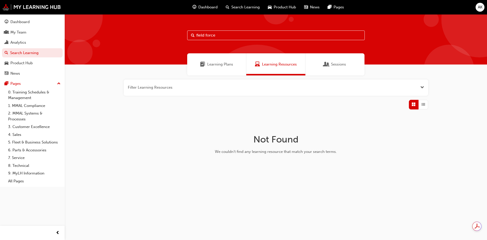
click at [421, 87] on span "Open the filter" at bounding box center [422, 87] width 4 height 6
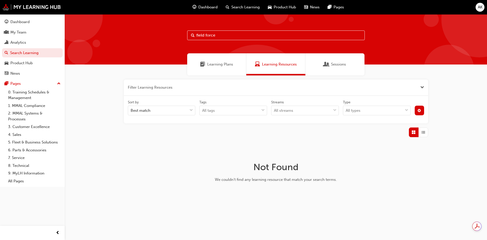
click at [421, 112] on button "button" at bounding box center [419, 110] width 9 height 10
click at [377, 147] on div "unlistedOption" at bounding box center [377, 148] width 5 height 5
drag, startPoint x: 238, startPoint y: 41, endPoint x: 237, endPoint y: 38, distance: 3.4
click at [237, 41] on div "field force" at bounding box center [276, 39] width 422 height 50
drag, startPoint x: 237, startPoint y: 34, endPoint x: 168, endPoint y: 34, distance: 69.5
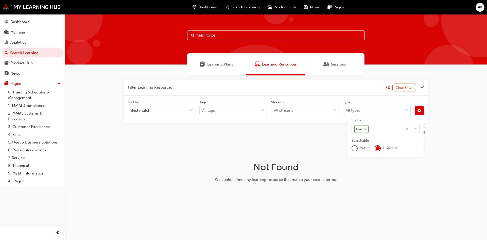
click at [168, 34] on div "field force" at bounding box center [276, 39] width 422 height 50
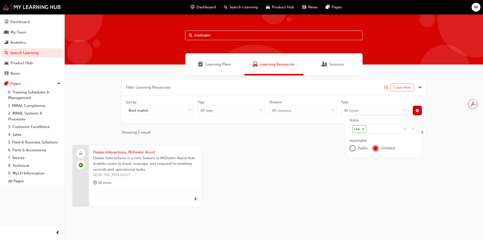
type input "midealer"
click at [139, 155] on span "Dealer Interactions is a new feature in MiDealer Assist that enables users to t…" at bounding box center [145, 163] width 104 height 17
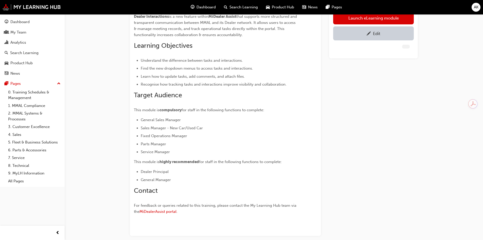
scroll to position [81, 0]
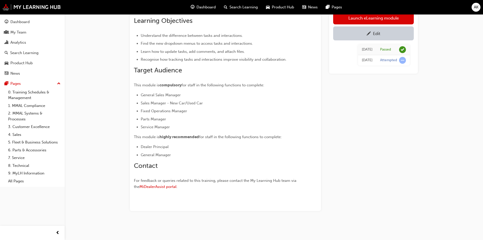
click at [213, 159] on div "Overview Dealer Interactions is a new feature within MiDealer Assist that suppo…" at bounding box center [216, 82] width 165 height 218
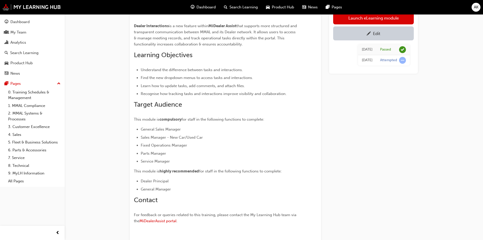
scroll to position [5, 0]
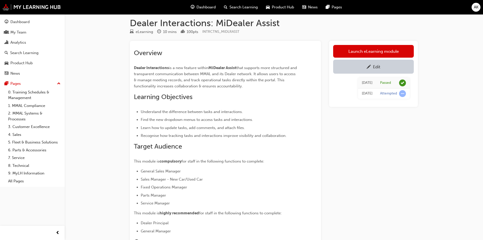
drag, startPoint x: 362, startPoint y: 172, endPoint x: 278, endPoint y: 233, distance: 104.0
click at [362, 172] on div "Launch eLearning module Edit [DATE] Passed [DATE] Attempted" at bounding box center [373, 164] width 89 height 246
click at [276, 145] on h2 "Target Audience" at bounding box center [216, 146] width 165 height 8
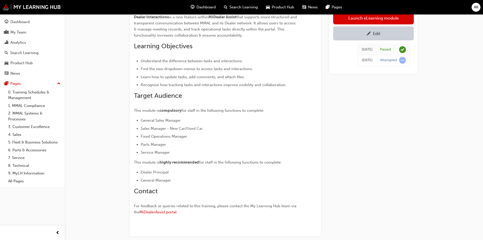
scroll to position [81, 0]
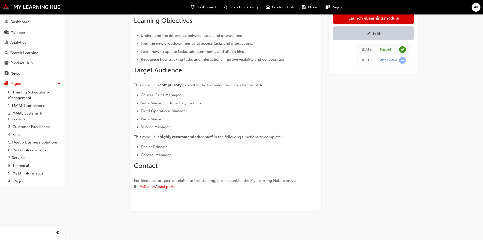
click at [278, 133] on div "Overview Dealer Interactions is a new feature within MiDealer Assist that suppo…" at bounding box center [216, 82] width 165 height 218
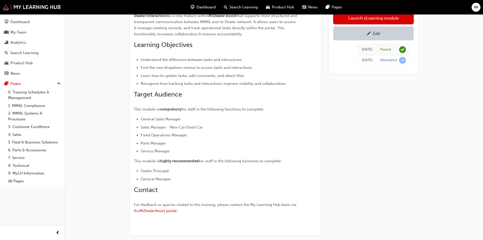
scroll to position [30, 0]
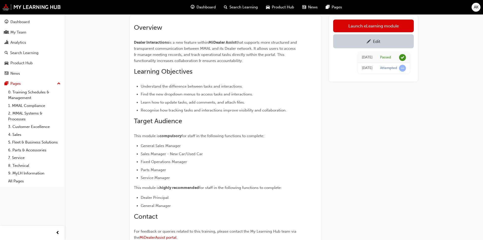
click at [275, 88] on li "Understand the difference between tasks and interactions." at bounding box center [220, 86] width 158 height 6
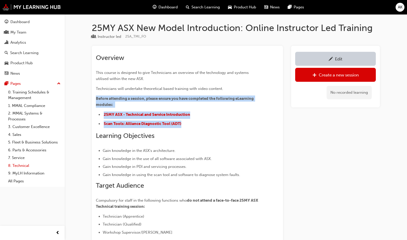
click at [17, 166] on link "8. Technical" at bounding box center [34, 165] width 57 height 8
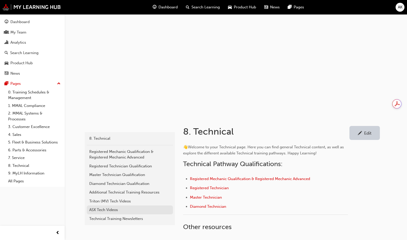
click at [109, 208] on div "ASX Tech Videos" at bounding box center [129, 210] width 81 height 6
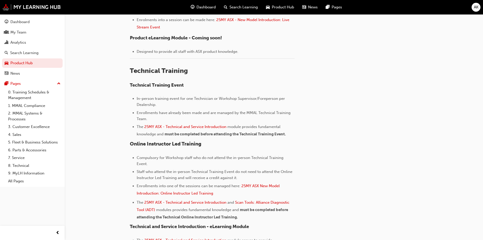
scroll to position [330, 0]
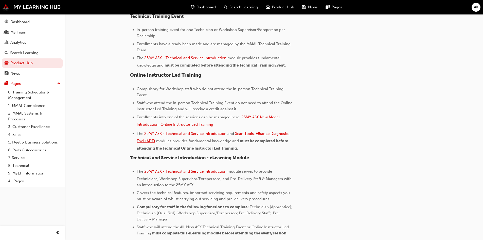
click at [256, 133] on span "Scan Tools: Alliance Diagnostic Tool (ADT)" at bounding box center [214, 137] width 154 height 12
click at [183, 131] on span "25MY ASX - Technical and Service Introduction" at bounding box center [185, 133] width 82 height 5
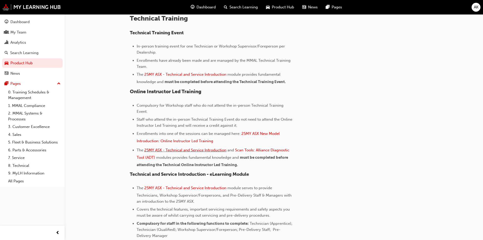
scroll to position [304, 0]
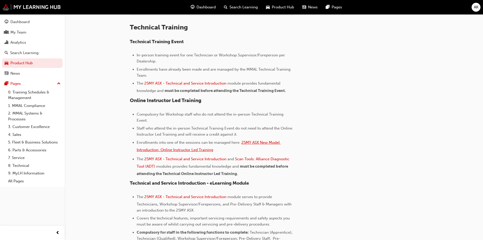
click at [251, 143] on span "25MY ASX New Model Introduction: Online Instructor Led Training" at bounding box center [209, 146] width 144 height 12
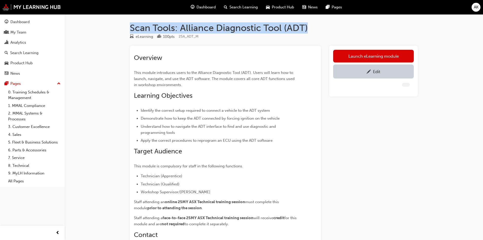
drag, startPoint x: 317, startPoint y: 25, endPoint x: 130, endPoint y: 30, distance: 187.7
click at [130, 30] on h1 "Scan Tools: Alliance Diagnostic Tool (ADT)" at bounding box center [274, 27] width 288 height 11
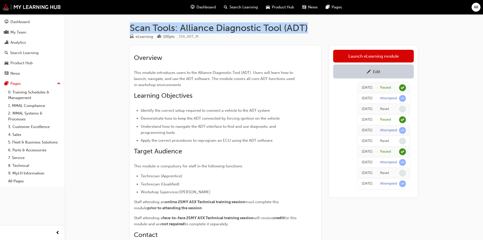
copy h1 "Scan Tools: Alliance Diagnostic Tool (ADT)"
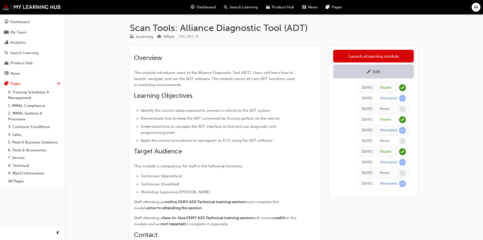
drag, startPoint x: 206, startPoint y: 37, endPoint x: 209, endPoint y: 33, distance: 4.7
click at [206, 37] on div "eLearning 100 pts 25A_ADT_M" at bounding box center [274, 37] width 288 height 8
drag, startPoint x: 209, startPoint y: 33, endPoint x: 180, endPoint y: 37, distance: 28.6
click at [180, 37] on div "eLearning 100 pts 25A_ADT_M" at bounding box center [274, 37] width 288 height 8
copy span "25A_ADT_M"
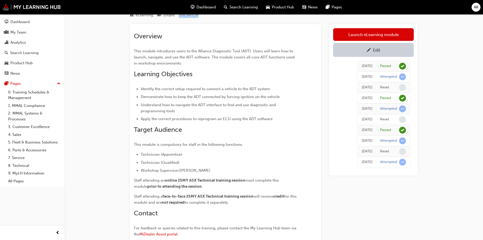
scroll to position [51, 0]
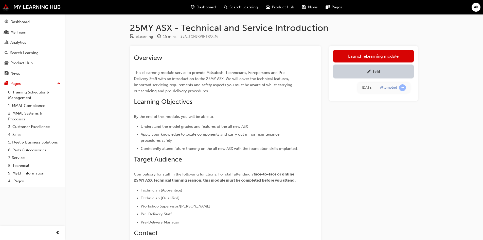
click at [364, 73] on div "Edit" at bounding box center [373, 71] width 73 height 6
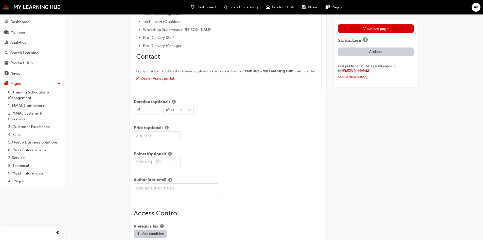
scroll to position [431, 0]
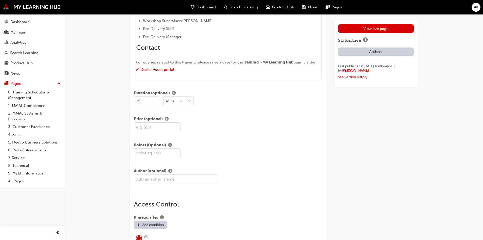
click at [155, 148] on input "number" at bounding box center [157, 153] width 47 height 10
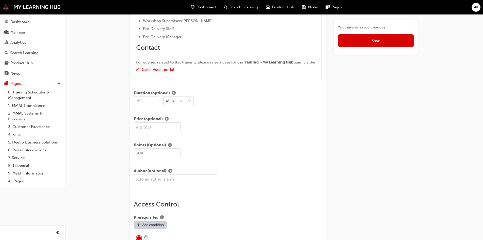
type input "100"
click at [370, 38] on button "Save" at bounding box center [376, 40] width 76 height 13
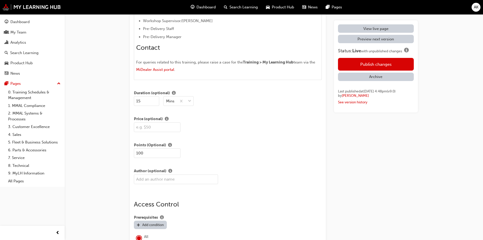
click at [371, 62] on button "Publish changes" at bounding box center [376, 64] width 76 height 13
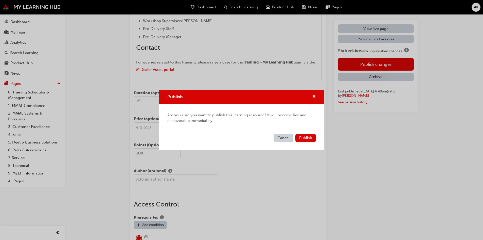
click at [307, 135] on button "Publish" at bounding box center [305, 138] width 21 height 8
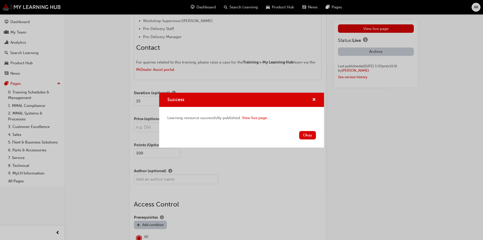
click at [309, 133] on button "Okay" at bounding box center [307, 135] width 17 height 8
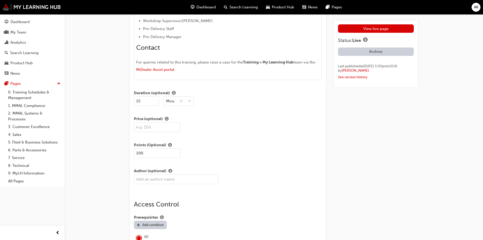
click at [365, 27] on link "View live page" at bounding box center [376, 28] width 76 height 8
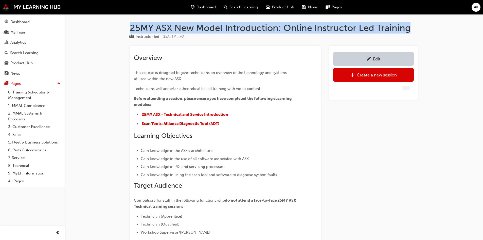
drag, startPoint x: 131, startPoint y: 27, endPoint x: 410, endPoint y: 26, distance: 279.6
click at [410, 26] on h1 "25MY ASX New Model Introduction: Online Instructor Led Training" at bounding box center [274, 27] width 288 height 11
copy h1 "25MY ASX New Model Introduction: Online Instructor Led Training"
drag, startPoint x: 178, startPoint y: 47, endPoint x: 193, endPoint y: 39, distance: 16.9
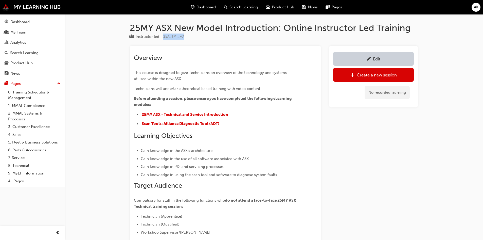
drag, startPoint x: 193, startPoint y: 37, endPoint x: 164, endPoint y: 37, distance: 29.4
click at [164, 37] on div "Instructor led 25A_TMI_FO" at bounding box center [274, 37] width 288 height 8
copy span "25A_TMI_FO"
click at [376, 59] on div "Edit" at bounding box center [376, 58] width 7 height 5
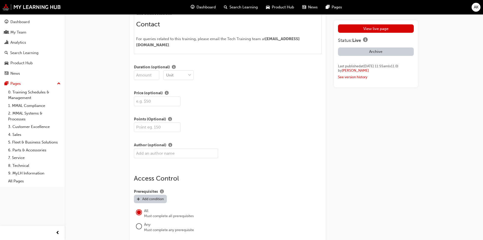
scroll to position [482, 0]
click at [149, 121] on input "number" at bounding box center [157, 126] width 47 height 10
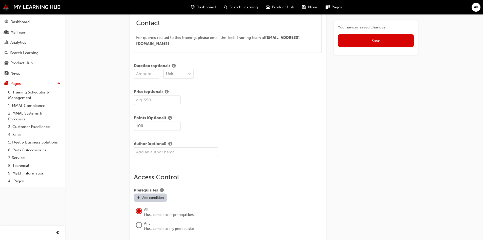
type input "100"
click at [368, 37] on button "Save" at bounding box center [376, 40] width 76 height 13
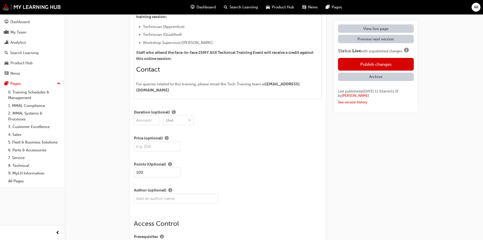
scroll to position [380, 0]
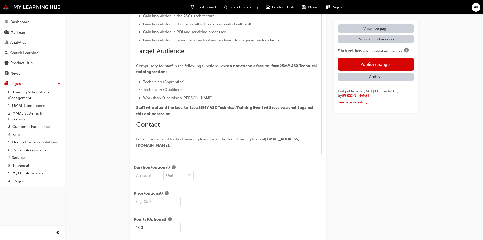
click at [366, 66] on button "Publish changes" at bounding box center [376, 64] width 76 height 13
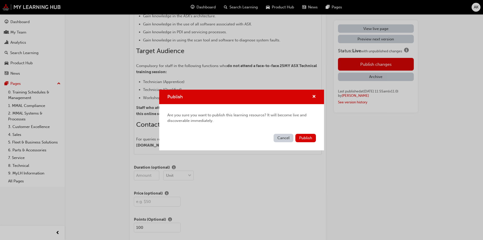
click at [311, 136] on span "Publish" at bounding box center [305, 137] width 13 height 5
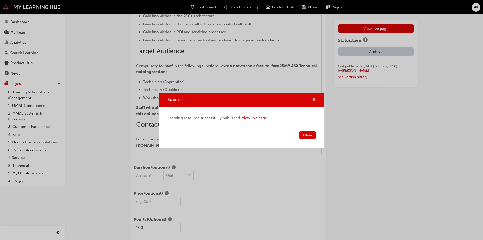
click at [310, 133] on button "Okay" at bounding box center [307, 135] width 17 height 8
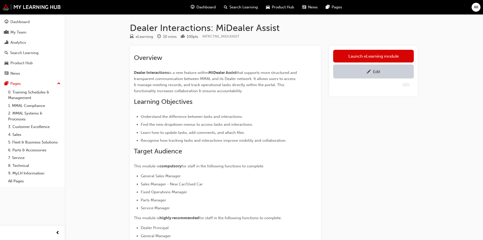
click at [265, 27] on h1 "Dealer Interactions: MiDealer Assist" at bounding box center [274, 27] width 288 height 11
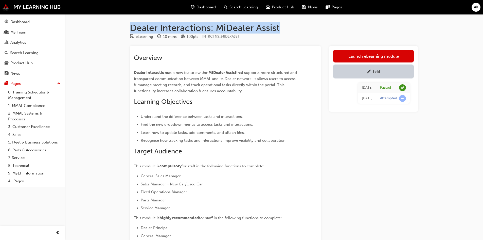
drag, startPoint x: 271, startPoint y: 28, endPoint x: 122, endPoint y: 28, distance: 149.1
click at [122, 28] on div "Dealer Interactions: MiDealer Assist eLearning 10 mins 100 pts INTRCTNS_MIDLRAS…" at bounding box center [274, 164] width 304 height 285
copy h1 "Dealer Interactions: MiDealer Assist"
drag, startPoint x: 256, startPoint y: 43, endPoint x: 246, endPoint y: 38, distance: 11.3
click at [256, 42] on div "Dealer Interactions: MiDealer Assist eLearning 10 mins 100 pts INTRCTNS_MIDLRAS…" at bounding box center [274, 164] width 304 height 285
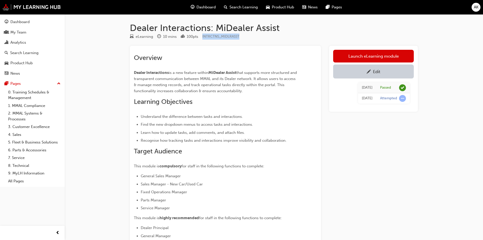
drag, startPoint x: 246, startPoint y: 38, endPoint x: 203, endPoint y: 39, distance: 42.6
click at [203, 39] on div "eLearning 10 mins 100 pts INTRCTNS_MIDLRASST" at bounding box center [274, 37] width 288 height 8
copy span "INTRCTNS_MIDLRASST"
click at [226, 181] on li "Sales Manager - New Car/Used Car" at bounding box center [220, 184] width 158 height 6
click at [198, 181] on li "Sales Manager - New Car/Used Car" at bounding box center [220, 184] width 158 height 6
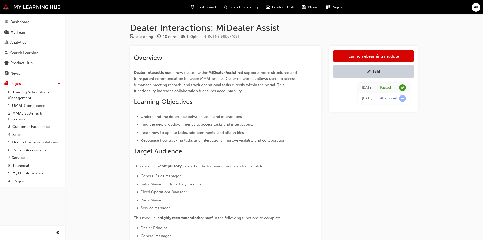
drag, startPoint x: 210, startPoint y: 67, endPoint x: 261, endPoint y: 56, distance: 51.6
click at [210, 67] on div "Overview Dealer Interactions is a new feature within MiDealer Assist that suppo…" at bounding box center [216, 163] width 165 height 218
click at [261, 56] on h2 "Overview" at bounding box center [216, 58] width 165 height 8
click at [265, 31] on h1 "Dealer Interactions: MiDealer Assist" at bounding box center [274, 27] width 288 height 11
click at [273, 25] on h1 "Dealer Interactions: MiDealer Assist" at bounding box center [274, 27] width 288 height 11
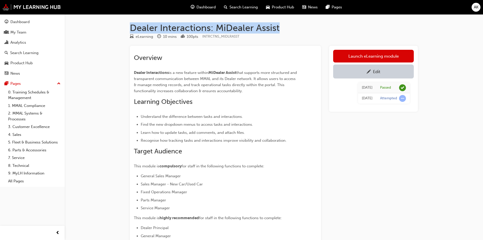
drag, startPoint x: 287, startPoint y: 27, endPoint x: 126, endPoint y: 29, distance: 160.5
click at [126, 29] on div "Dealer Interactions: MiDealer Assist eLearning 10 mins 100 pts INTRCTNS_MIDLRAS…" at bounding box center [274, 164] width 304 height 285
click at [175, 63] on div "Overview Dealer Interactions is a new feature within MiDealer Assist that suppo…" at bounding box center [216, 163] width 165 height 218
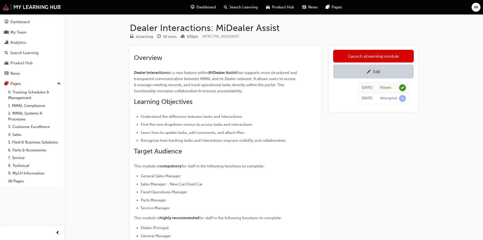
click at [383, 72] on div "Edit" at bounding box center [373, 71] width 73 height 6
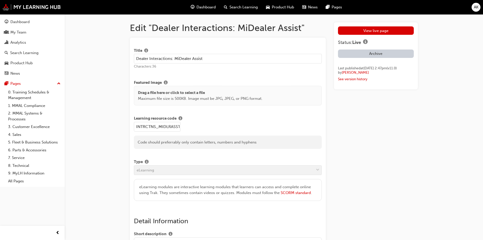
drag, startPoint x: 182, startPoint y: 127, endPoint x: 89, endPoint y: 125, distance: 93.0
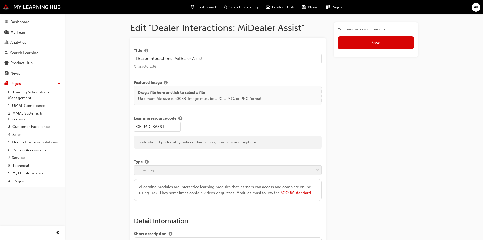
paste input "INTRCTNS_MIDLRASST"
type input "CF_MDLRASSTINTRCTNS_M"
click at [306, 114] on div "Learning resource code CF_MDLRASSTINTRCTNS_M Code should preferrably only conta…" at bounding box center [228, 130] width 188 height 35
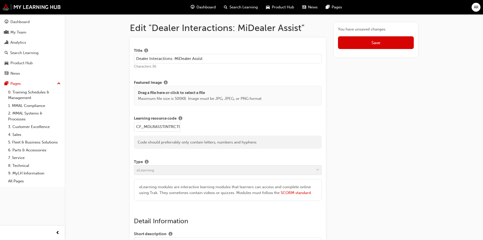
click at [372, 43] on span "Save" at bounding box center [375, 42] width 9 height 5
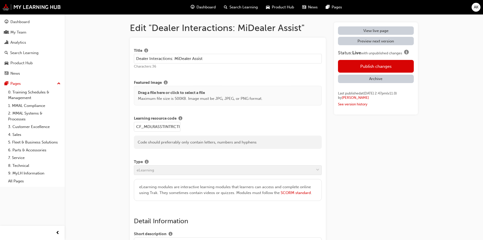
click at [362, 66] on button "Publish changes" at bounding box center [376, 66] width 76 height 13
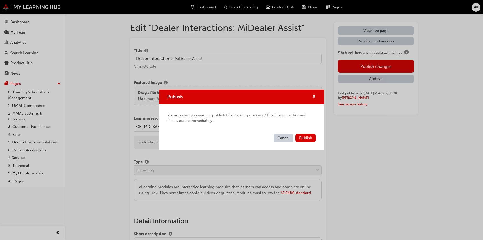
click at [307, 139] on span "Publish" at bounding box center [305, 137] width 13 height 5
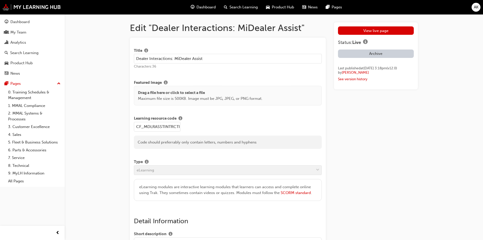
click at [370, 33] on link "View live page" at bounding box center [376, 30] width 76 height 8
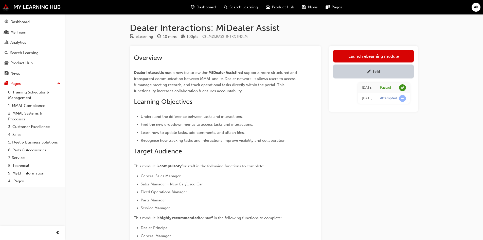
click at [276, 107] on div "Overview Dealer Interactions is a new feature within MiDealer Assist that suppo…" at bounding box center [216, 163] width 165 height 218
drag, startPoint x: 210, startPoint y: 39, endPoint x: 203, endPoint y: 39, distance: 6.6
click at [203, 39] on div "eLearning 10 mins 100 pts CF_MDLRASSTINTRCTNS_M" at bounding box center [274, 37] width 288 height 8
copy span "CF_MDLRASSTINTRCTNS_M"
click at [279, 60] on h2 "Overview" at bounding box center [216, 58] width 165 height 8
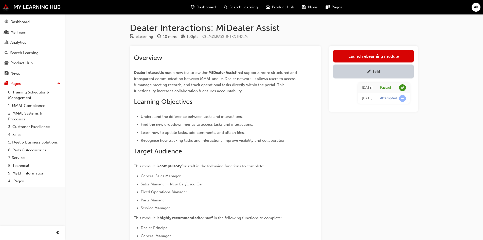
click at [367, 70] on span "pencil-icon" at bounding box center [369, 71] width 4 height 5
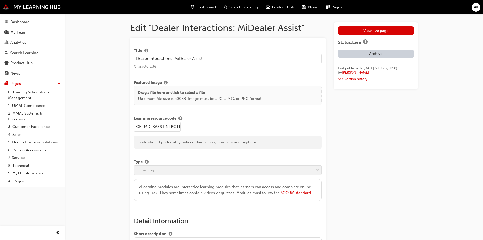
click at [164, 127] on input "CF_MDLRASSTINTRCTNS_M" at bounding box center [157, 127] width 47 height 10
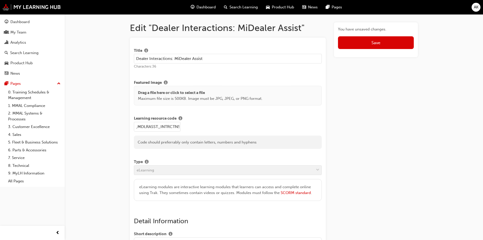
scroll to position [0, 9]
click at [170, 127] on input "CF_MDLRASST_INTRCTNS_M" at bounding box center [157, 127] width 47 height 10
type input "CF_MDLRASST_INTRCTNS_M"
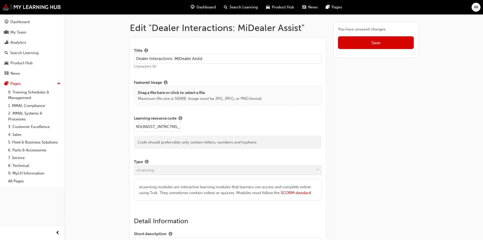
scroll to position [0, 0]
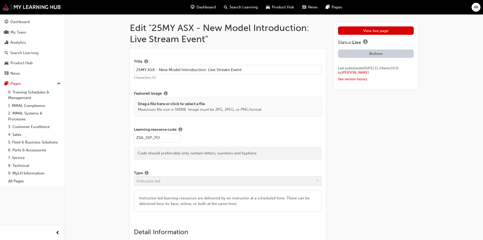
click at [380, 32] on link "View live page" at bounding box center [376, 30] width 76 height 8
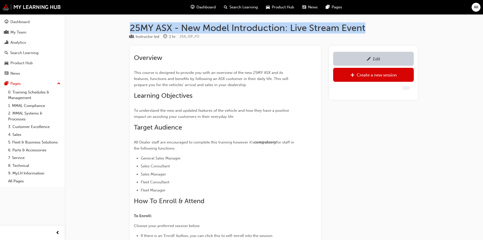
drag, startPoint x: 370, startPoint y: 28, endPoint x: 131, endPoint y: 29, distance: 238.8
click at [131, 29] on h1 "25MY ASX - New Model Introduction: Live Stream Event" at bounding box center [274, 27] width 288 height 11
copy h1 "25MY ASX - New Model Introduction: Live Stream Event"
click at [395, 59] on div "Edit" at bounding box center [373, 59] width 73 height 6
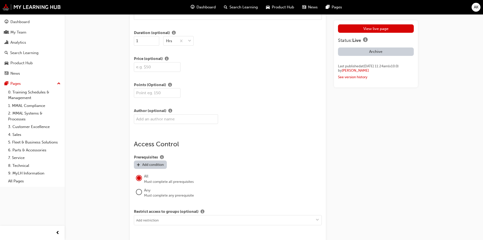
scroll to position [634, 0]
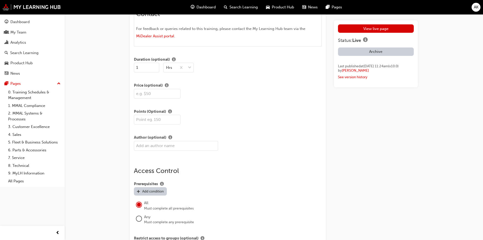
click at [147, 121] on input "number" at bounding box center [157, 120] width 47 height 10
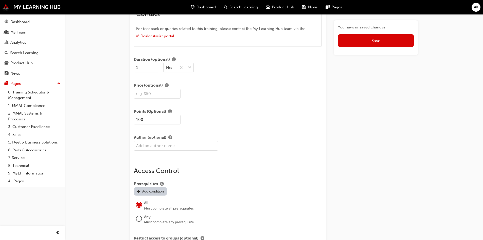
type input "100"
click at [366, 34] on button "Save" at bounding box center [376, 40] width 76 height 13
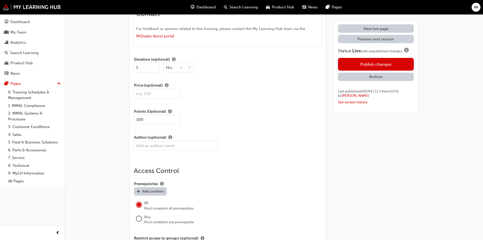
click at [368, 67] on button "Publish changes" at bounding box center [376, 64] width 76 height 13
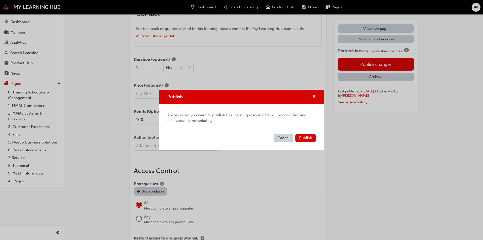
click at [304, 135] on button "Publish" at bounding box center [305, 138] width 21 height 8
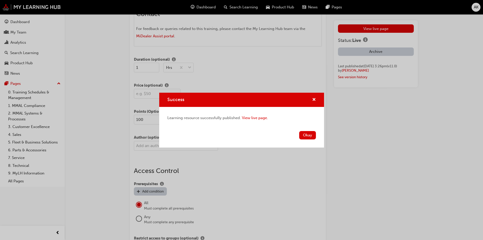
click at [306, 134] on button "Okay" at bounding box center [307, 135] width 17 height 8
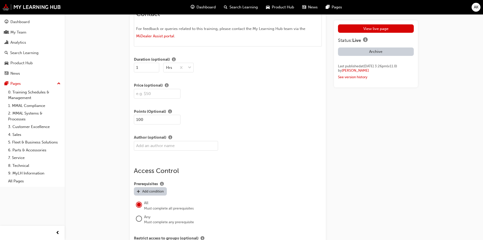
click at [370, 27] on link "View live page" at bounding box center [376, 28] width 76 height 8
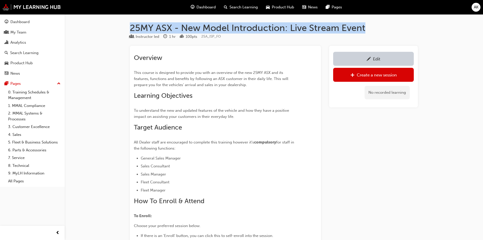
drag, startPoint x: 368, startPoint y: 26, endPoint x: 132, endPoint y: 26, distance: 236.3
click at [132, 26] on h1 "25MY ASX - New Model Introduction: Live Stream Event" at bounding box center [274, 27] width 288 height 11
copy h1 "25MY ASX - New Model Introduction: Live Stream Event"
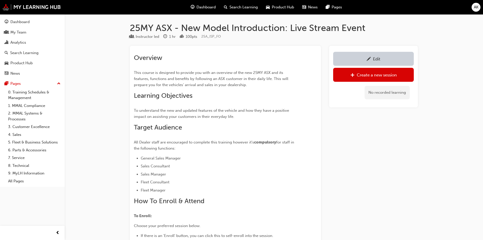
click at [219, 39] on div "25A_ISP_FO" at bounding box center [211, 36] width 20 height 6
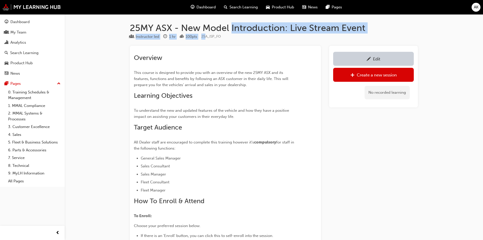
drag, startPoint x: 228, startPoint y: 35, endPoint x: 207, endPoint y: 35, distance: 21.0
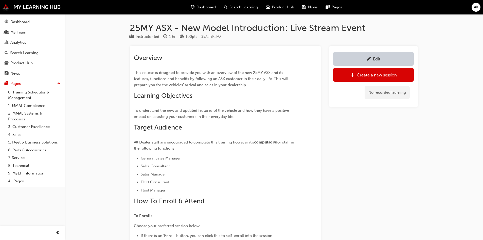
drag, startPoint x: 214, startPoint y: 36, endPoint x: 222, endPoint y: 36, distance: 8.1
click at [215, 36] on span "25A_ISP_FO" at bounding box center [211, 36] width 20 height 4
drag, startPoint x: 232, startPoint y: 38, endPoint x: 203, endPoint y: 37, distance: 29.2
click at [203, 37] on div "Instructor led 1 hr 100 pts 25A_ISP_FO" at bounding box center [274, 37] width 288 height 8
copy span "25A_ISP_FO"
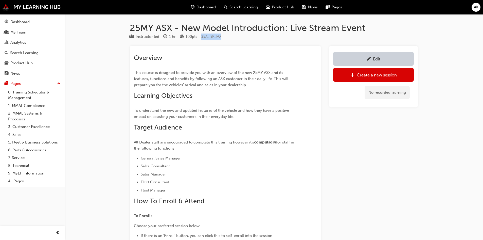
click at [22, 97] on link "0. Training Schedules & Management" at bounding box center [34, 94] width 57 height 13
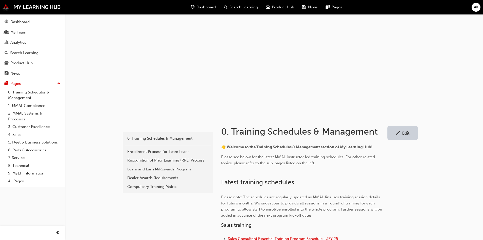
click at [25, 94] on link "0. Training Schedules & Management" at bounding box center [34, 94] width 57 height 13
drag, startPoint x: 156, startPoint y: 183, endPoint x: 268, endPoint y: 185, distance: 112.3
click at [156, 184] on div "Compulsory Training Matrix" at bounding box center [167, 187] width 81 height 6
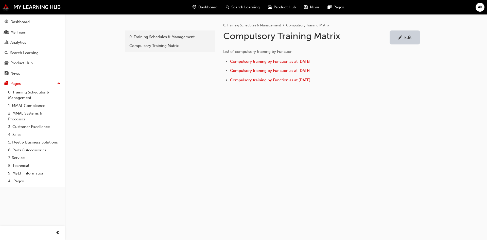
click at [400, 32] on link "Edit" at bounding box center [404, 37] width 30 height 14
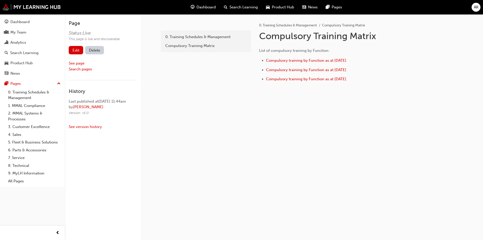
click at [79, 51] on link "Edit" at bounding box center [76, 50] width 14 height 8
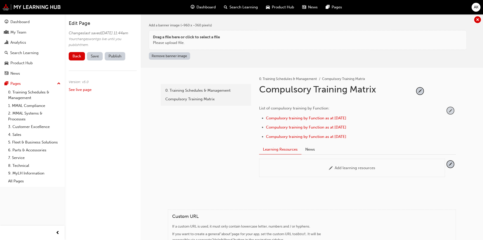
click at [450, 110] on span "pencil-icon" at bounding box center [450, 110] width 7 height 7
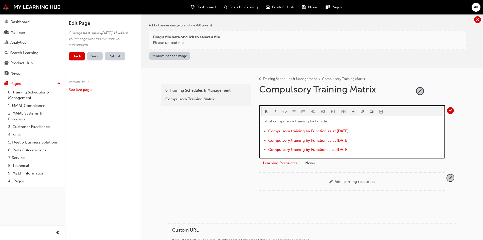
click at [381, 128] on li "Compulsory training by Function as at 31 August 2025" at bounding box center [355, 131] width 175 height 7
click at [387, 133] on li "Compulsory training by Function as at 31 August 2025" at bounding box center [355, 131] width 175 height 7
click at [268, 130] on span "Compulsory training by Function as at 31 August 2025" at bounding box center [308, 131] width 80 height 5
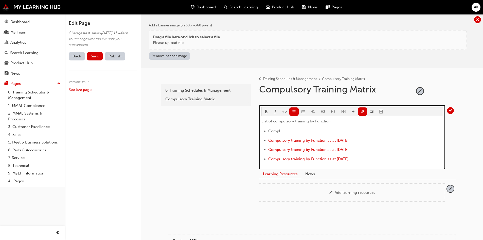
drag, startPoint x: 304, startPoint y: 142, endPoint x: 263, endPoint y: 140, distance: 41.1
click at [263, 140] on ul "Compl ﻿ ﻿ ﻿ Compulsory training by Function as at 31 August 2025 ﻿ Compulsory t…" at bounding box center [352, 145] width 182 height 35
copy li "﻿ Compulsory training by Function as at 31 August 2025"
drag, startPoint x: 286, startPoint y: 133, endPoint x: 268, endPoint y: 131, distance: 18.1
click at [268, 131] on li "Compl ﻿ ﻿" at bounding box center [355, 131] width 175 height 7
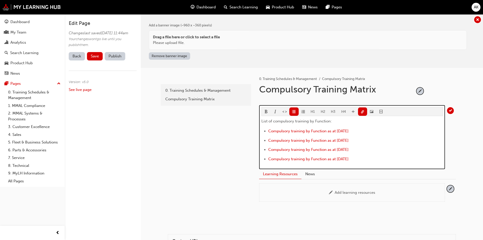
click at [364, 113] on button "button" at bounding box center [362, 111] width 9 height 8
click at [340, 130] on span "Compulsory training by Function as at 31 August 2025" at bounding box center [308, 131] width 80 height 5
click at [345, 131] on span "Compulsory training by Function as at 30 August 2025" at bounding box center [308, 131] width 80 height 5
drag, startPoint x: 389, startPoint y: 132, endPoint x: 136, endPoint y: 204, distance: 262.9
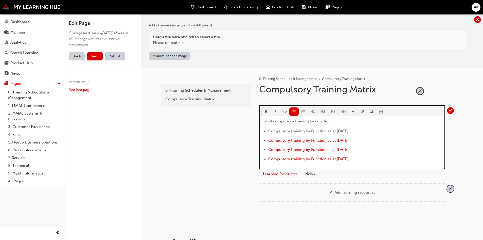
click at [389, 131] on li "Compulsory training by Function as at 30 September 2025 ﻿ ﻿" at bounding box center [355, 131] width 175 height 7
drag, startPoint x: 346, startPoint y: 133, endPoint x: 266, endPoint y: 130, distance: 79.7
click at [266, 130] on ul "Compulsory training by Function as at 30 September 2025 ﻿ ﻿ ﻿ Compulsory traini…" at bounding box center [352, 145] width 182 height 35
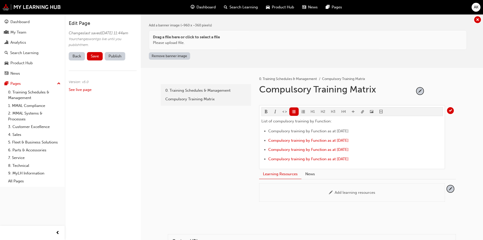
click at [362, 112] on body "Your version of Internet Explorer is outdated and not supported. Please upgrade…" at bounding box center [241, 120] width 483 height 240
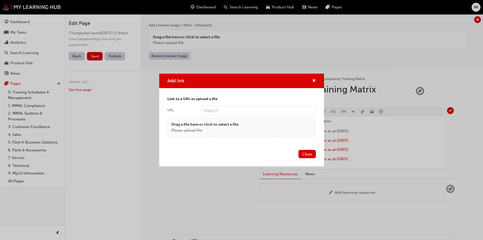
click at [273, 124] on div "Drag a file here or click to select a file Please upload file." at bounding box center [241, 126] width 140 height 11
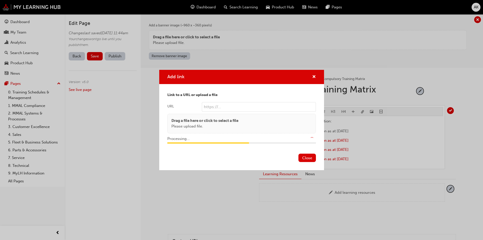
type input "/upload/cc2aeaa0-0662-40ef-b817-a2a017ddba0d.pdf"
drag, startPoint x: 309, startPoint y: 157, endPoint x: 269, endPoint y: 162, distance: 39.6
click at [245, 158] on div "Close" at bounding box center [241, 160] width 165 height 19
click at [310, 158] on button "Close" at bounding box center [306, 157] width 17 height 8
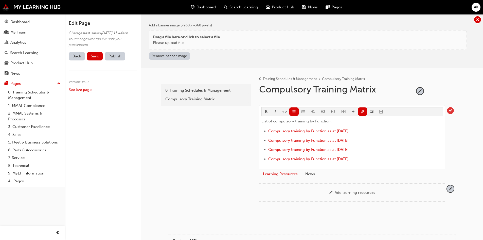
click at [451, 111] on span "tick-icon" at bounding box center [450, 110] width 7 height 7
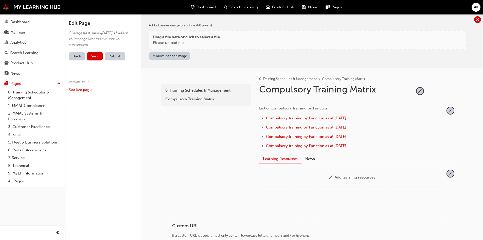
click at [97, 58] on span "Save" at bounding box center [95, 56] width 8 height 5
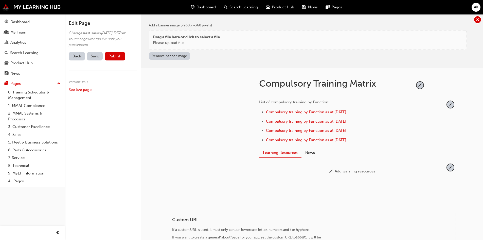
click at [118, 60] on button "Publish" at bounding box center [115, 56] width 21 height 8
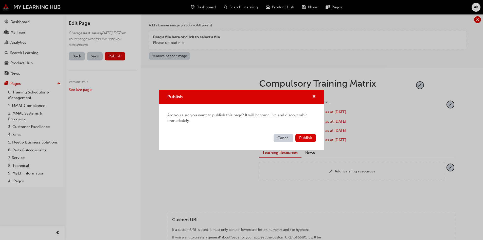
click at [311, 139] on span "Publish" at bounding box center [305, 137] width 13 height 5
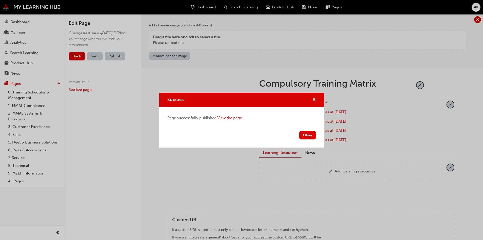
click at [309, 133] on button "Okay" at bounding box center [307, 135] width 17 height 8
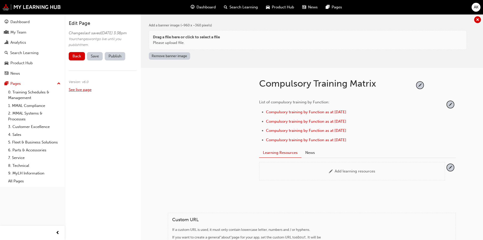
click at [80, 92] on link "See live page" at bounding box center [80, 89] width 23 height 5
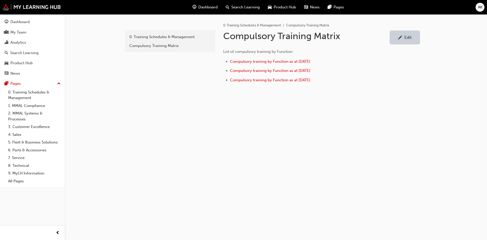
click at [216, 114] on div "compulsory-training-matrix 0. Training Schedules & Management Compulsory Traini…" at bounding box center [276, 67] width 304 height 106
click at [223, 75] on ul "Compulsory training by Function as at 30 September 2025 Compulsory training by …" at bounding box center [305, 75] width 165 height 35
click at [183, 80] on div "compulsory-training-matrix 0. Training Schedules & Management Compulsory Traini…" at bounding box center [169, 63] width 91 height 99
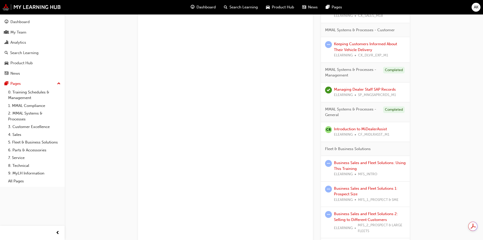
drag, startPoint x: 24, startPoint y: 22, endPoint x: 86, endPoint y: 94, distance: 95.3
click at [24, 22] on div "Dashboard" at bounding box center [19, 22] width 19 height 6
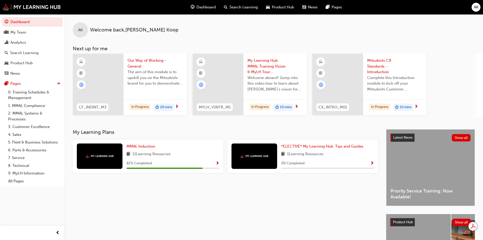
click at [413, 219] on div "Product Hub" at bounding box center [402, 222] width 25 height 8
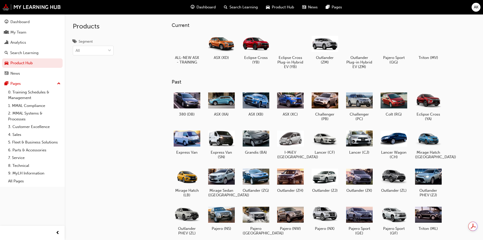
click at [188, 46] on div at bounding box center [187, 43] width 27 height 19
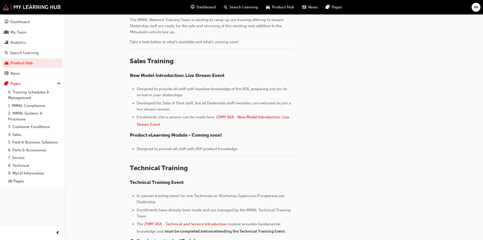
scroll to position [254, 0]
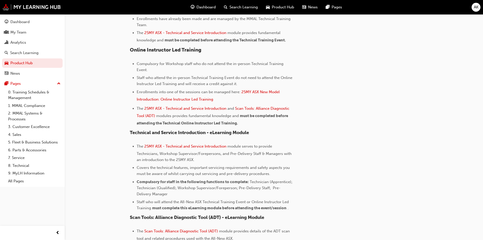
scroll to position [355, 0]
drag, startPoint x: 229, startPoint y: 109, endPoint x: 145, endPoint y: 109, distance: 84.4
click at [145, 109] on li "The 25MY ASX - Technical and Service Introduction and Scan Tools: Alliance Diag…" at bounding box center [216, 115] width 158 height 21
copy li "25MY ASX - Technical and Service Introduction"
drag, startPoint x: 23, startPoint y: 53, endPoint x: 37, endPoint y: 53, distance: 13.7
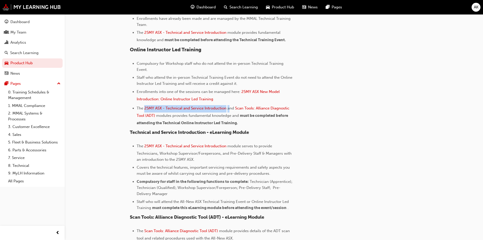
click at [23, 53] on div "Search Learning" at bounding box center [24, 53] width 28 height 6
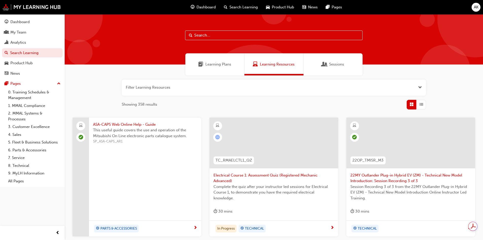
click at [211, 33] on input "text" at bounding box center [273, 35] width 177 height 10
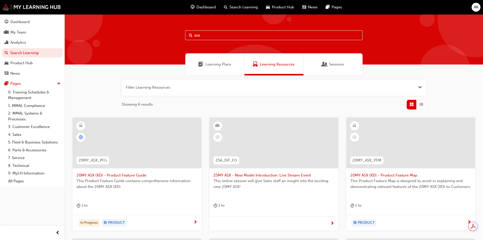
type input "asx"
click at [417, 87] on button "button" at bounding box center [274, 87] width 304 height 16
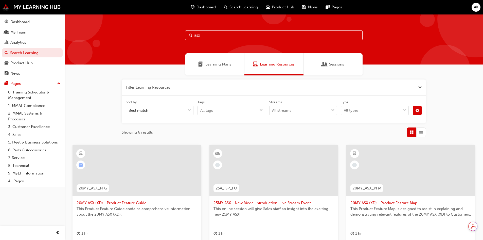
click at [418, 111] on span "cog-icon" at bounding box center [418, 111] width 4 height 4
click at [375, 146] on div "unlistedOption" at bounding box center [375, 148] width 5 height 5
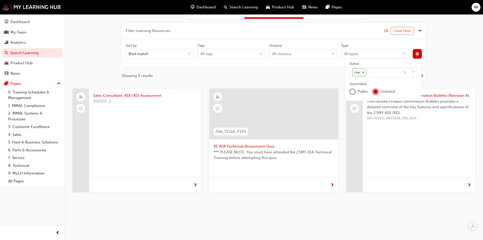
scroll to position [58, 0]
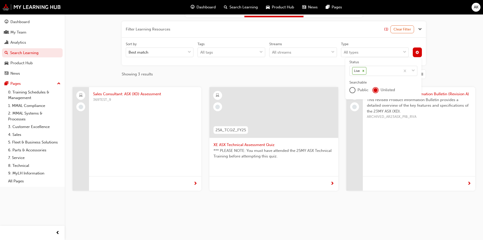
click at [305, 151] on span "*** PLEASE NOTE: You must have attended the 25MY ASX Technical Training before …" at bounding box center [273, 153] width 121 height 11
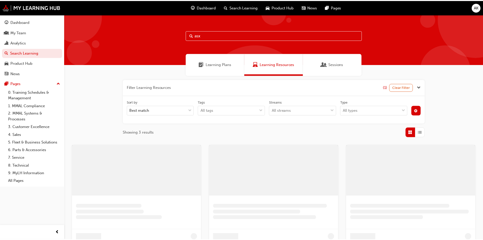
scroll to position [58, 0]
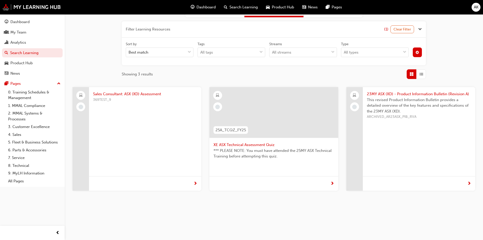
click at [418, 52] on span "cog-icon" at bounding box center [418, 53] width 4 height 4
click at [353, 89] on div "publicOption" at bounding box center [352, 89] width 5 height 5
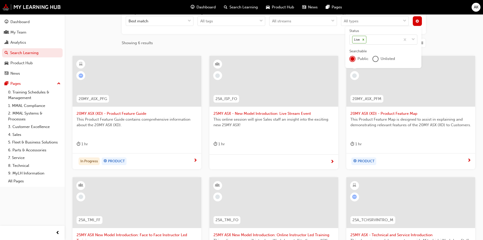
scroll to position [134, 0]
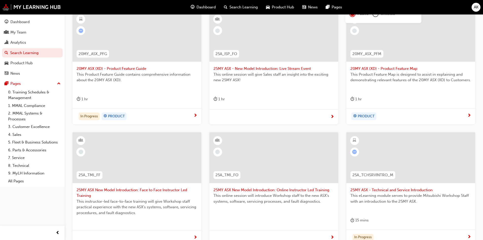
click at [167, 190] on span "25MY ASX New Model Introduction: Face to Face Instructor Led Training" at bounding box center [137, 192] width 121 height 11
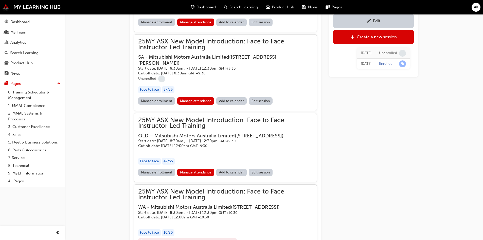
scroll to position [379, 0]
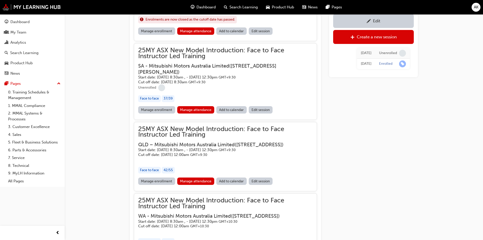
click at [26, 63] on div "Product Hub" at bounding box center [21, 63] width 22 height 6
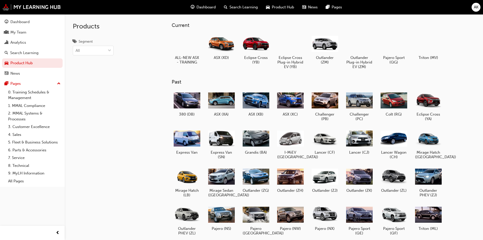
click at [180, 42] on div at bounding box center [187, 43] width 27 height 19
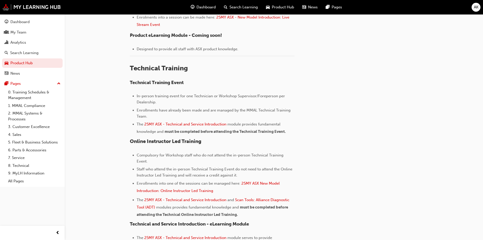
scroll to position [304, 0]
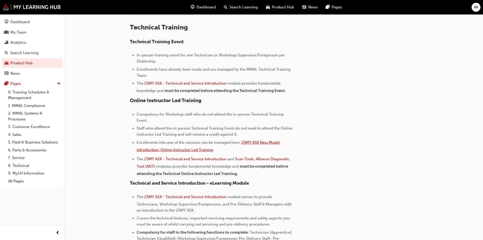
click at [258, 140] on span "25MY ASX New Model Introduction: Online Instructor Led Training" at bounding box center [209, 146] width 144 height 12
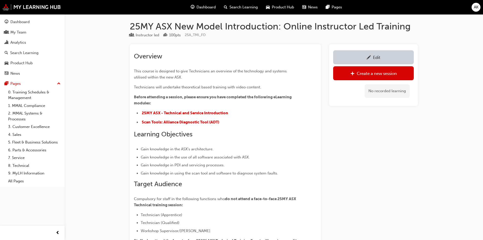
drag, startPoint x: 257, startPoint y: 94, endPoint x: 268, endPoint y: 102, distance: 13.2
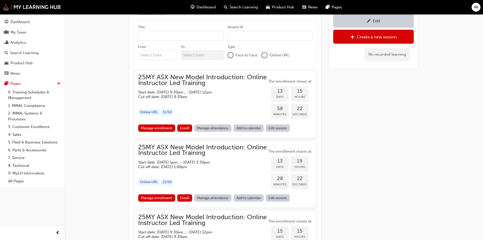
scroll to position [410, 0]
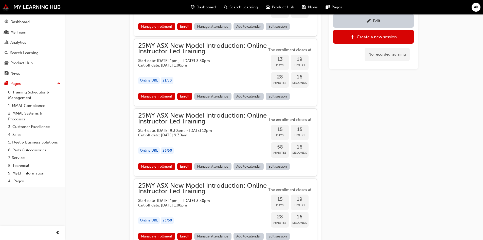
click at [348, 159] on div "Edit Create a new session No recorded learning" at bounding box center [373, 87] width 89 height 904
click at [220, 122] on span "25MY ASX New Model Introduction: Online Instructor Led Training" at bounding box center [202, 118] width 129 height 11
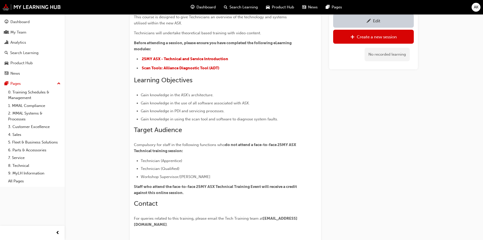
scroll to position [0, 0]
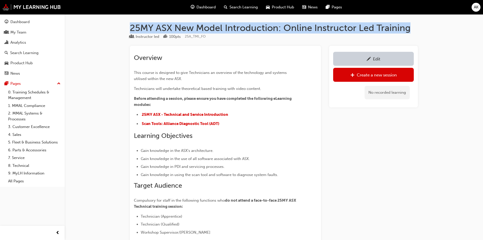
drag, startPoint x: 411, startPoint y: 28, endPoint x: 121, endPoint y: 28, distance: 290.0
copy h1 "25MY ASX New Model Introduction: Online Instructor Led Training"
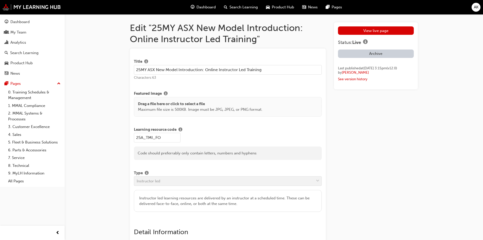
click at [368, 29] on link "View live page" at bounding box center [376, 30] width 76 height 8
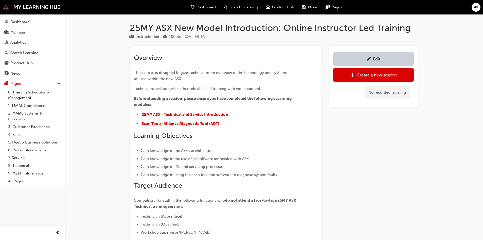
click at [146, 25] on h1 "25MY ASX New Model Introduction: Online Instructor Led Training" at bounding box center [274, 27] width 288 height 11
click at [373, 57] on div "Edit" at bounding box center [376, 58] width 7 height 5
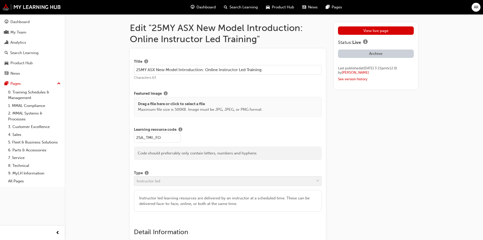
click at [148, 71] on input "25MY ASX New Model Introduction: Online Instructor Led Training" at bounding box center [228, 70] width 188 height 10
click at [157, 68] on input "25MY ASX New Model Introduction: Online Instructor Led Training" at bounding box center [228, 70] width 188 height 10
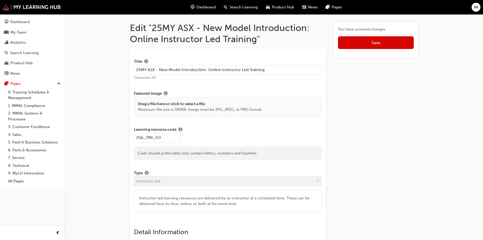
type input "25MY ASX - New Model Introduction: Online Instructor Led Training"
drag, startPoint x: 371, startPoint y: 40, endPoint x: 368, endPoint y: 43, distance: 4.1
click at [371, 41] on button "Save" at bounding box center [376, 42] width 76 height 13
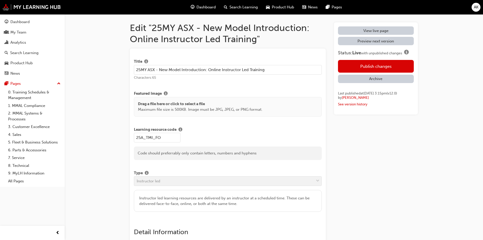
click at [373, 65] on button "Publish changes" at bounding box center [376, 66] width 76 height 13
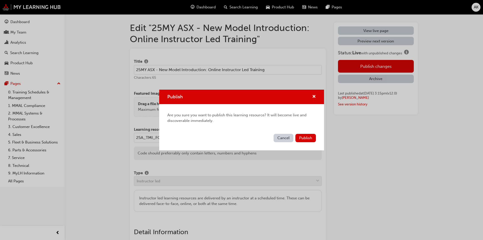
click at [305, 139] on span "Publish" at bounding box center [305, 137] width 13 height 5
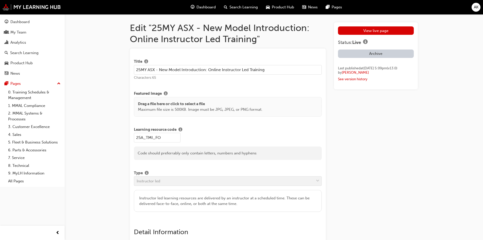
click at [369, 32] on link "View live page" at bounding box center [376, 30] width 76 height 8
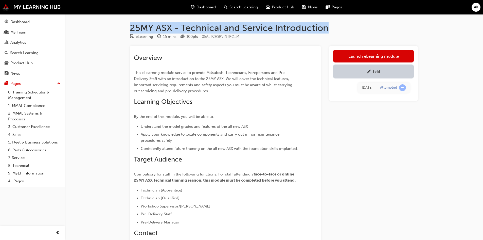
click at [113, 23] on div "25MY ASX - Technical and Service Introduction eLearning 15 mins 100 pts 25A_TCH…" at bounding box center [241, 153] width 483 height 307
click at [288, 29] on h1 "25MY ASX - Technical and Service Introduction" at bounding box center [274, 27] width 288 height 11
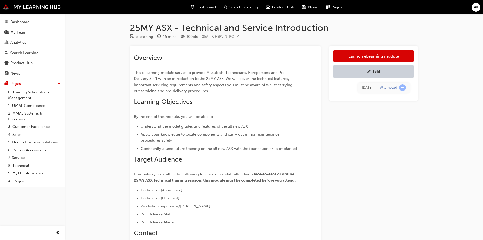
click at [314, 28] on h1 "25MY ASX - Technical and Service Introduction" at bounding box center [274, 27] width 288 height 11
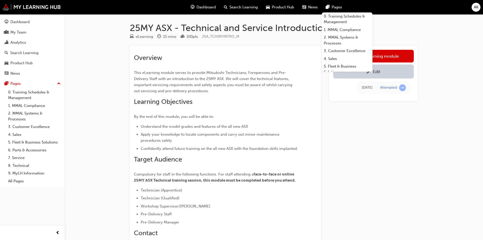
click at [226, 81] on p "This eLearning module serves to provide Mitsubishi Technicians, Forepersons and…" at bounding box center [216, 81] width 165 height 24
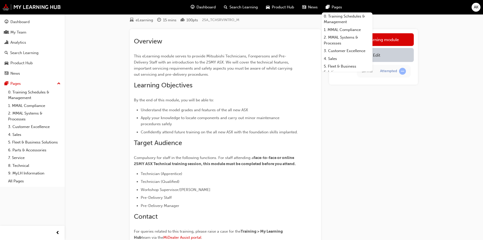
click at [253, 99] on p "By the end of this module, you will be able to:" at bounding box center [216, 100] width 165 height 6
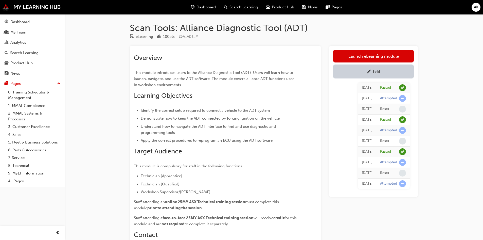
drag, startPoint x: 295, startPoint y: 29, endPoint x: 312, endPoint y: 27, distance: 17.3
click at [296, 29] on h1 "Scan Tools: Alliance Diagnostic Tool (ADT)" at bounding box center [274, 27] width 288 height 11
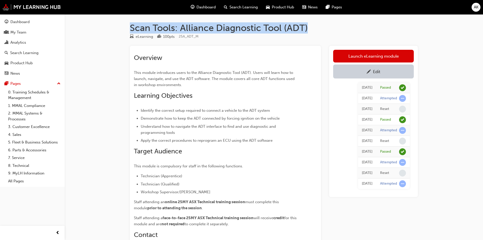
drag, startPoint x: 301, startPoint y: 27, endPoint x: 128, endPoint y: 28, distance: 173.7
click at [128, 28] on div "Scan Tools: Alliance Diagnostic Tool (ADT) eLearning 100 pts 25A_ADT_M Overview…" at bounding box center [274, 159] width 304 height 274
copy h1 "Scan Tools: Alliance Diagnostic Tool (ADT)"
click at [301, 24] on h1 "Scan Tools: Alliance Diagnostic Tool (ADT)" at bounding box center [274, 27] width 288 height 11
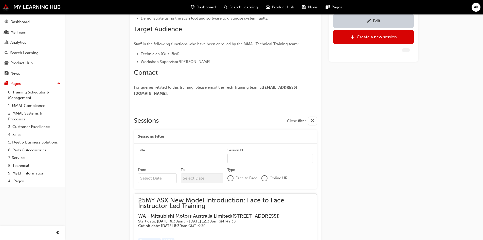
click at [274, 108] on div at bounding box center [225, 106] width 183 height 4
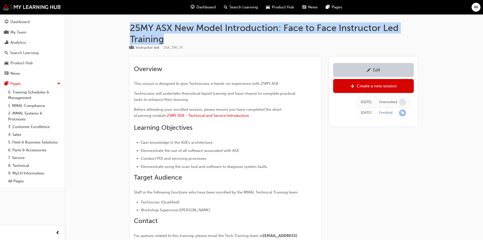
drag, startPoint x: 169, startPoint y: 39, endPoint x: 129, endPoint y: 27, distance: 41.7
drag, startPoint x: 173, startPoint y: 36, endPoint x: 193, endPoint y: 37, distance: 19.3
click at [173, 36] on h1 "25MY ASX New Model Introduction: Face to Face Instructor Led Training" at bounding box center [274, 33] width 288 height 22
click at [207, 43] on h1 "25MY ASX New Model Introduction: Face to Face Instructor Led Training" at bounding box center [274, 33] width 288 height 22
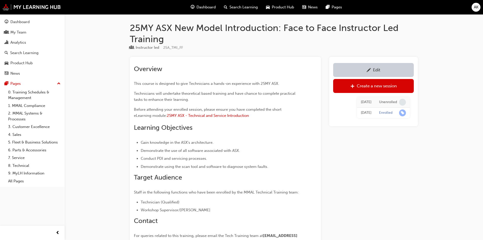
click at [186, 40] on h1 "25MY ASX New Model Introduction: Face to Face Instructor Led Training" at bounding box center [274, 33] width 288 height 22
click at [394, 69] on div "Edit" at bounding box center [373, 70] width 73 height 6
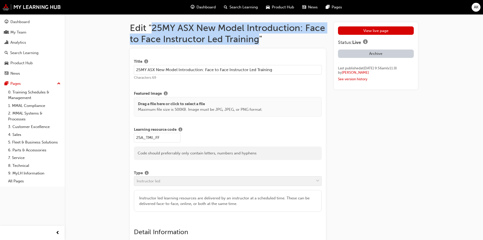
drag, startPoint x: 154, startPoint y: 28, endPoint x: 259, endPoint y: 39, distance: 105.5
click at [259, 39] on h1 "Edit "25MY ASX New Model Introduction: Face to Face Instructor Led Training"" at bounding box center [228, 33] width 196 height 22
click at [211, 40] on h1 "Edit "25MY ASX New Model Introduction: Face to Face Instructor Led Training"" at bounding box center [228, 33] width 196 height 22
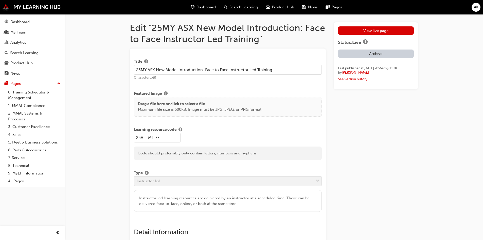
click at [375, 31] on link "View live page" at bounding box center [376, 30] width 76 height 8
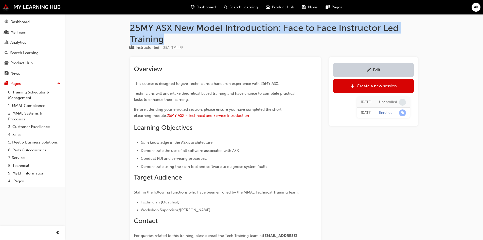
drag, startPoint x: 132, startPoint y: 27, endPoint x: 168, endPoint y: 39, distance: 38.1
click at [168, 39] on h1 "25MY ASX New Model Introduction: Face to Face Instructor Led Training" at bounding box center [274, 33] width 288 height 22
